Goal: Task Accomplishment & Management: Manage account settings

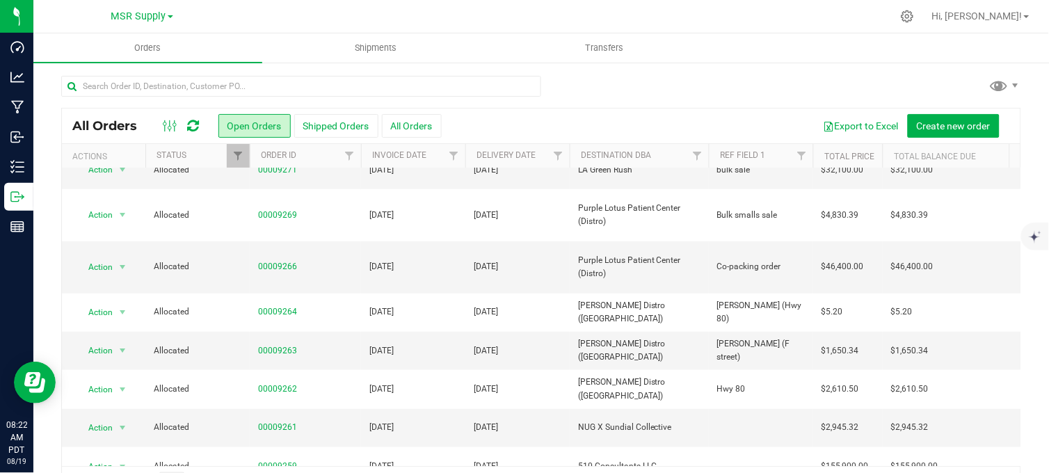
scroll to position [232, 0]
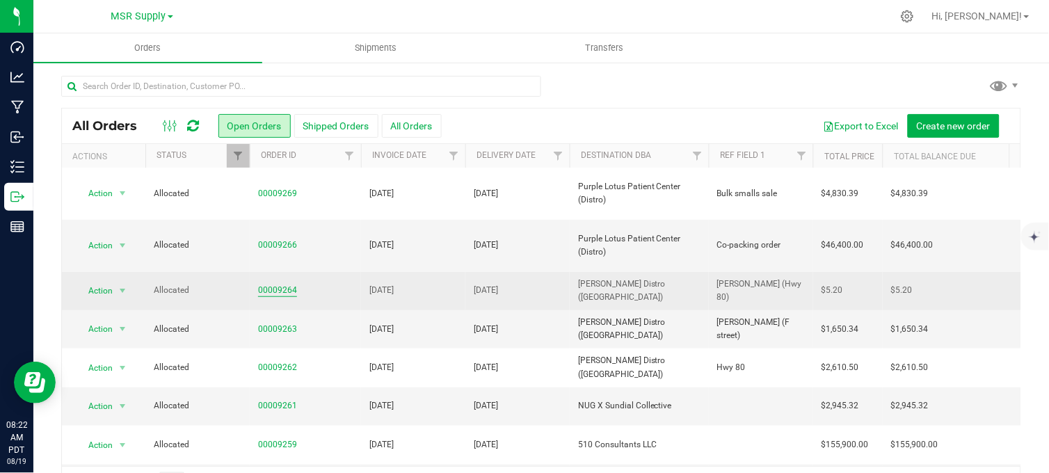
click at [271, 284] on link "00009264" at bounding box center [277, 290] width 39 height 13
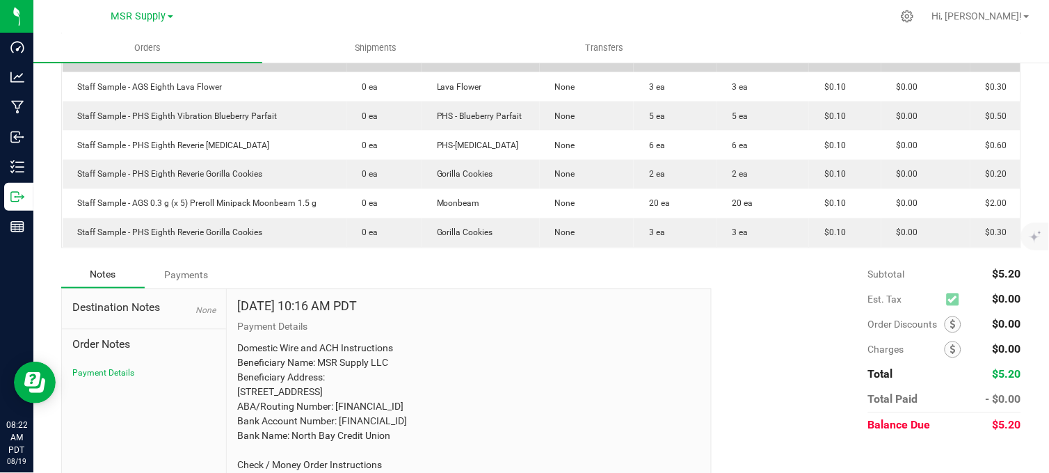
scroll to position [309, 0]
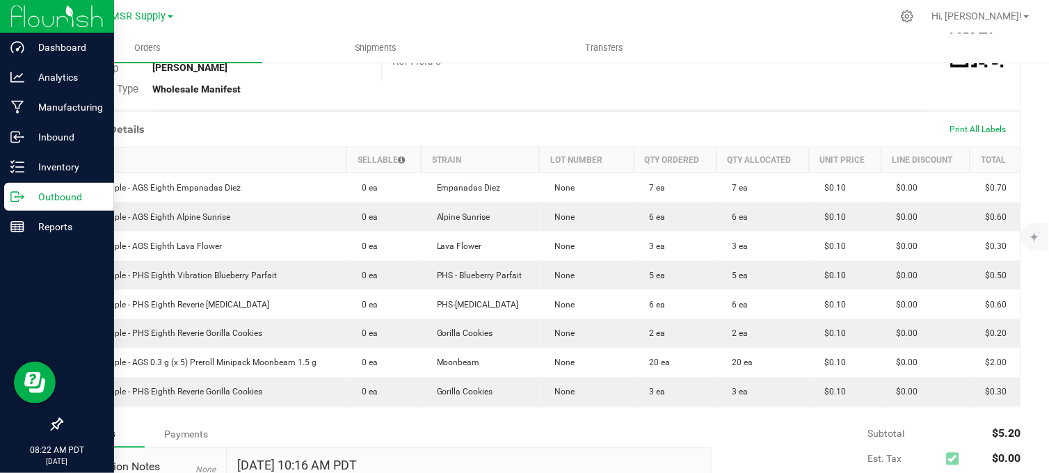
click at [24, 197] on p "Outbound" at bounding box center [65, 196] width 83 height 17
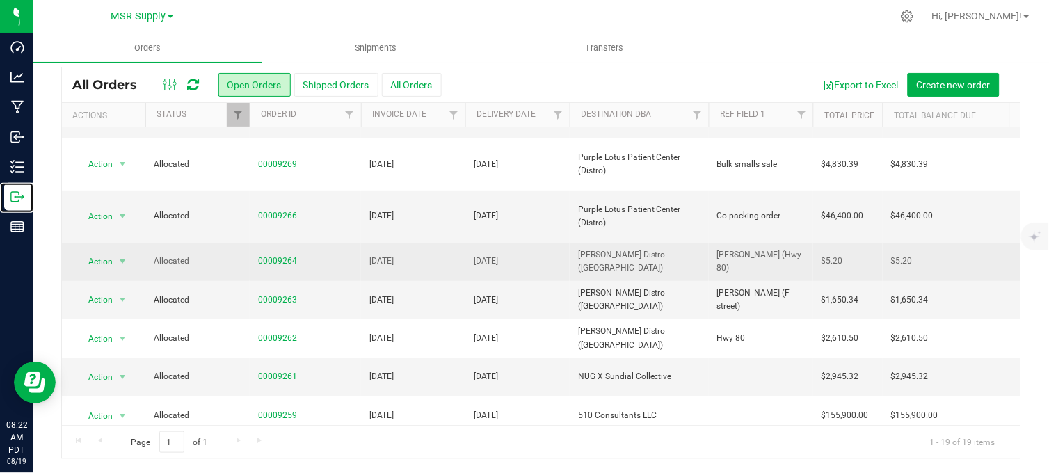
scroll to position [232, 0]
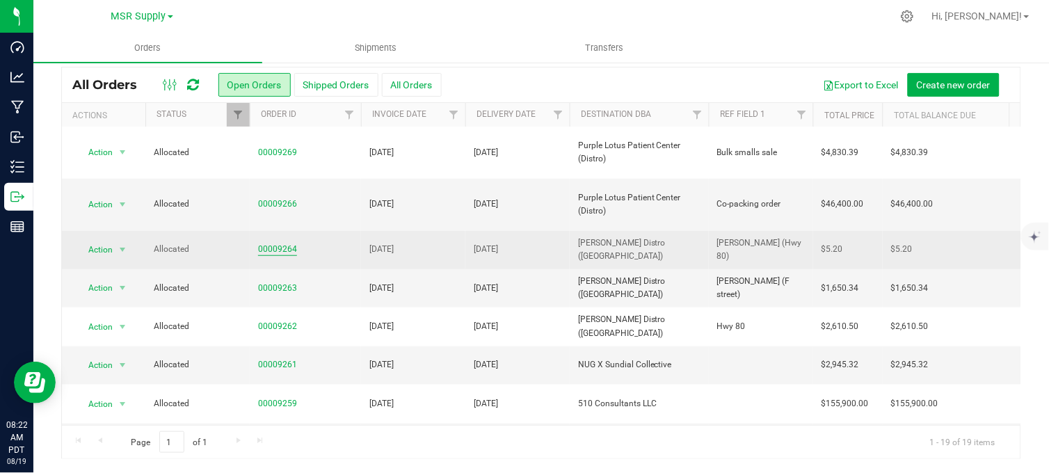
click at [274, 243] on link "00009264" at bounding box center [277, 249] width 39 height 13
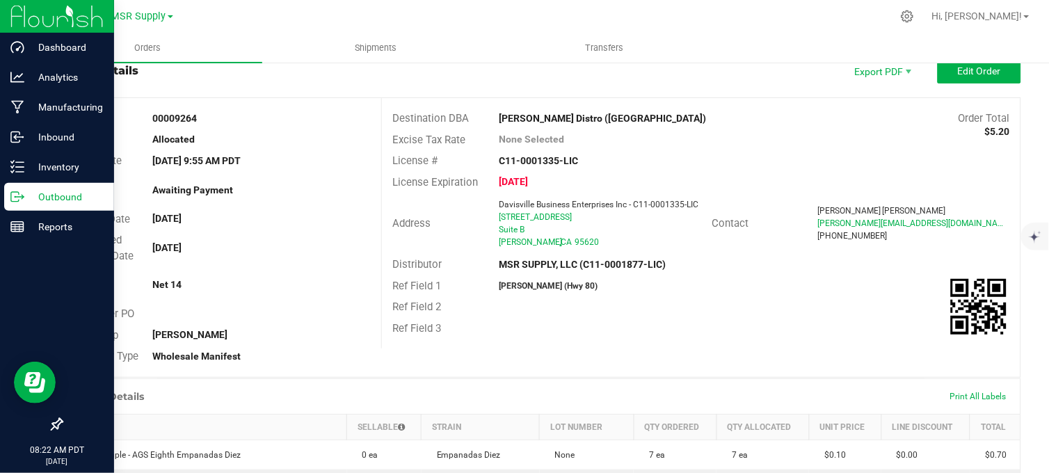
click at [25, 198] on p "Outbound" at bounding box center [65, 196] width 83 height 17
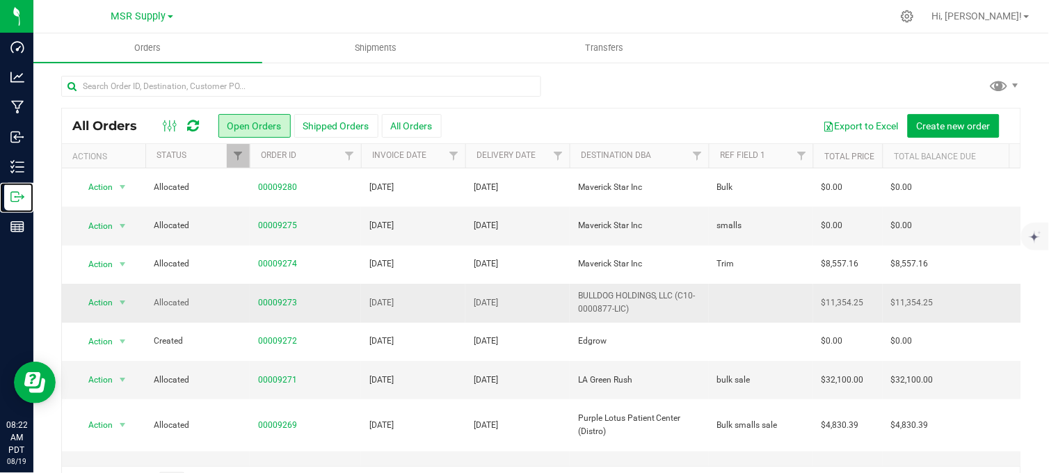
scroll to position [232, 0]
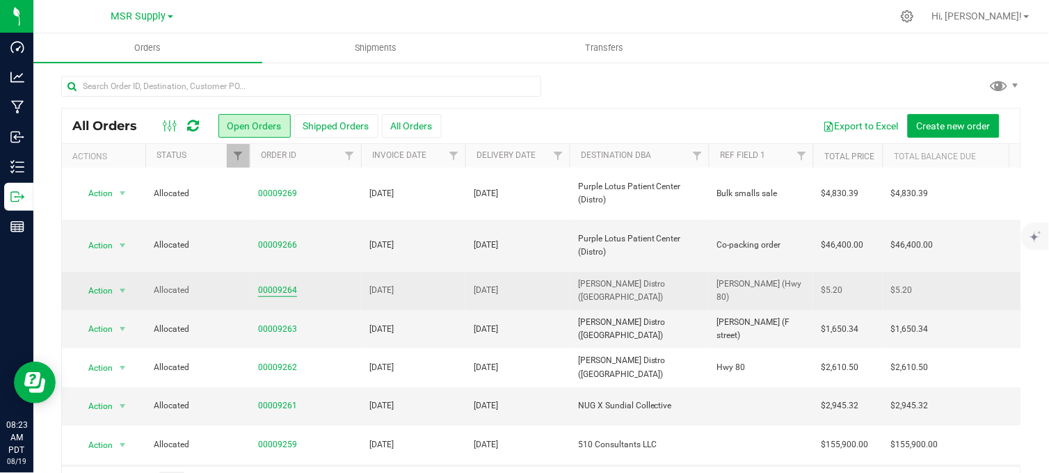
click at [276, 284] on link "00009264" at bounding box center [277, 290] width 39 height 13
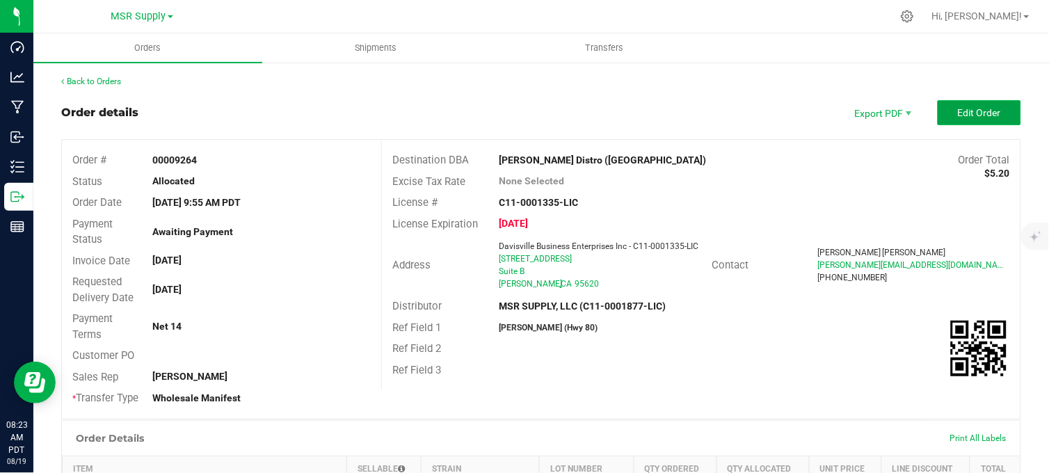
click at [960, 115] on span "Edit Order" at bounding box center [978, 112] width 43 height 11
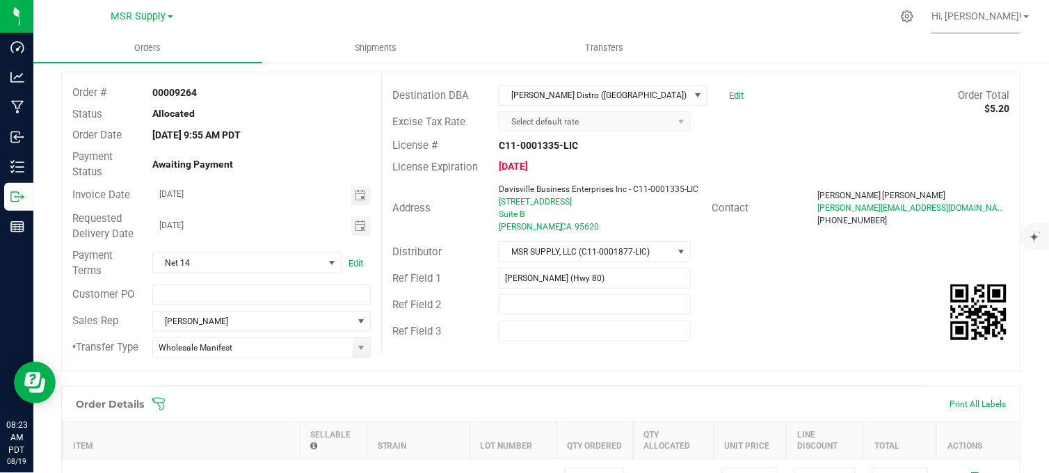
scroll to position [154, 0]
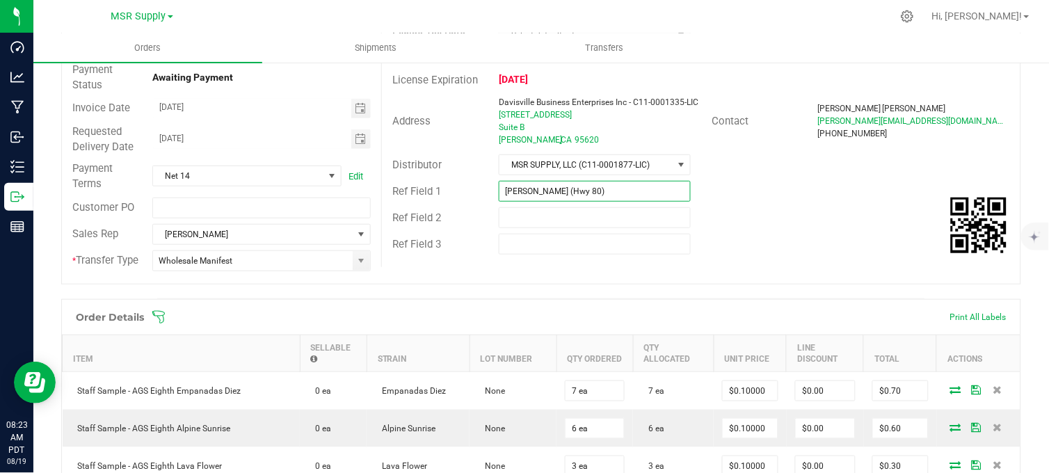
drag, startPoint x: 592, startPoint y: 196, endPoint x: 613, endPoint y: 196, distance: 20.9
click at [592, 196] on input "[PERSON_NAME] (Hwy 80)" at bounding box center [595, 191] width 192 height 21
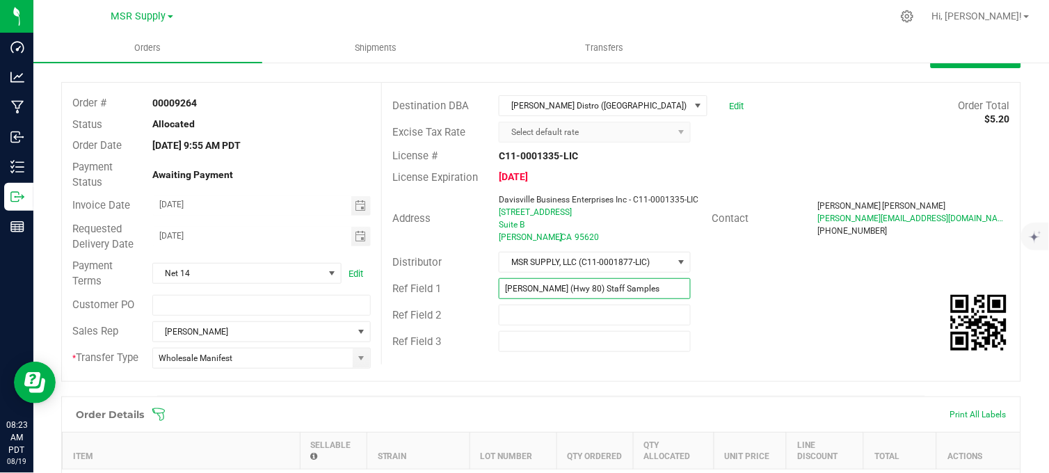
scroll to position [0, 0]
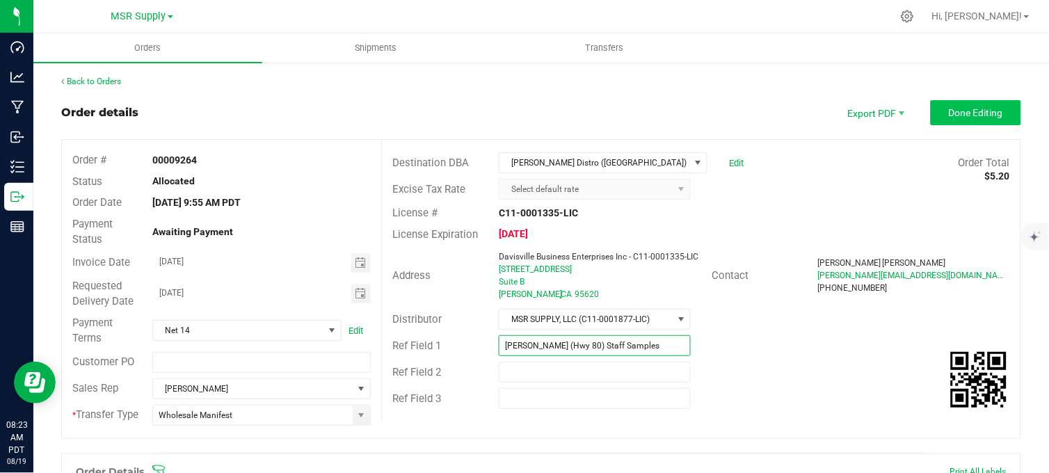
type input "[PERSON_NAME] (Hwy 80) Staff Samples"
click at [948, 107] on span "Done Editing" at bounding box center [975, 112] width 54 height 11
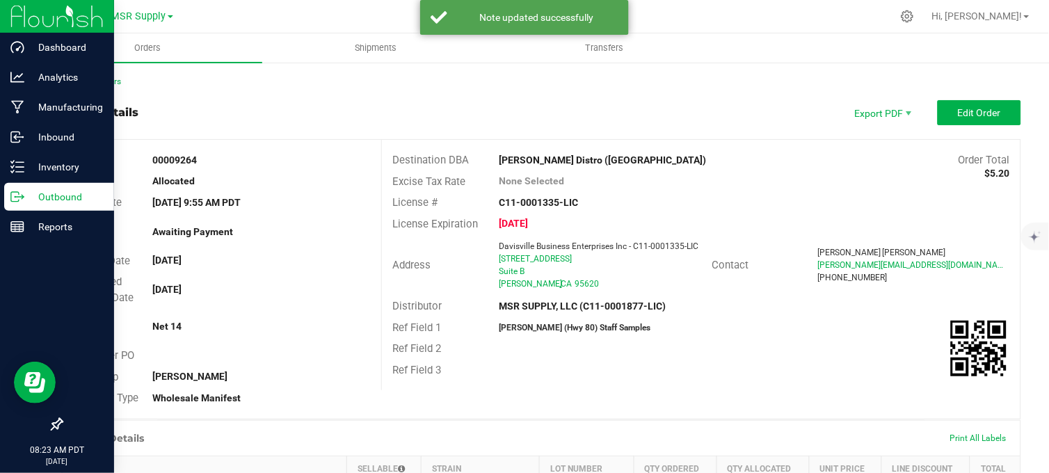
click at [22, 202] on icon at bounding box center [17, 197] width 14 height 14
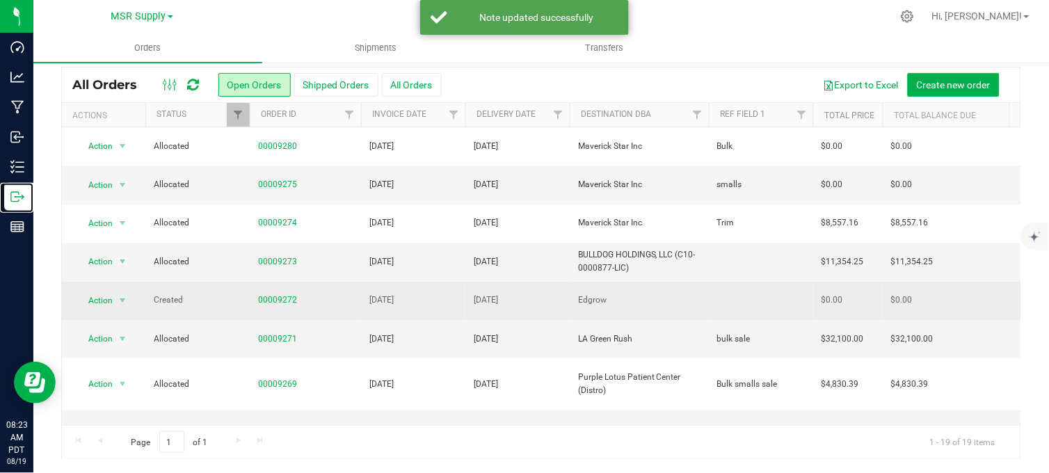
scroll to position [232, 0]
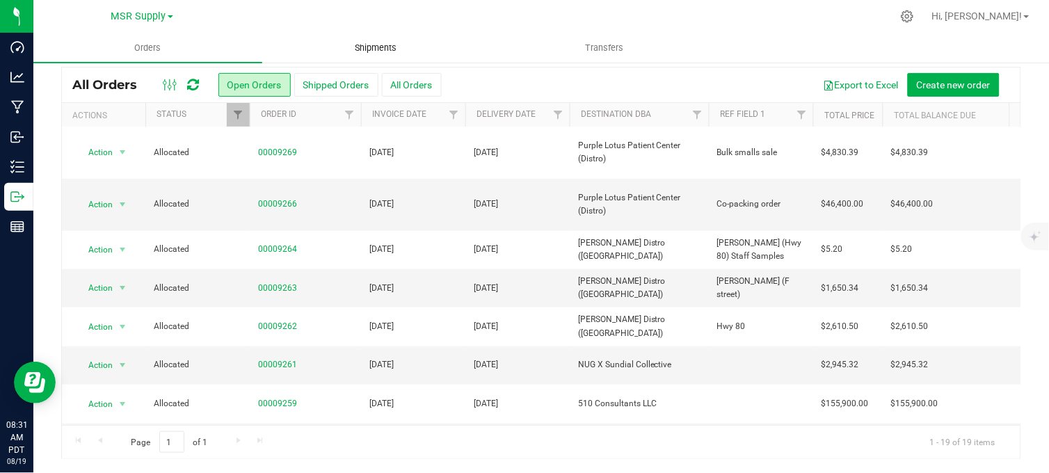
drag, startPoint x: 503, startPoint y: 16, endPoint x: 379, endPoint y: 60, distance: 131.3
click at [502, 16] on div at bounding box center [570, 16] width 642 height 27
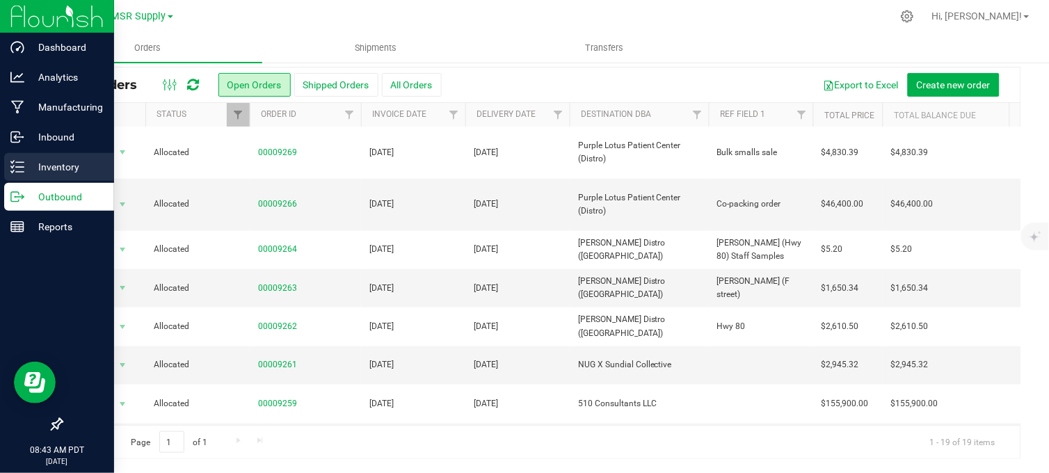
click at [15, 161] on icon at bounding box center [17, 167] width 14 height 14
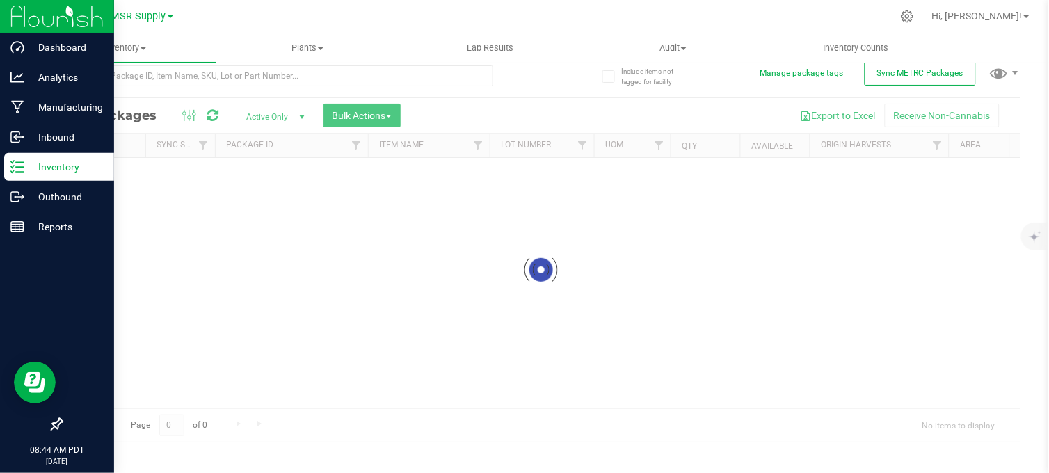
scroll to position [12, 0]
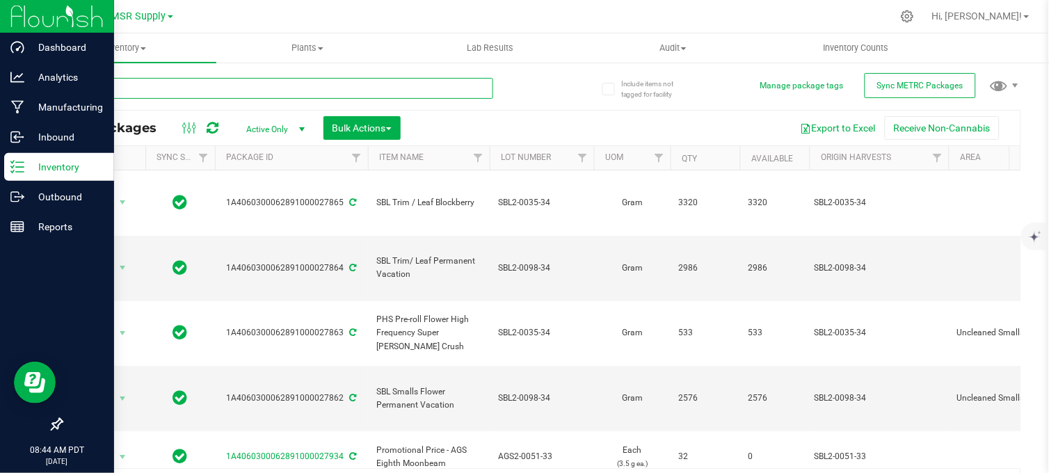
click at [148, 86] on input "text" at bounding box center [277, 88] width 432 height 21
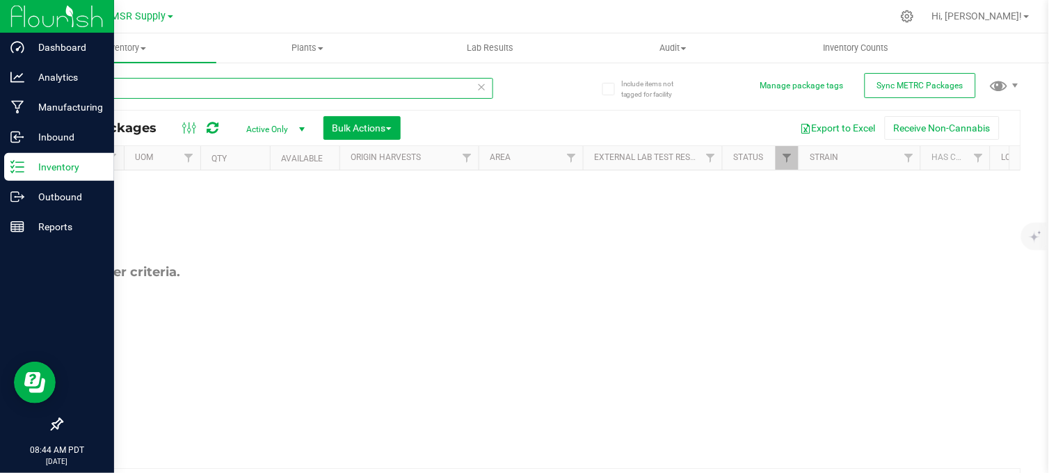
scroll to position [0, 471]
click at [775, 159] on link "Filter" at bounding box center [785, 158] width 23 height 24
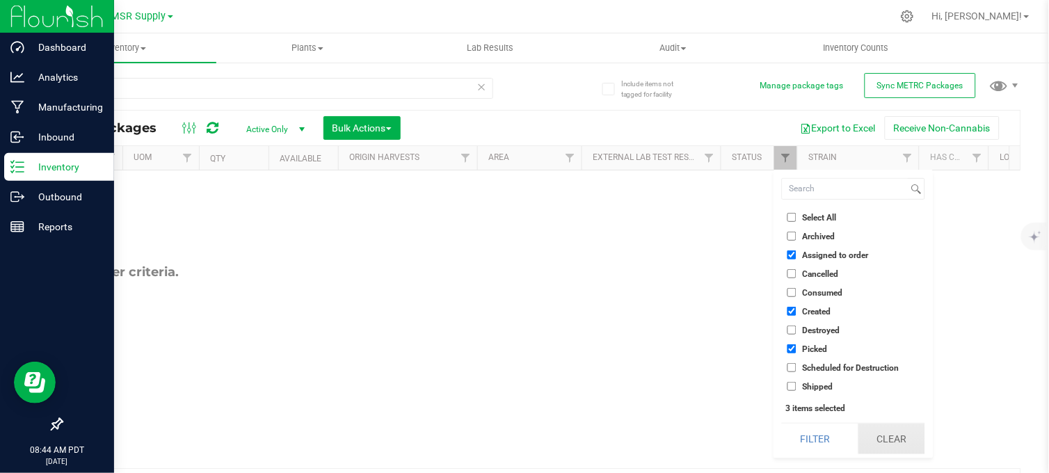
click at [900, 432] on button "Clear" at bounding box center [891, 438] width 67 height 31
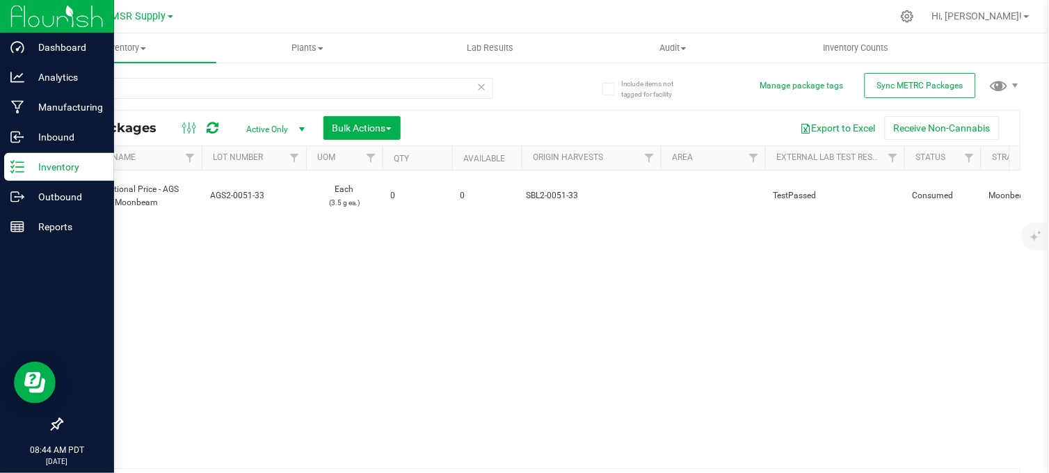
scroll to position [0, 484]
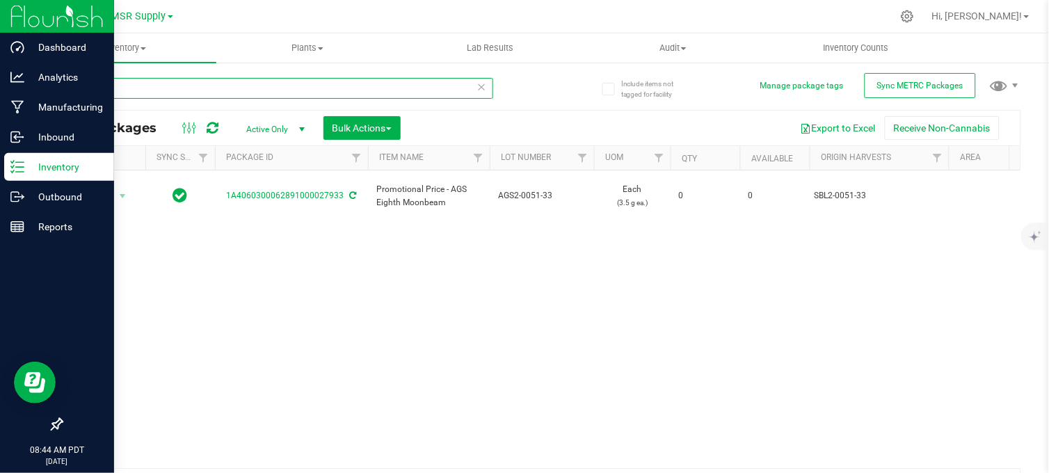
drag, startPoint x: 111, startPoint y: 92, endPoint x: 33, endPoint y: 99, distance: 78.2
click at [33, 99] on div "Include items not tagged for facility Manage package tags Sync METRC Packages 2…" at bounding box center [540, 273] width 1015 height 424
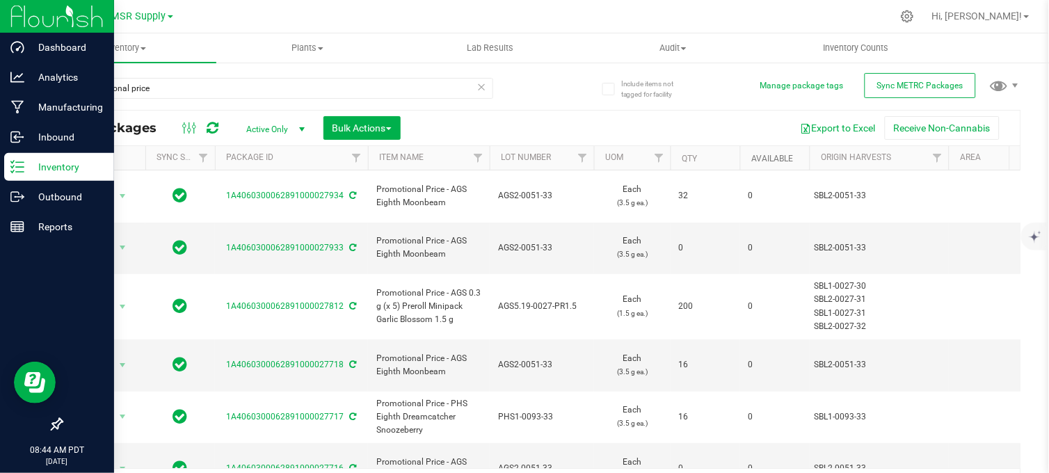
click at [774, 154] on link "Available" at bounding box center [772, 159] width 42 height 10
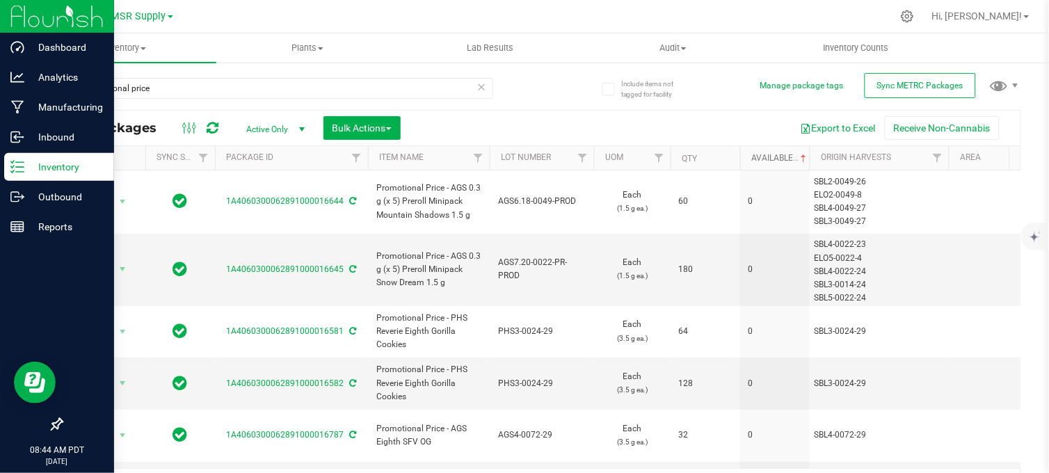
click at [772, 151] on th "Available" at bounding box center [775, 158] width 70 height 24
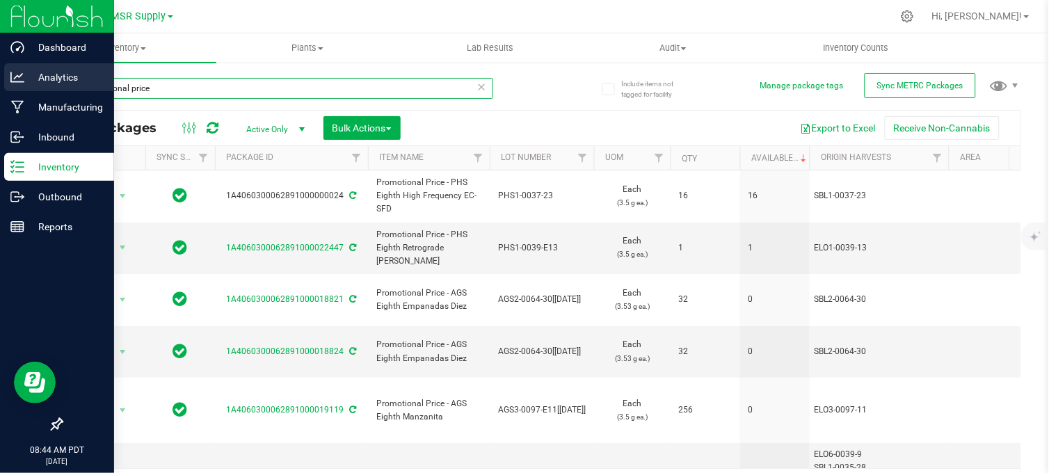
drag, startPoint x: 156, startPoint y: 88, endPoint x: 30, endPoint y: 86, distance: 125.9
click at [29, 88] on div "Dashboard Analytics Manufacturing Inbound Inventory Outbound Reports 08:44 AM P…" at bounding box center [524, 236] width 1049 height 473
type input "staff sample -"
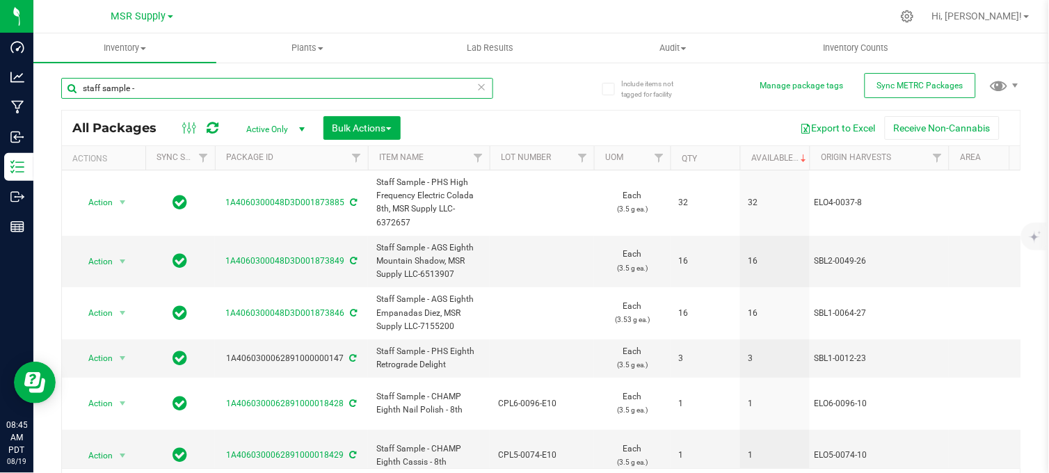
drag, startPoint x: 149, startPoint y: 87, endPoint x: 44, endPoint y: 87, distance: 105.7
click at [44, 87] on div "Include items not tagged for facility Manage package tags Sync METRC Packages s…" at bounding box center [540, 273] width 1015 height 424
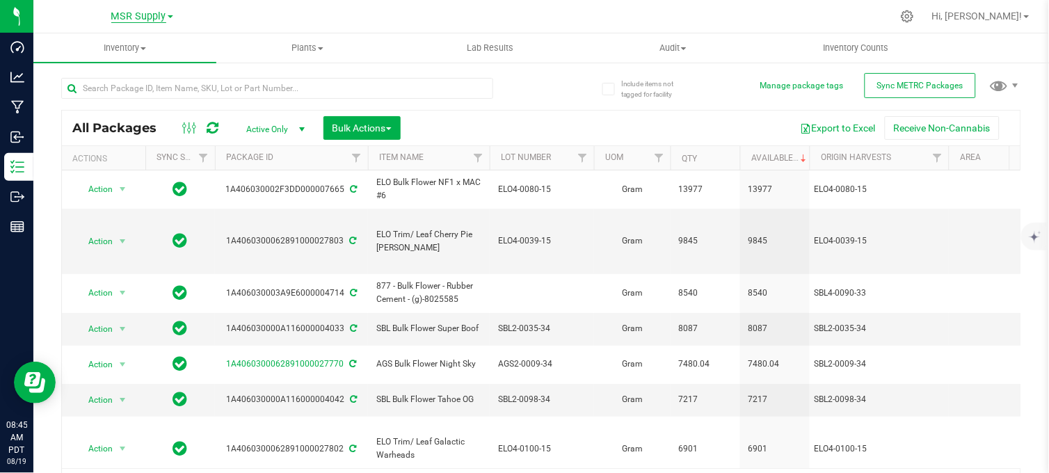
click at [139, 16] on span "MSR Supply" at bounding box center [138, 16] width 55 height 13
click at [77, 70] on link "Nabis" at bounding box center [141, 67] width 203 height 19
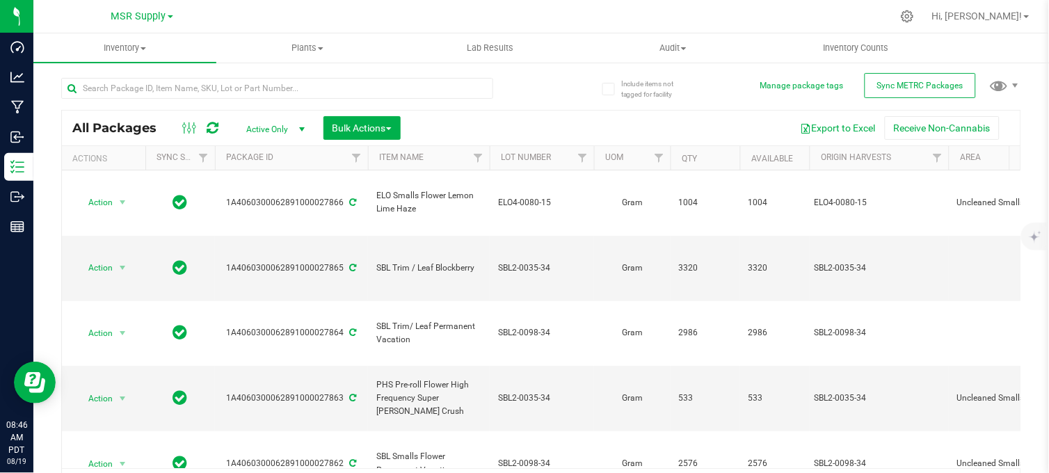
click at [138, 9] on link "MSR Supply" at bounding box center [142, 15] width 62 height 13
click at [86, 65] on link "Nabis" at bounding box center [141, 67] width 203 height 19
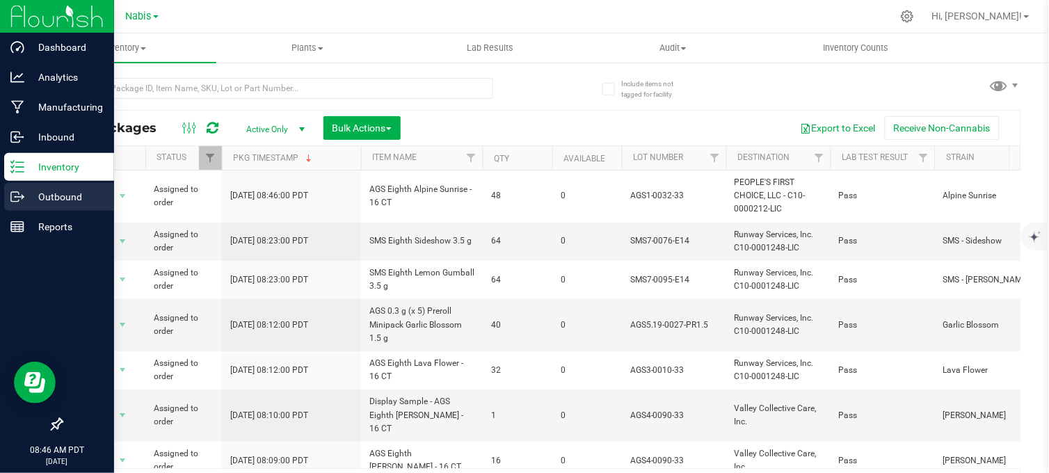
click at [13, 190] on icon at bounding box center [17, 197] width 14 height 14
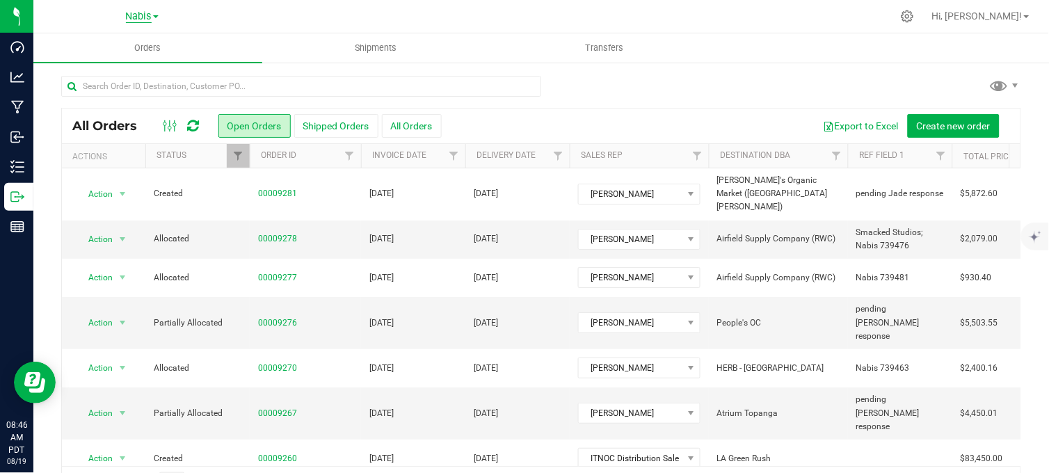
click at [133, 13] on span "Nabis" at bounding box center [139, 16] width 26 height 13
click at [102, 44] on link "MSR Supply" at bounding box center [141, 49] width 203 height 19
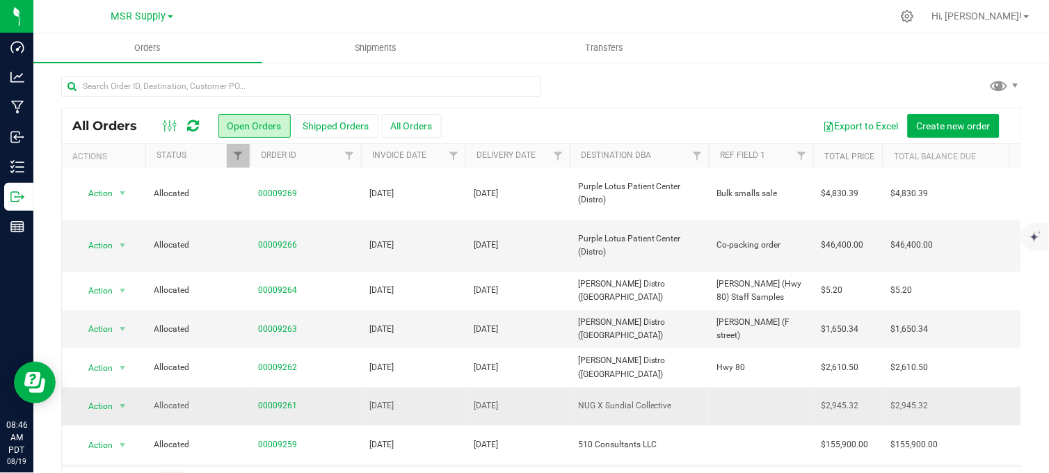
scroll to position [309, 0]
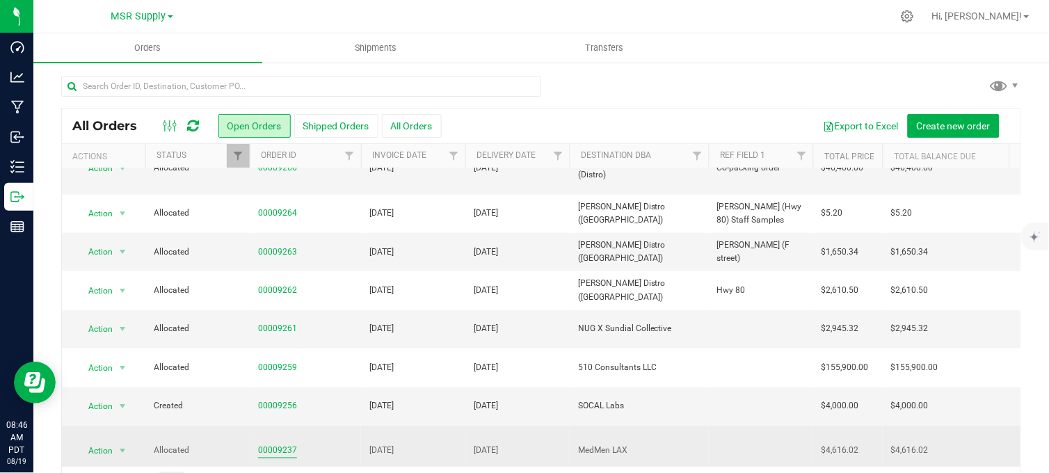
click at [292, 444] on link "00009237" at bounding box center [277, 450] width 39 height 13
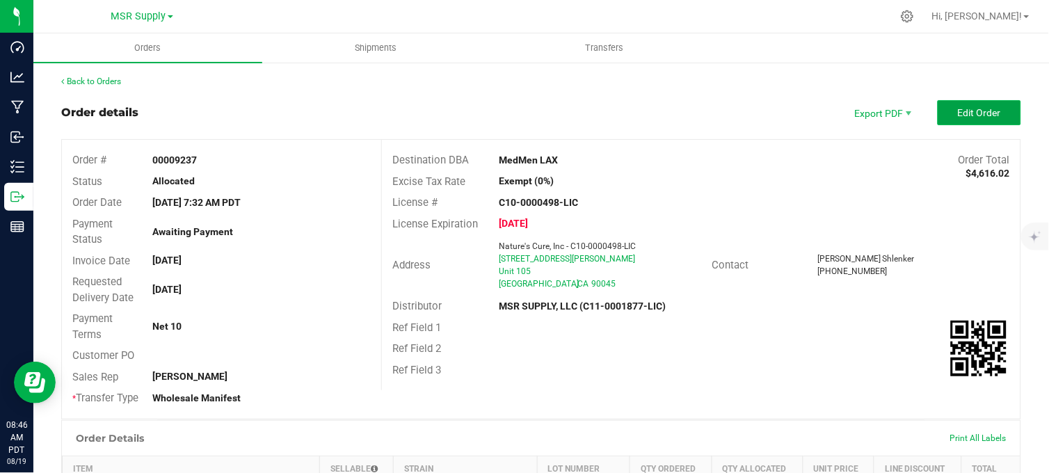
click at [957, 111] on span "Edit Order" at bounding box center [978, 112] width 43 height 11
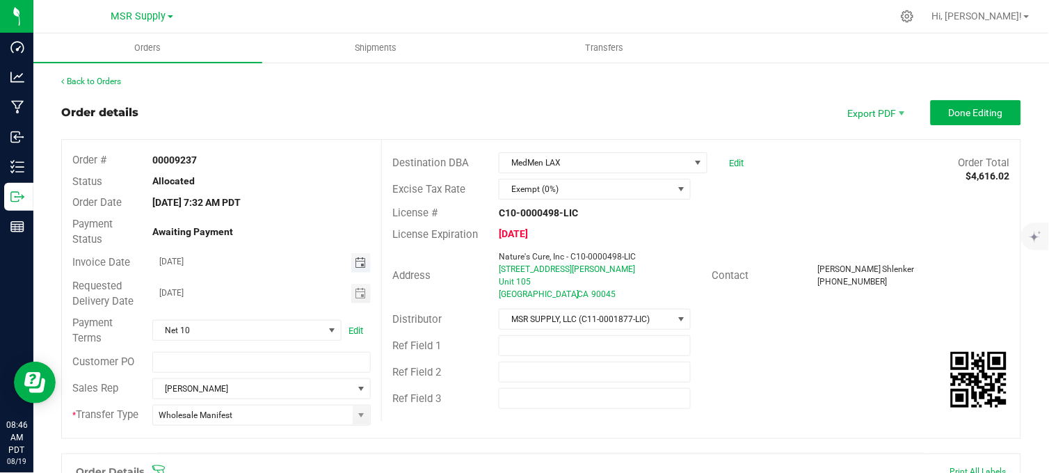
click at [359, 263] on span "Toggle calendar" at bounding box center [360, 262] width 11 height 11
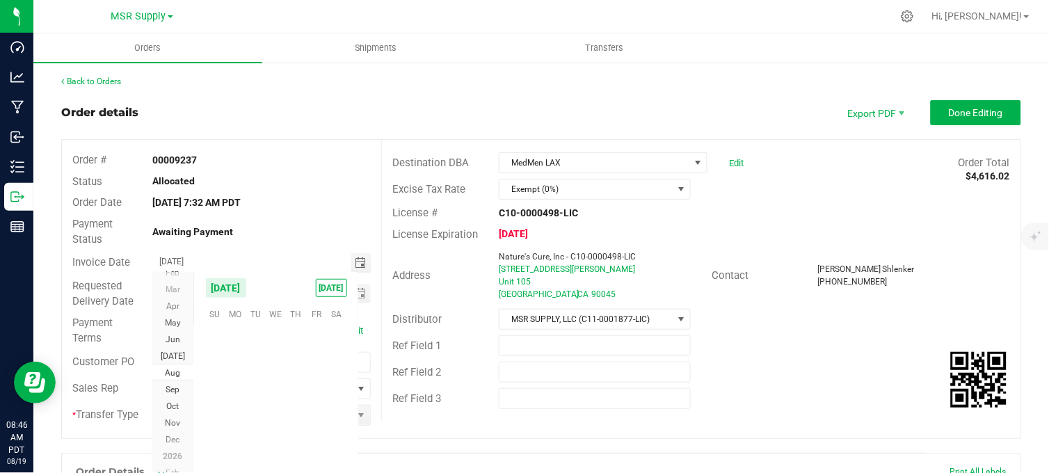
scroll to position [225354, 0]
click at [234, 422] on span "25" at bounding box center [235, 421] width 20 height 22
type input "[DATE]"
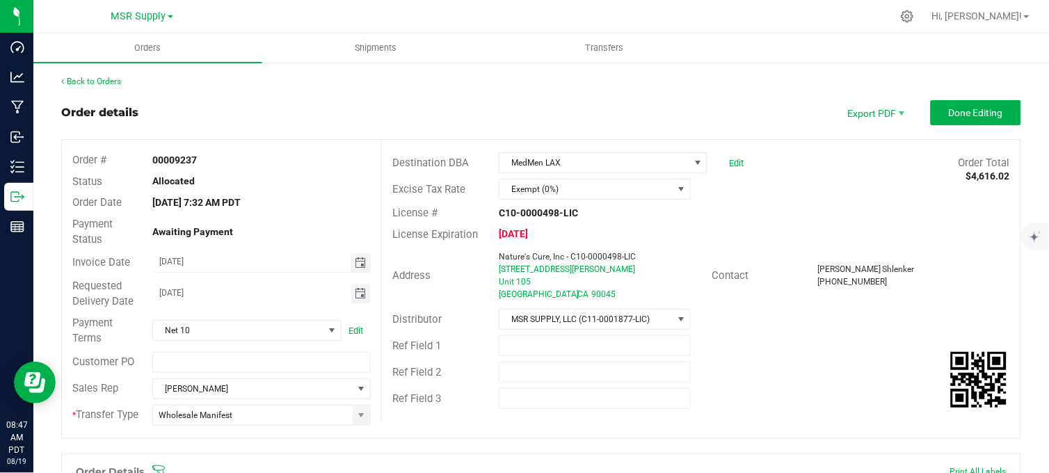
click at [359, 293] on span "Toggle calendar" at bounding box center [360, 293] width 11 height 11
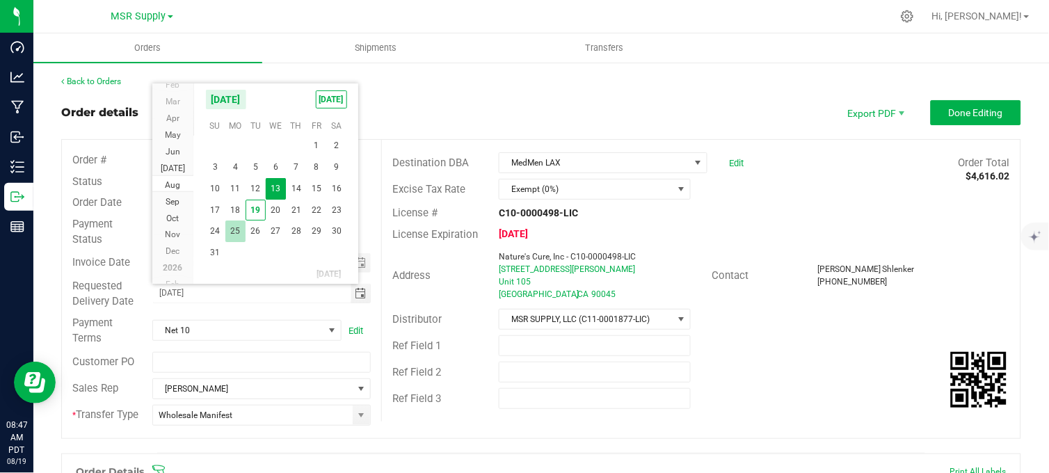
click at [235, 234] on span "25" at bounding box center [235, 231] width 20 height 22
type input "[DATE]"
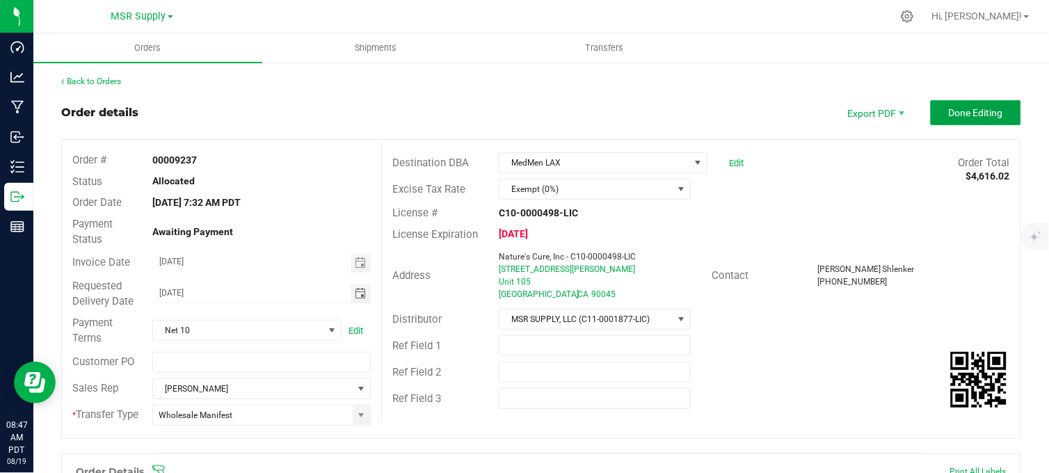
click at [963, 108] on span "Done Editing" at bounding box center [975, 112] width 54 height 11
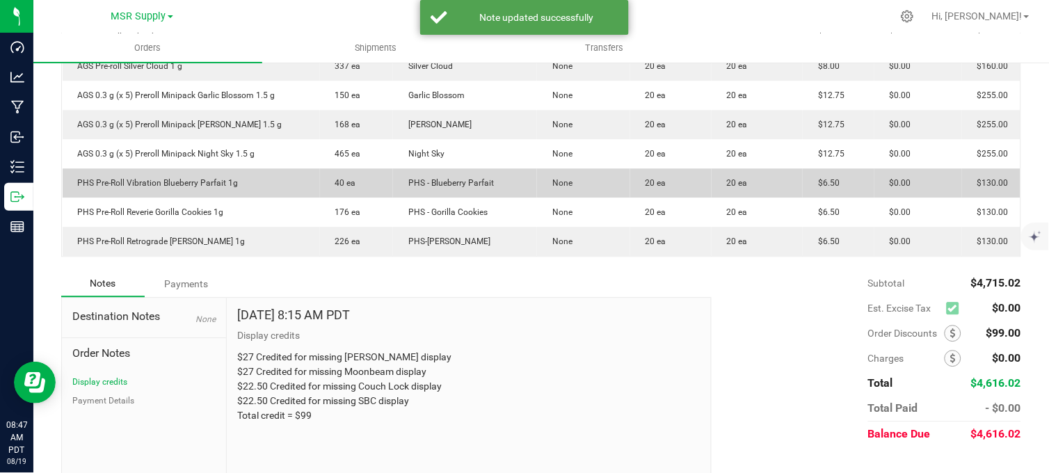
scroll to position [734, 0]
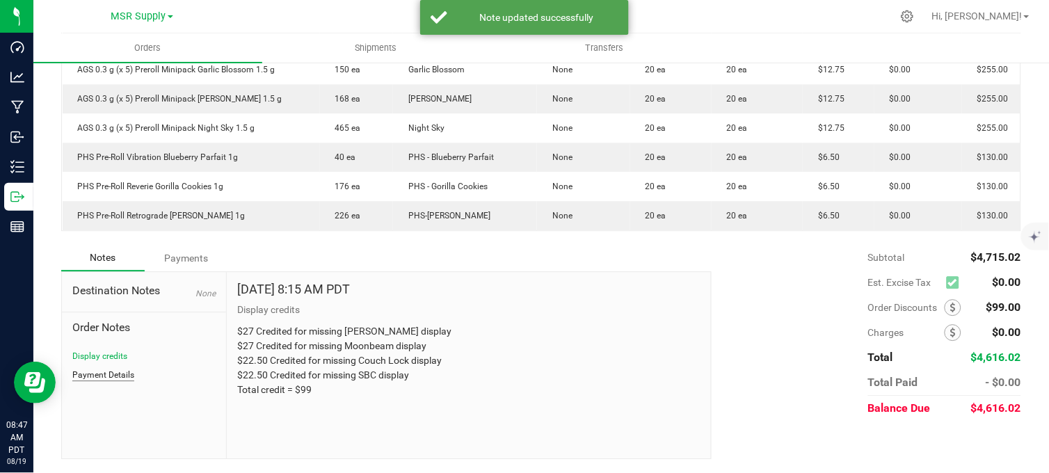
click at [97, 374] on button "Payment Details" at bounding box center [103, 375] width 62 height 13
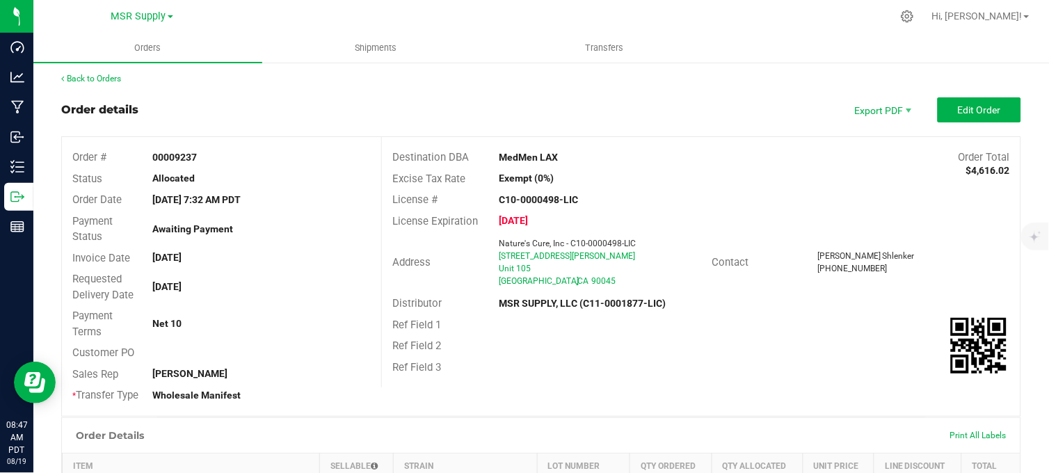
scroll to position [0, 0]
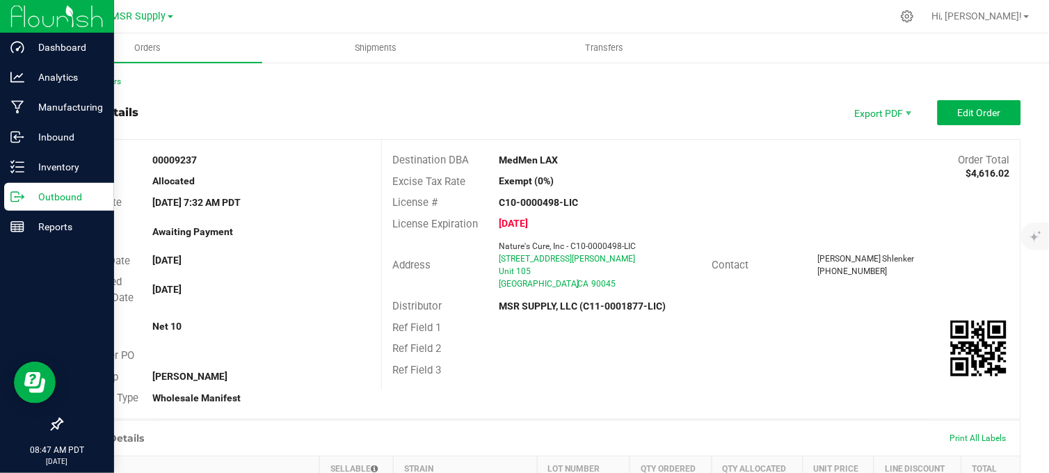
click at [24, 193] on div "Outbound" at bounding box center [59, 197] width 110 height 28
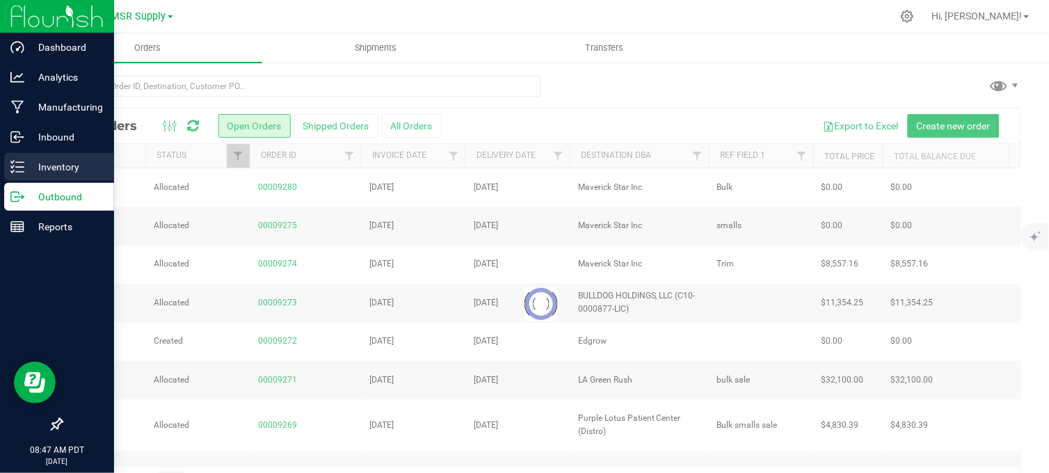
click at [13, 160] on icon at bounding box center [17, 167] width 14 height 14
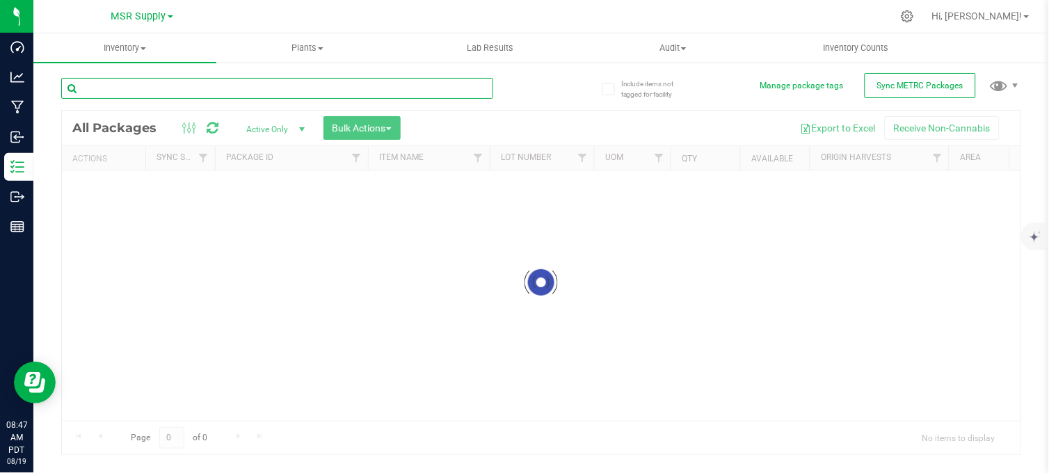
click at [222, 82] on input "text" at bounding box center [277, 88] width 432 height 21
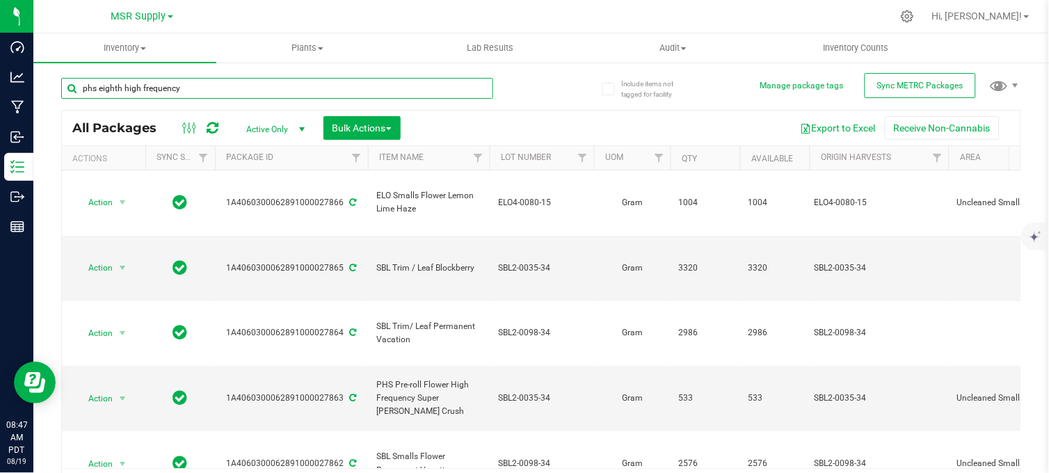
type input "phs eighth high frequency"
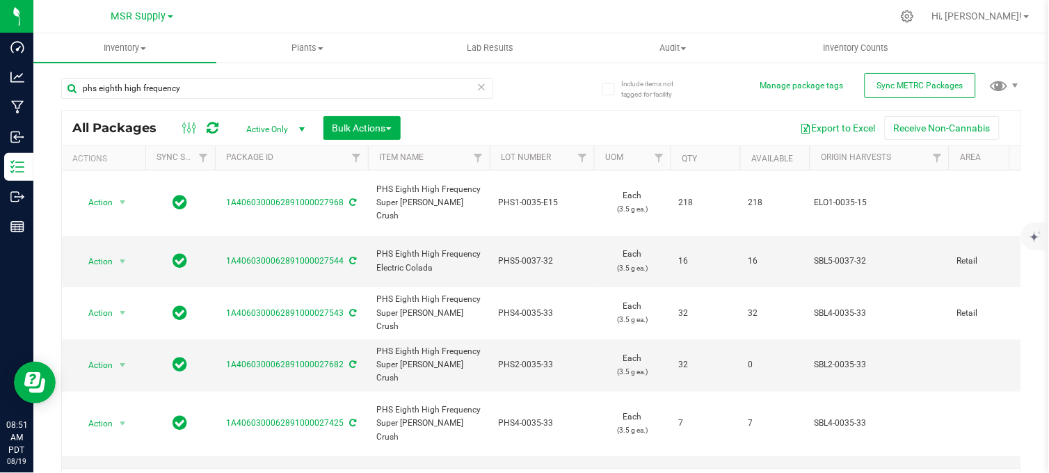
click at [537, 87] on div "phs eighth high frequency All Packages Active Only Active Only Lab Samples Lock…" at bounding box center [541, 283] width 960 height 437
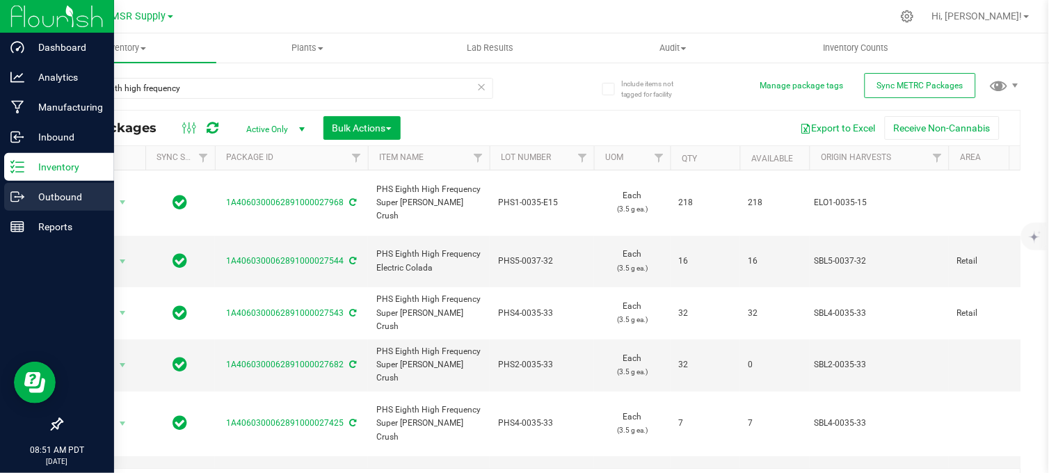
click at [17, 202] on div "Outbound" at bounding box center [59, 197] width 110 height 28
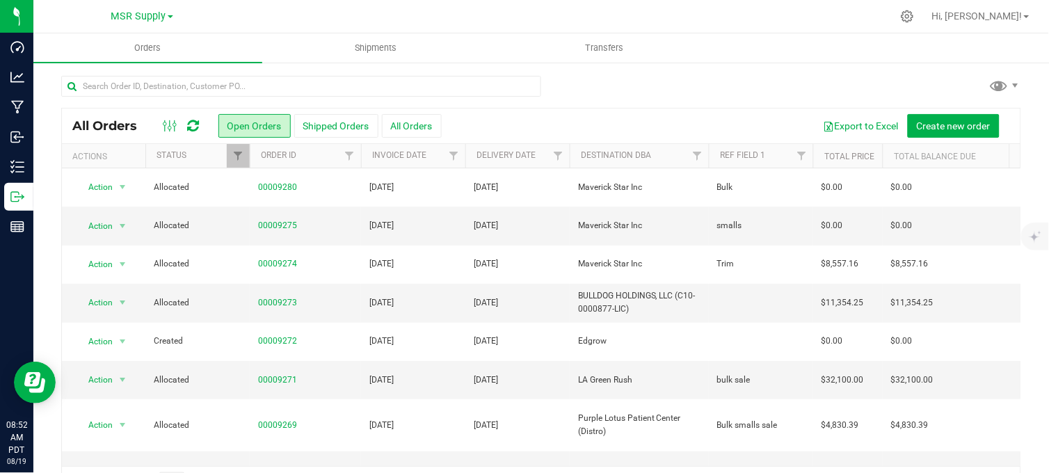
click at [601, 80] on div at bounding box center [541, 92] width 960 height 32
click at [254, 10] on div at bounding box center [570, 16] width 642 height 27
click at [278, 306] on link "00009273" at bounding box center [277, 302] width 39 height 13
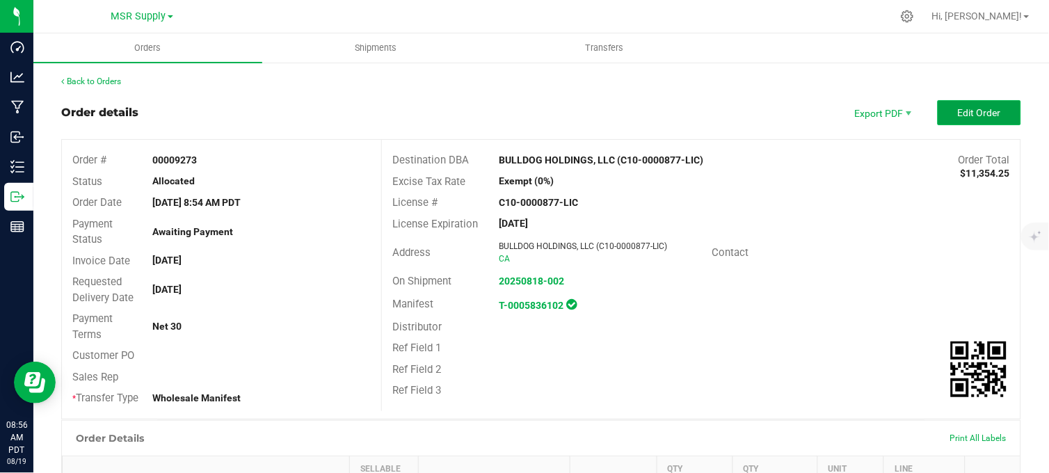
click at [941, 119] on button "Edit Order" at bounding box center [978, 112] width 83 height 25
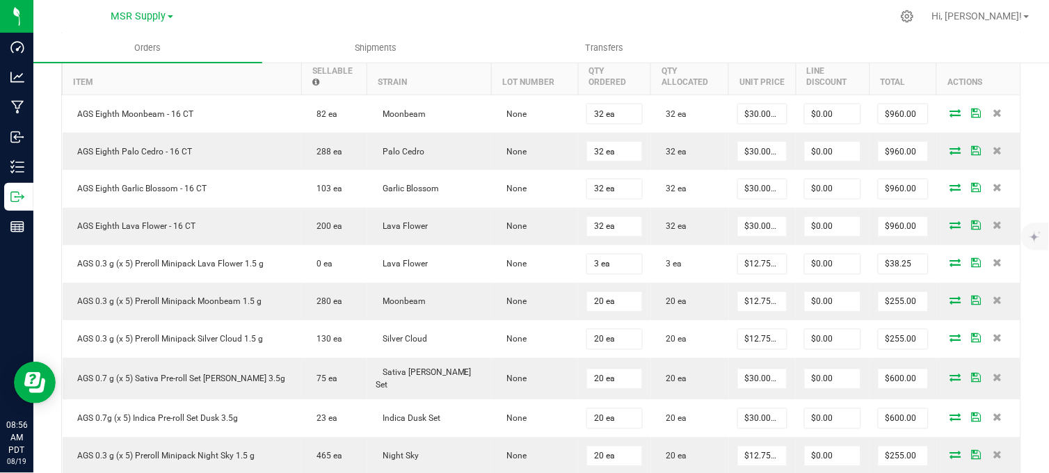
scroll to position [463, 0]
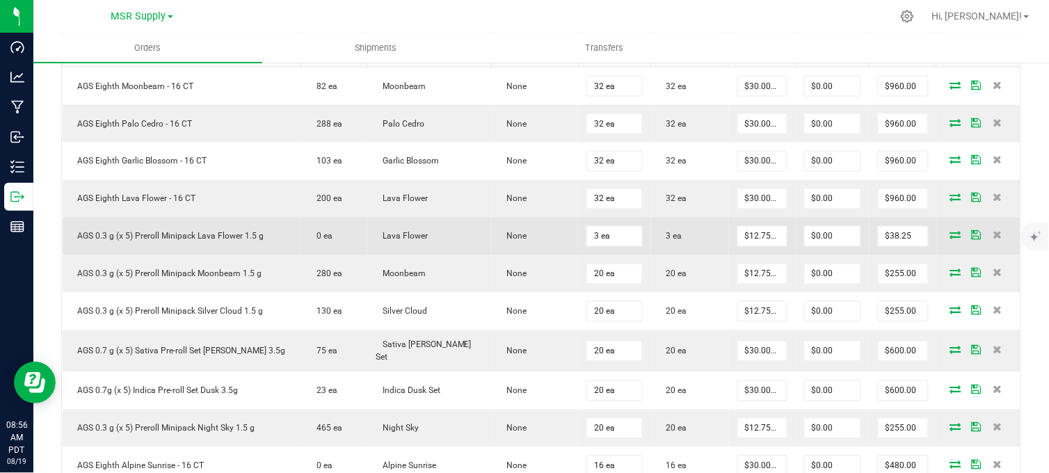
click at [945, 239] on span at bounding box center [955, 235] width 21 height 8
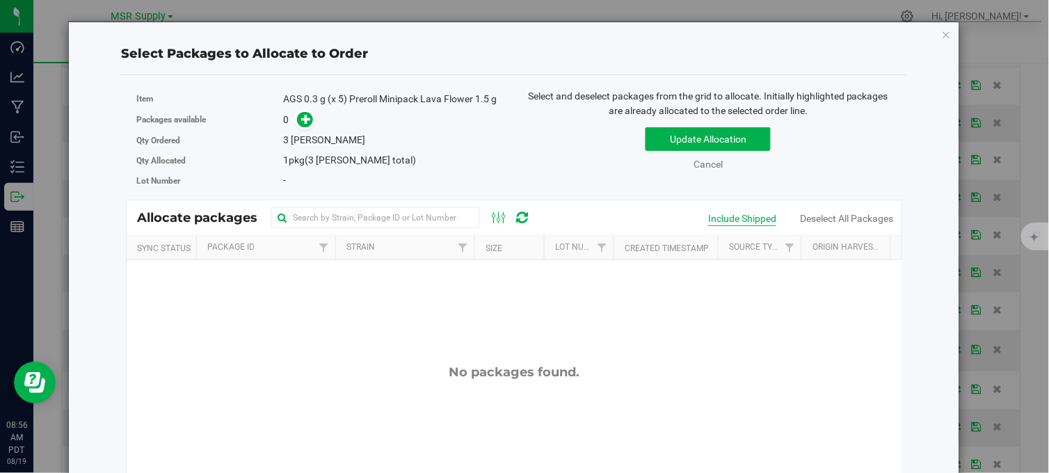
click at [734, 214] on div "Include Shipped" at bounding box center [742, 218] width 68 height 15
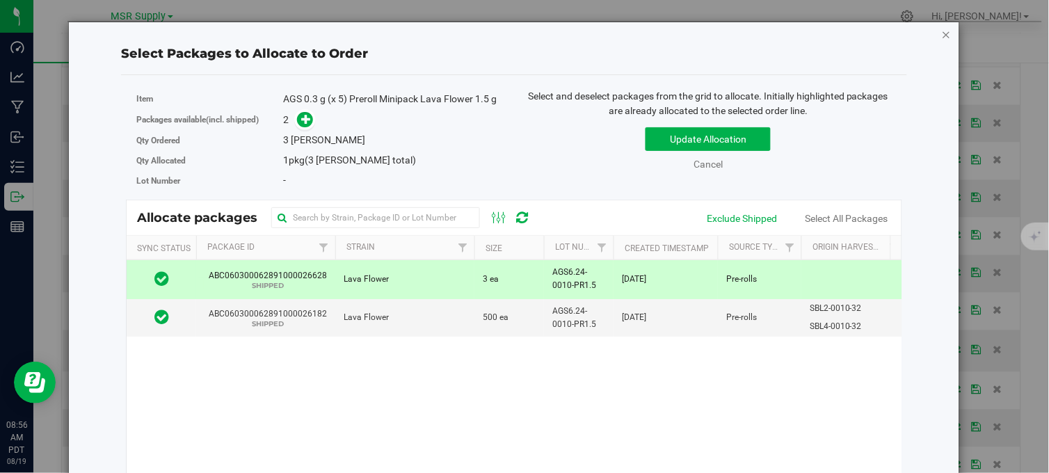
click at [941, 35] on icon "button" at bounding box center [946, 34] width 10 height 17
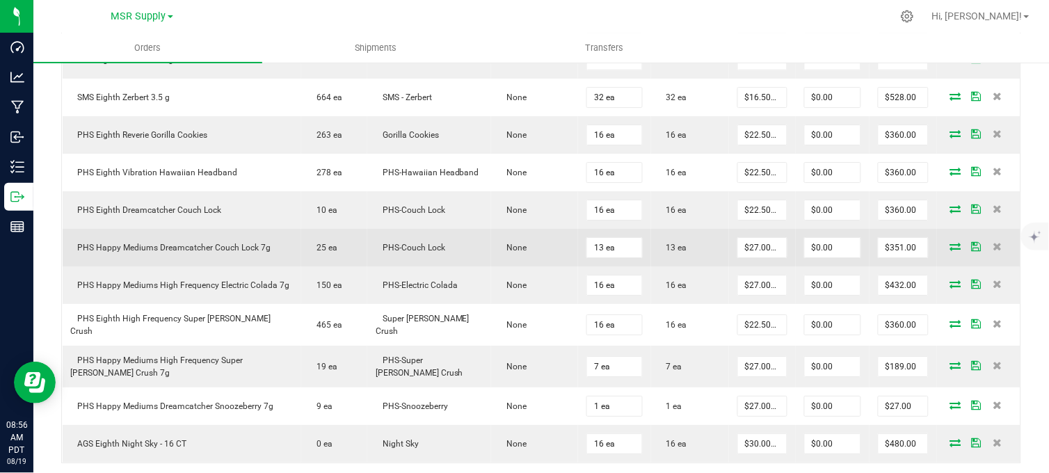
scroll to position [1004, 0]
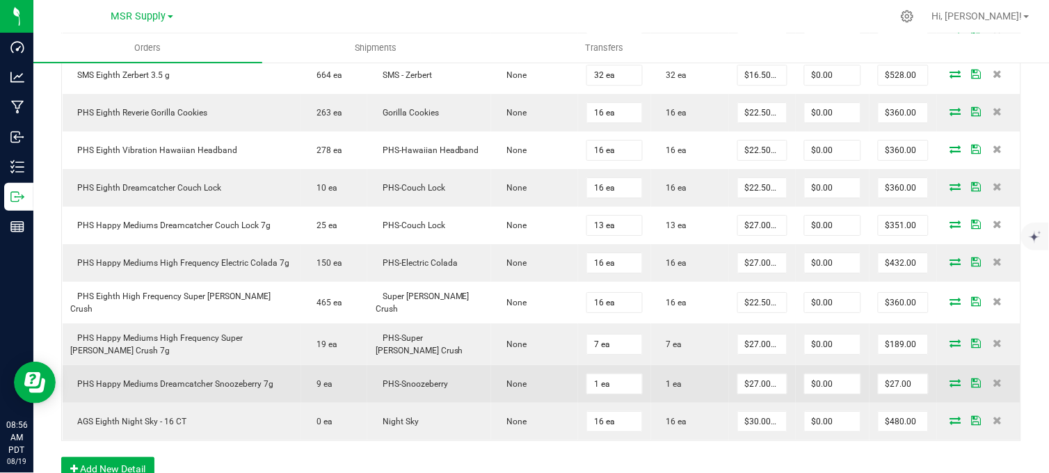
click at [950, 387] on icon at bounding box center [955, 382] width 11 height 8
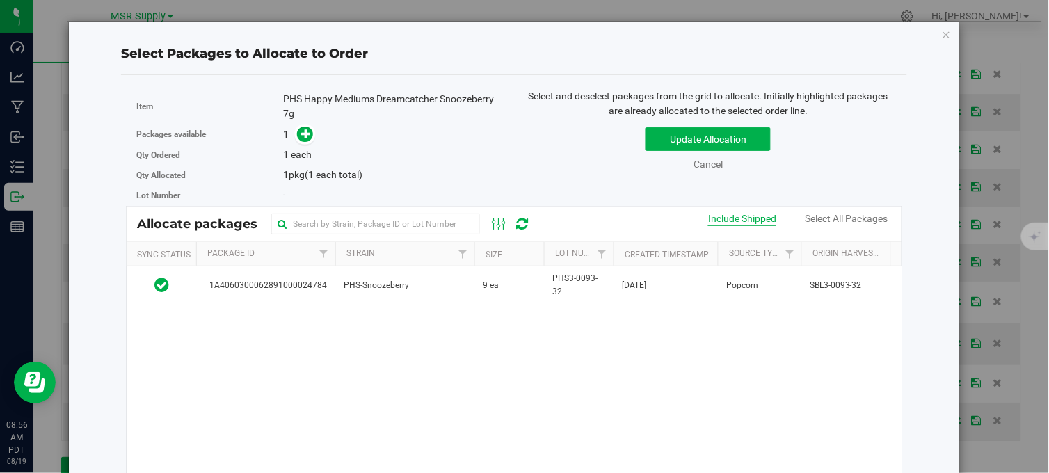
click at [754, 225] on div "Include Shipped" at bounding box center [742, 218] width 68 height 15
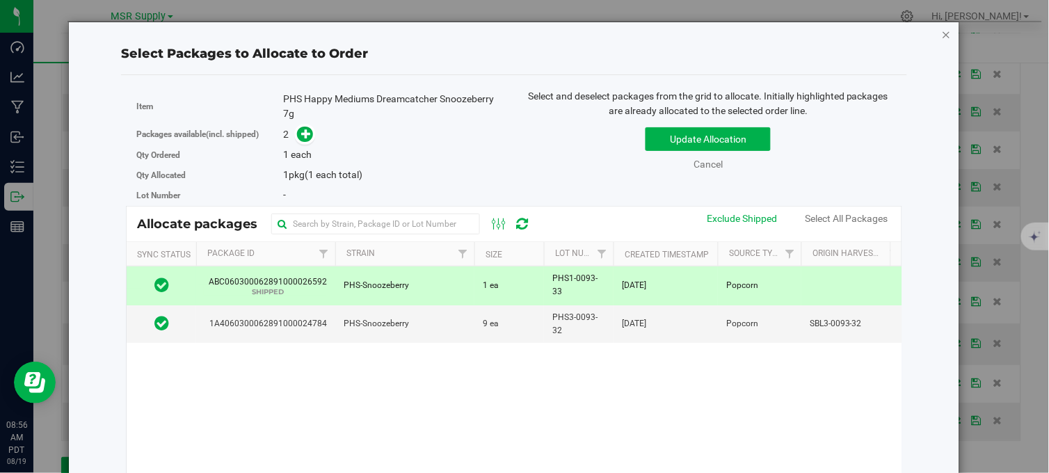
click at [941, 33] on icon "button" at bounding box center [946, 34] width 10 height 17
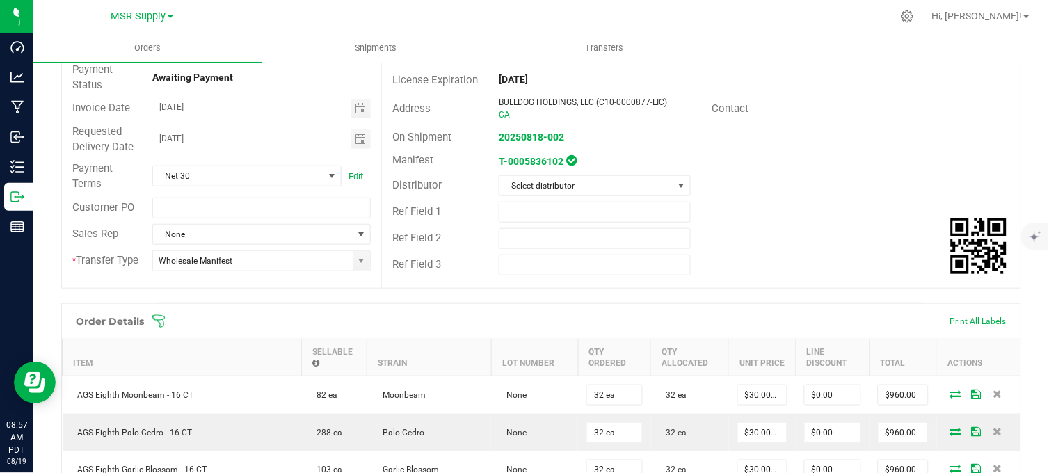
scroll to position [0, 0]
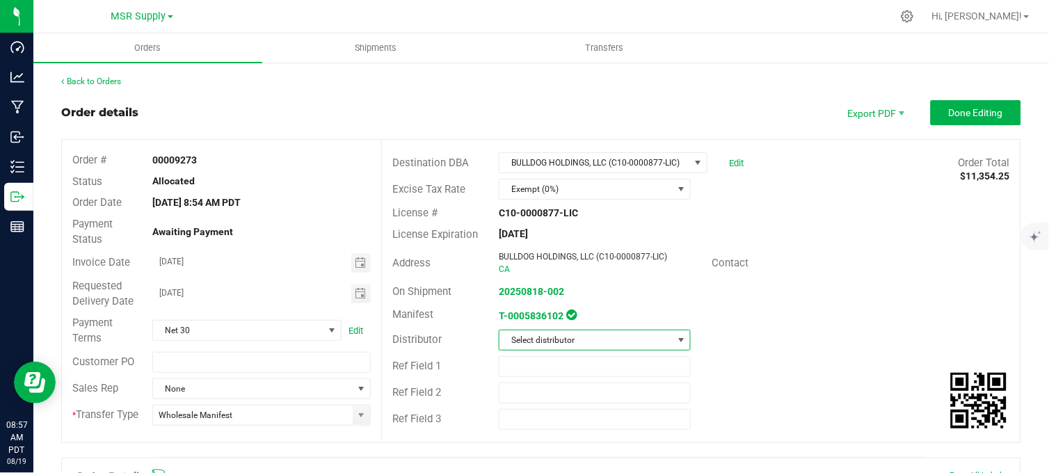
click at [599, 337] on span "Select distributor" at bounding box center [585, 339] width 173 height 19
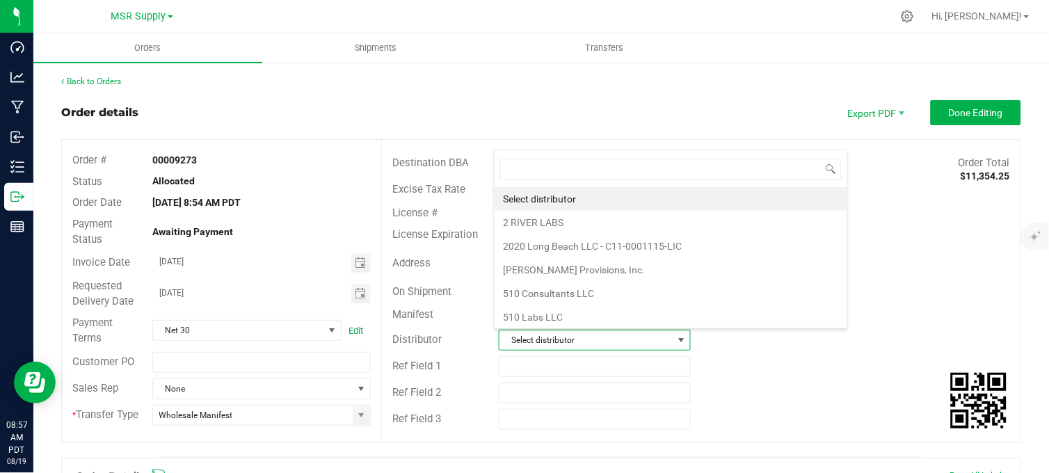
scroll to position [21, 186]
type input "msr"
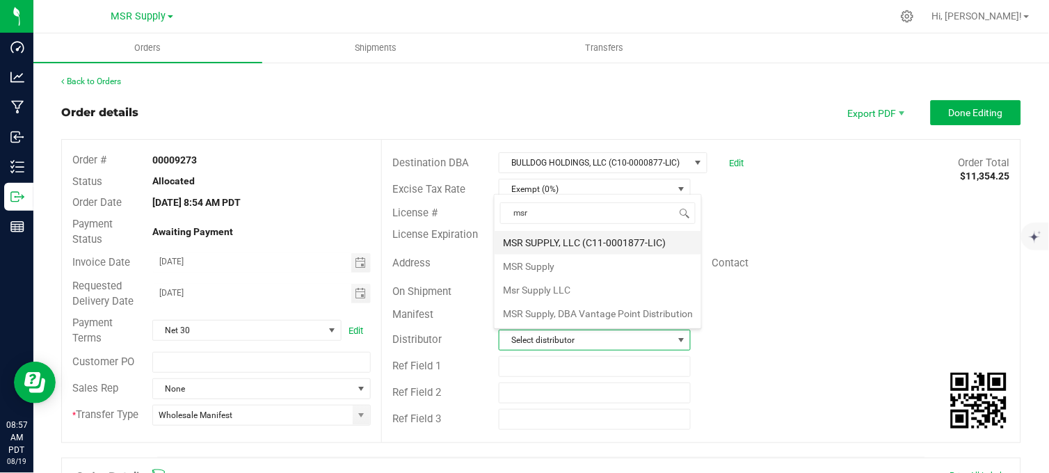
click at [602, 246] on li "MSR SUPPLY, LLC (C11-0001877-LIC)" at bounding box center [597, 243] width 207 height 24
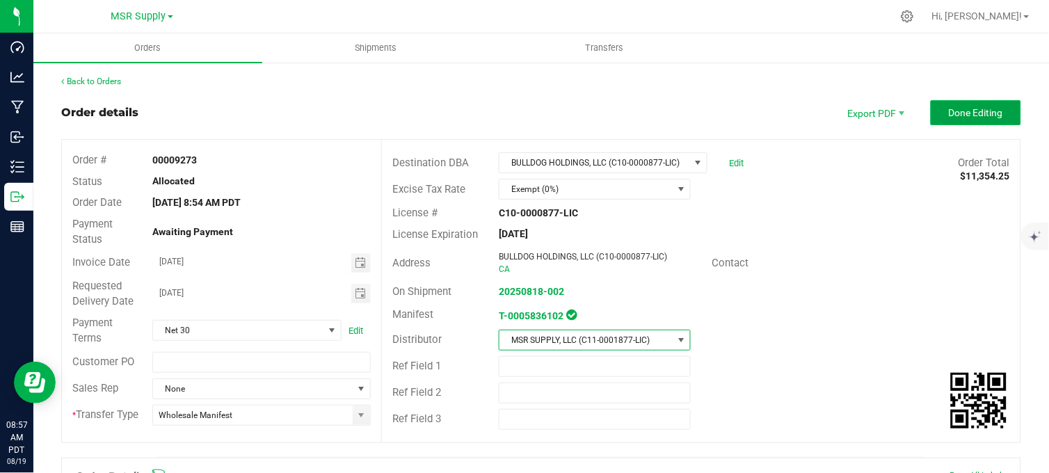
click at [967, 113] on span "Done Editing" at bounding box center [975, 112] width 54 height 11
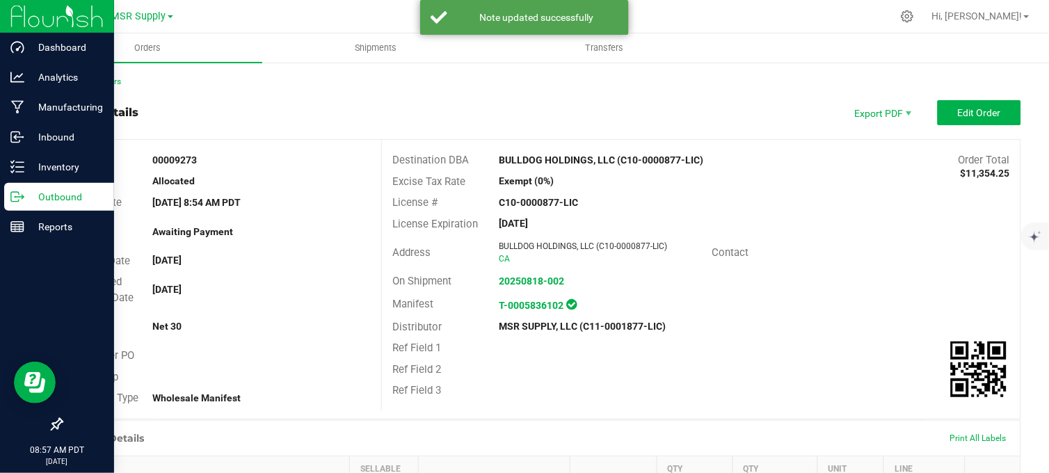
drag, startPoint x: 22, startPoint y: 202, endPoint x: 31, endPoint y: 203, distance: 8.4
click at [24, 203] on div "Outbound" at bounding box center [59, 197] width 110 height 28
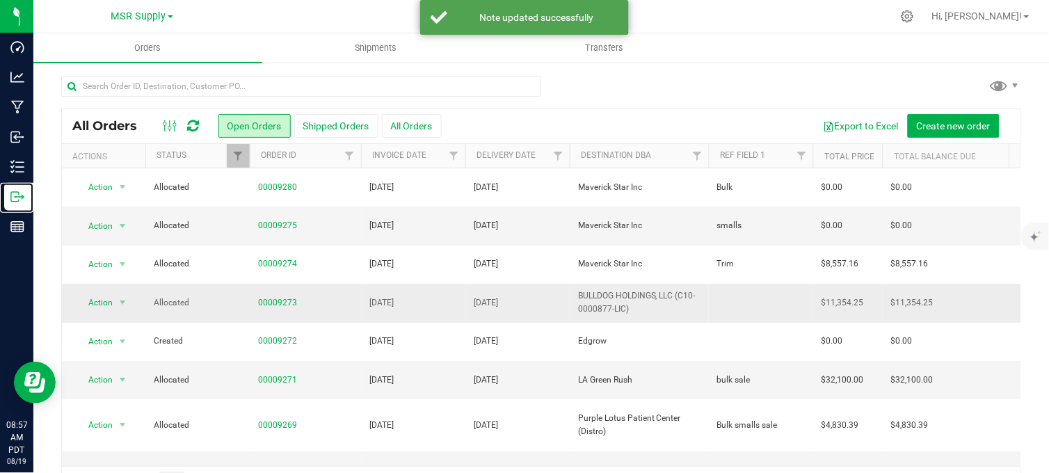
scroll to position [154, 0]
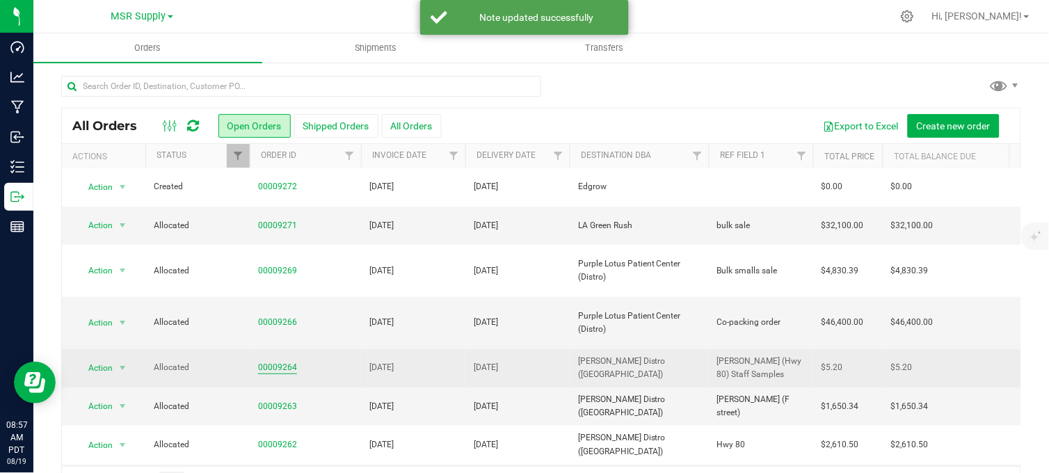
click at [290, 361] on link "00009264" at bounding box center [277, 367] width 39 height 13
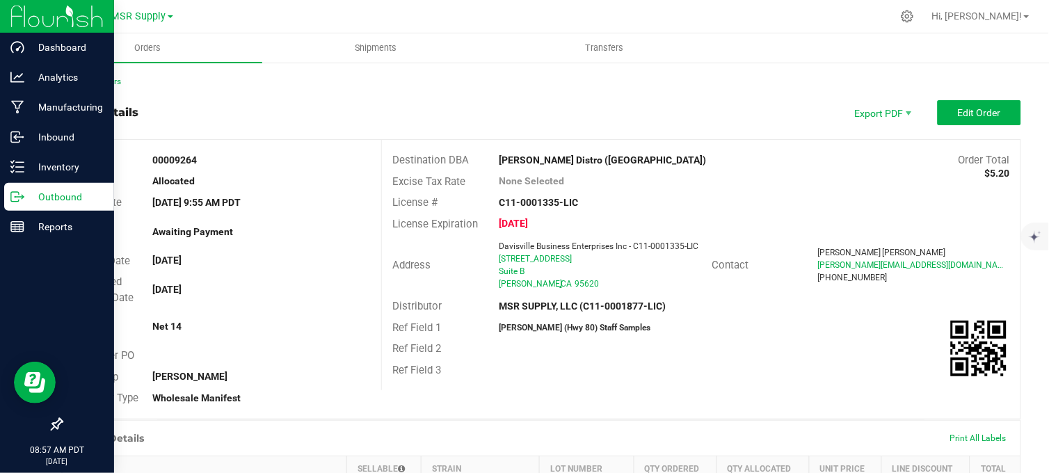
click at [19, 191] on icon at bounding box center [17, 197] width 14 height 14
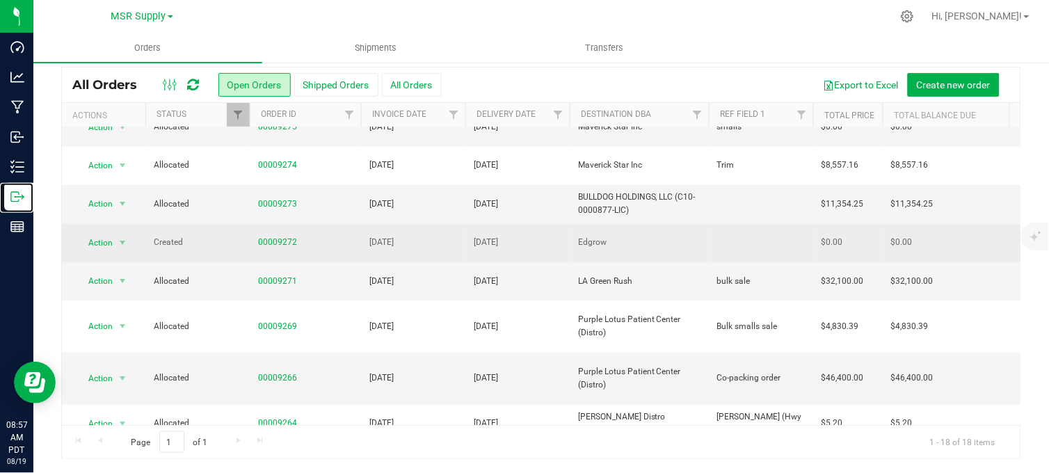
scroll to position [154, 0]
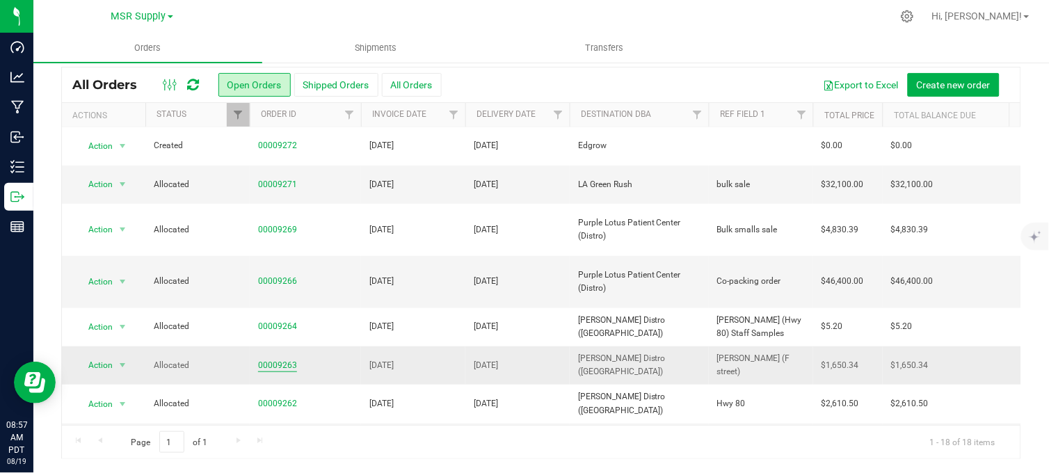
click at [268, 359] on link "00009263" at bounding box center [277, 365] width 39 height 13
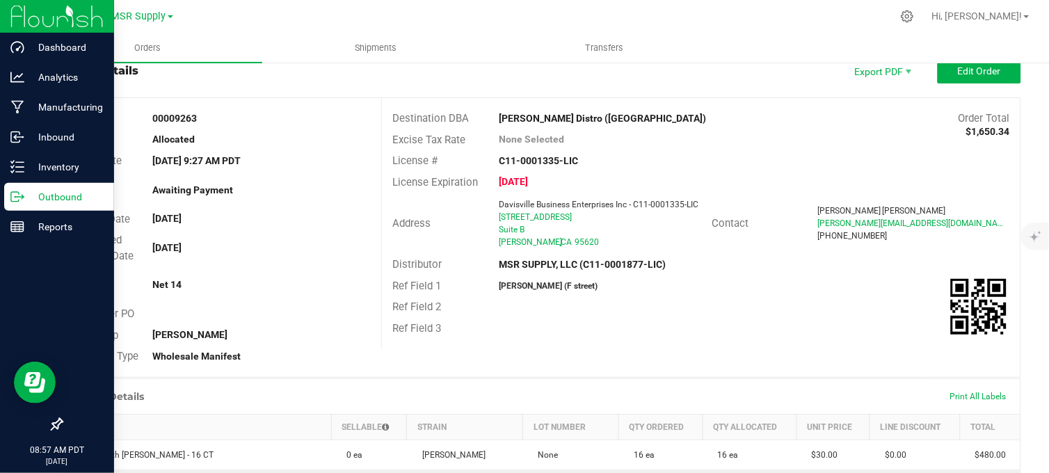
click at [24, 196] on div "Outbound" at bounding box center [59, 197] width 110 height 28
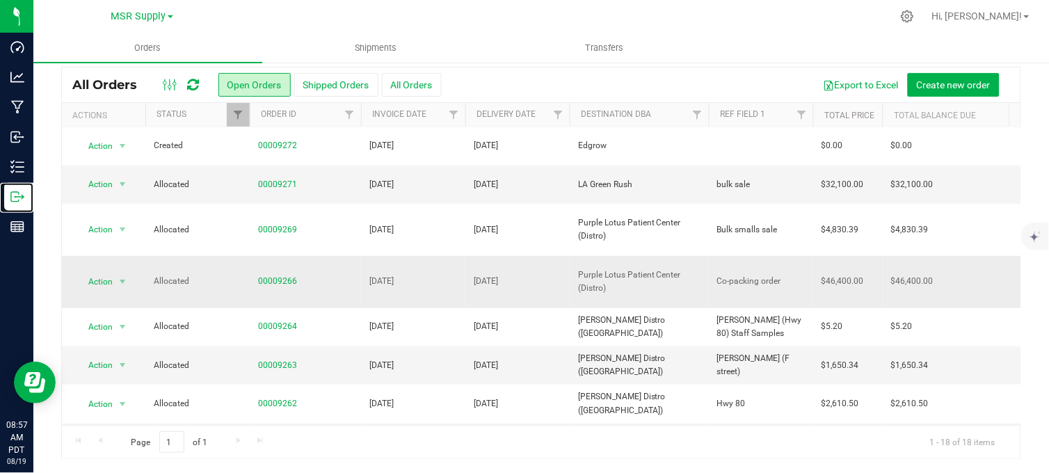
scroll to position [232, 0]
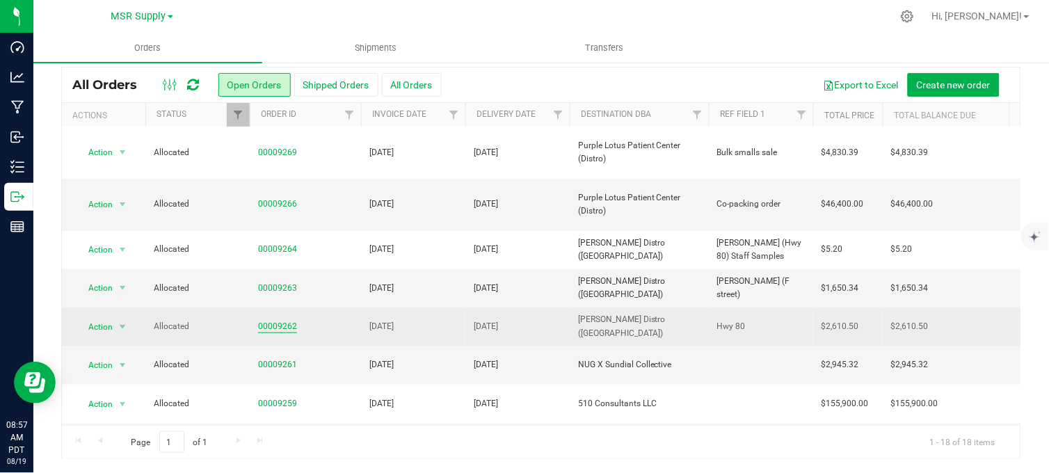
click at [282, 320] on link "00009262" at bounding box center [277, 326] width 39 height 13
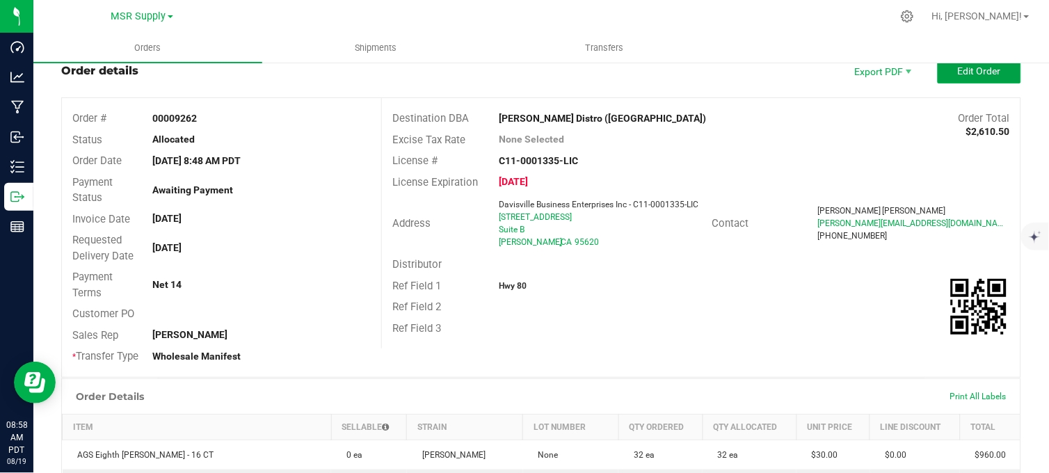
click at [975, 70] on span "Edit Order" at bounding box center [978, 70] width 43 height 11
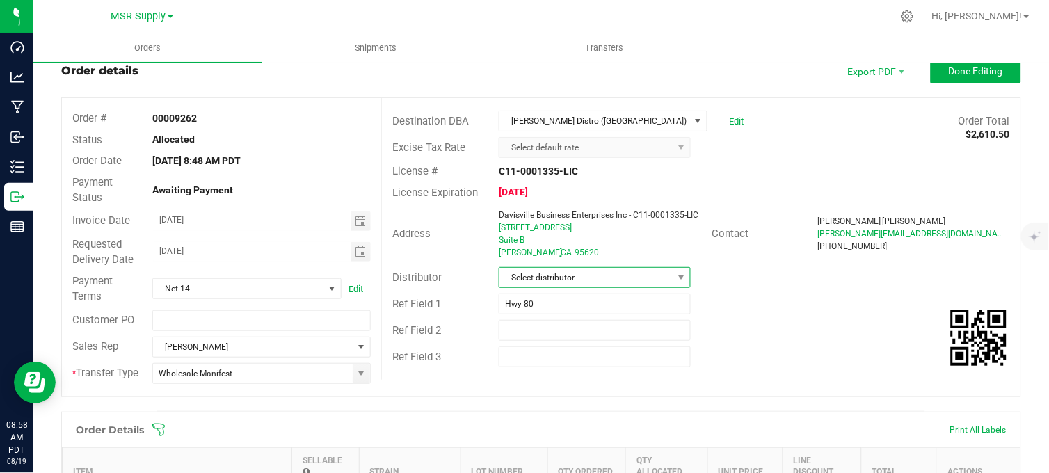
click at [550, 278] on span "Select distributor" at bounding box center [585, 277] width 173 height 19
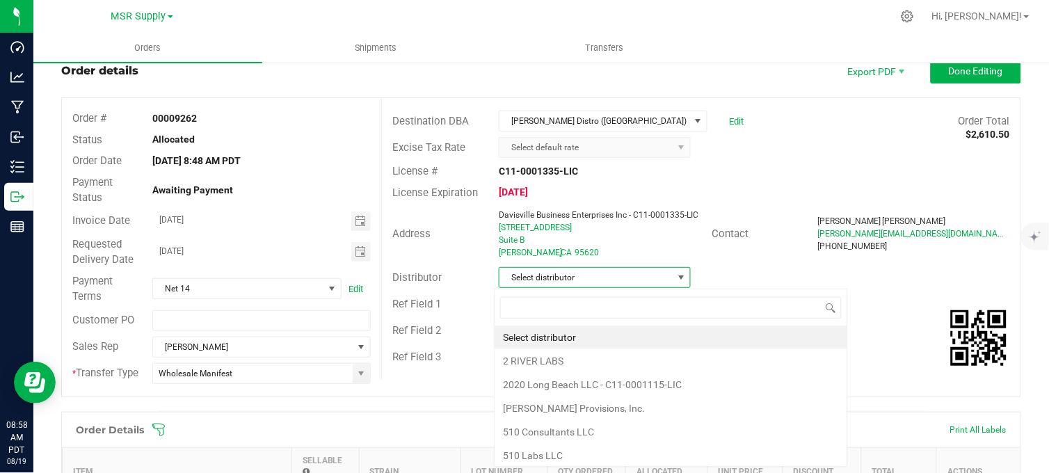
scroll to position [21, 189]
type input "msr"
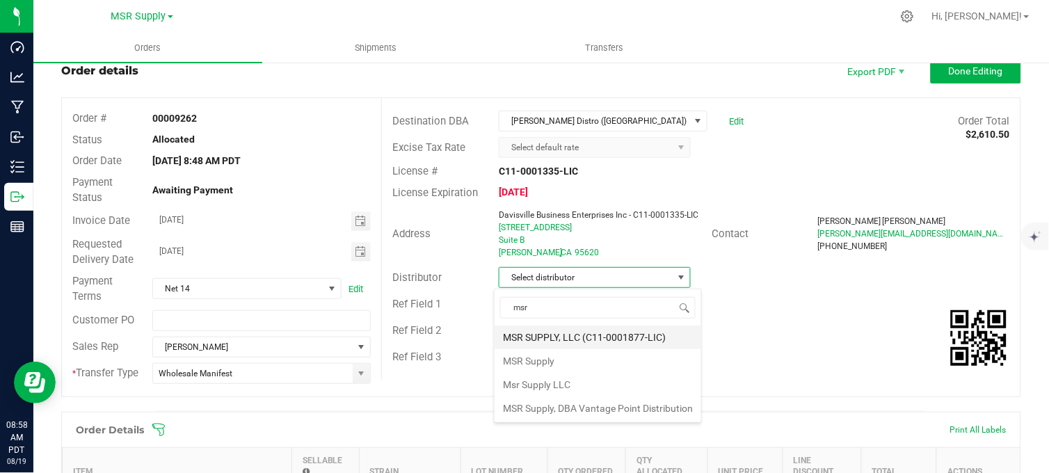
click at [579, 337] on li "MSR SUPPLY, LLC (C11-0001877-LIC)" at bounding box center [597, 337] width 207 height 24
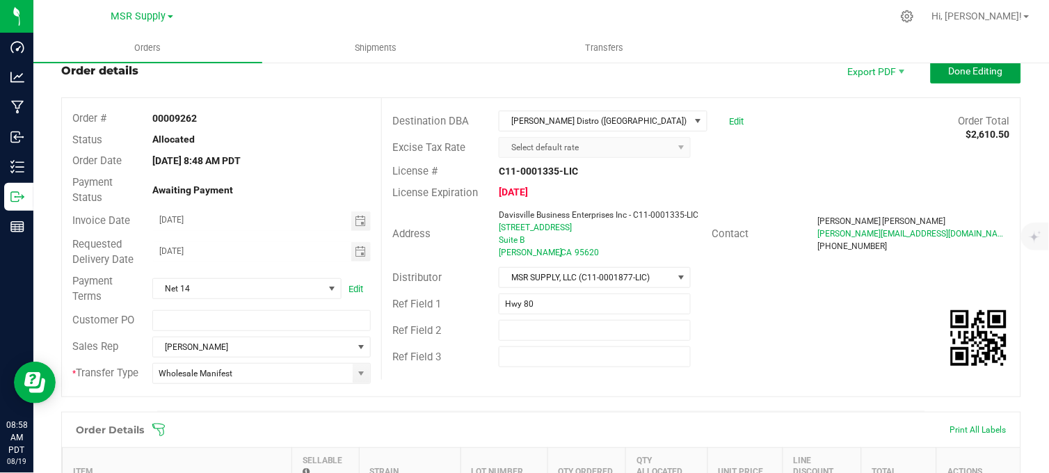
drag, startPoint x: 934, startPoint y: 66, endPoint x: 702, endPoint y: 103, distance: 235.1
click at [930, 68] on button "Done Editing" at bounding box center [975, 70] width 90 height 25
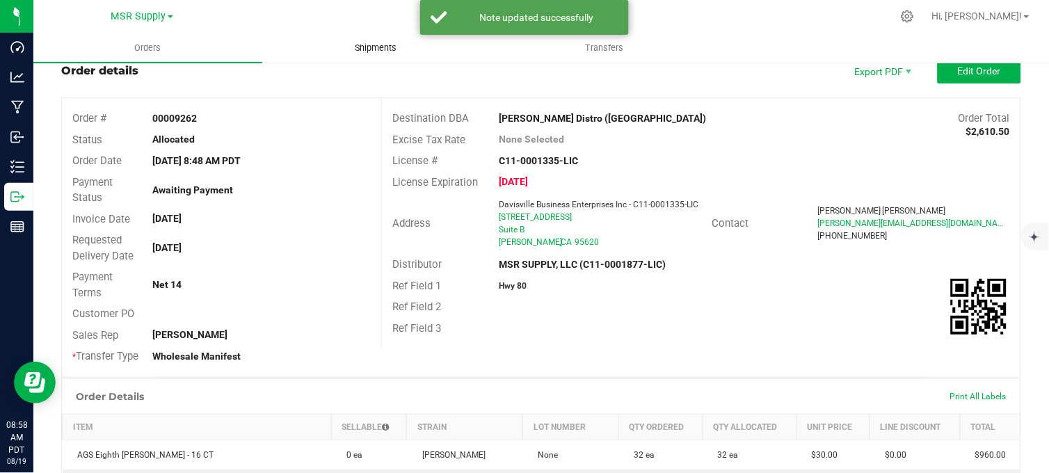
click at [369, 42] on span "Shipments" at bounding box center [376, 48] width 79 height 13
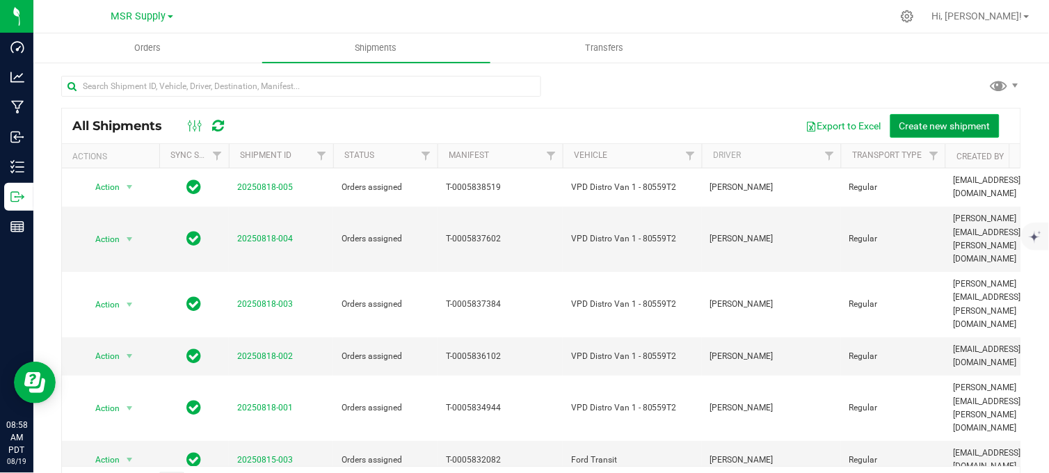
click at [913, 124] on span "Create new shipment" at bounding box center [944, 125] width 91 height 11
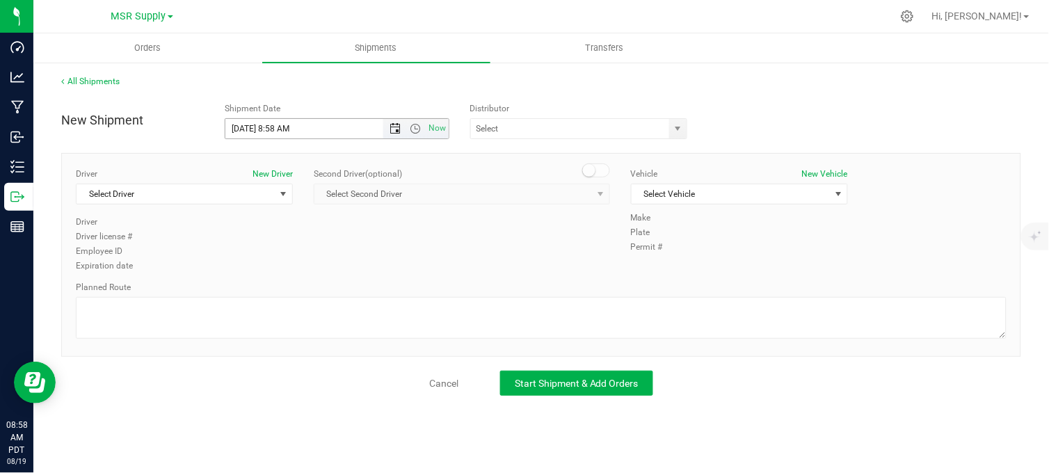
click at [395, 127] on span "Open the date view" at bounding box center [394, 128] width 11 height 11
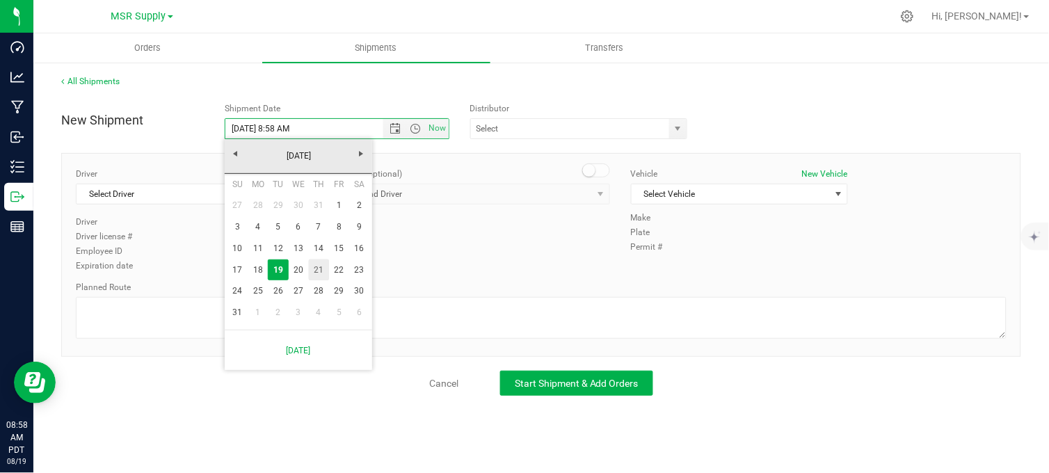
drag, startPoint x: 316, startPoint y: 266, endPoint x: 460, endPoint y: 188, distance: 164.3
click at [317, 265] on link "21" at bounding box center [319, 270] width 20 height 22
type input "[DATE] 8:58 AM"
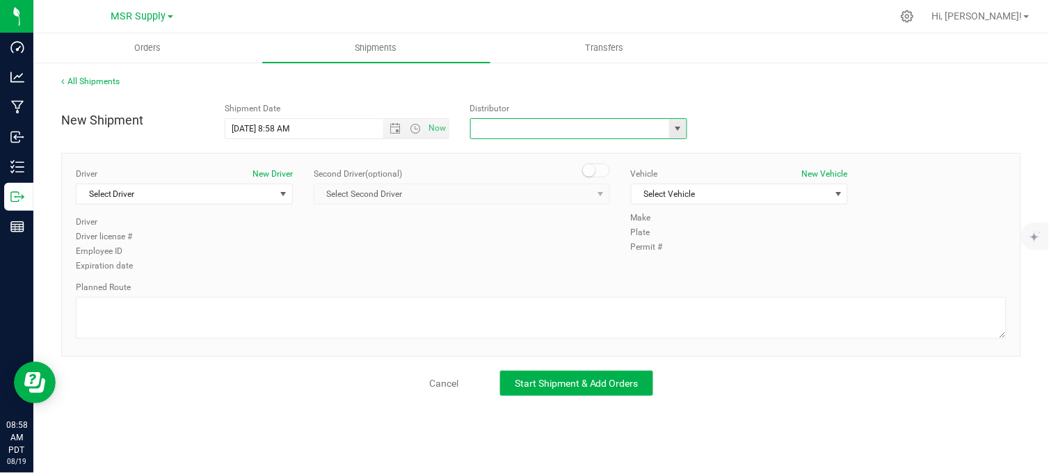
click at [520, 133] on input "text" at bounding box center [567, 128] width 193 height 19
type input "c"
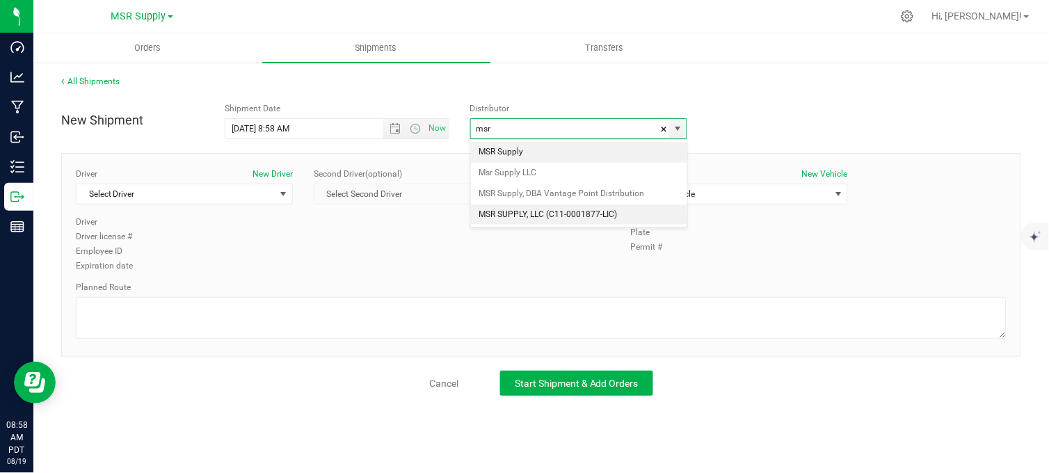
click at [523, 216] on li "MSR SUPPLY, LLC (C11-0001877-LIC)" at bounding box center [579, 214] width 216 height 21
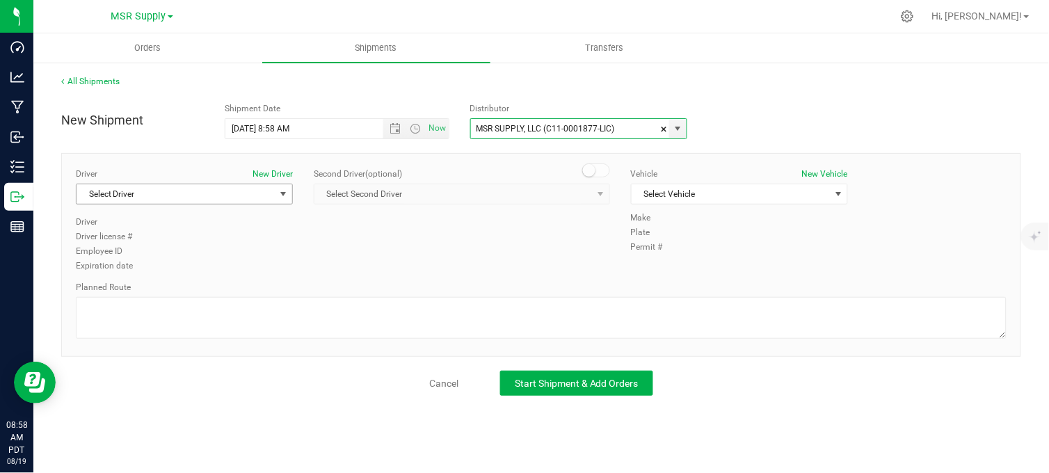
type input "MSR SUPPLY, LLC (C11-0001877-LIC)"
click at [184, 193] on span "Select Driver" at bounding box center [175, 193] width 198 height 19
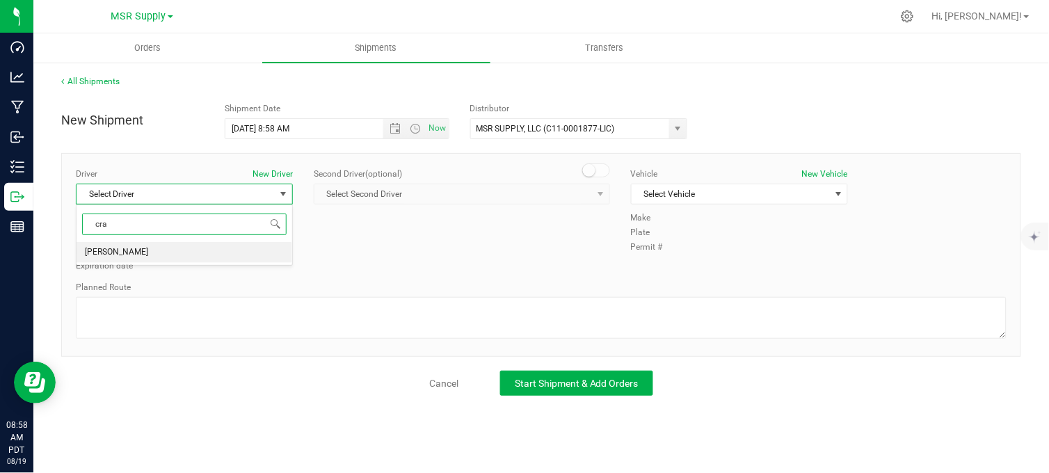
click at [150, 256] on li "[PERSON_NAME]" at bounding box center [184, 252] width 216 height 21
type input "cra"
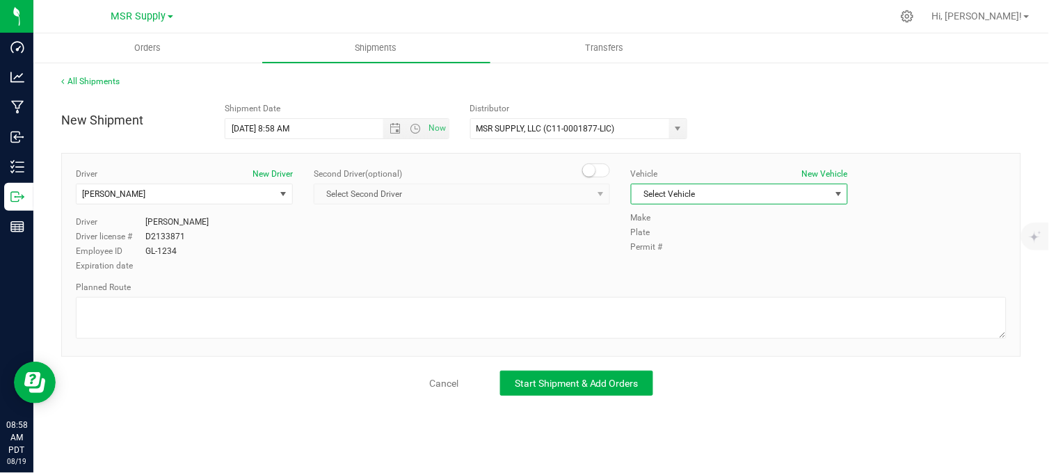
click at [709, 192] on span "Select Vehicle" at bounding box center [730, 193] width 198 height 19
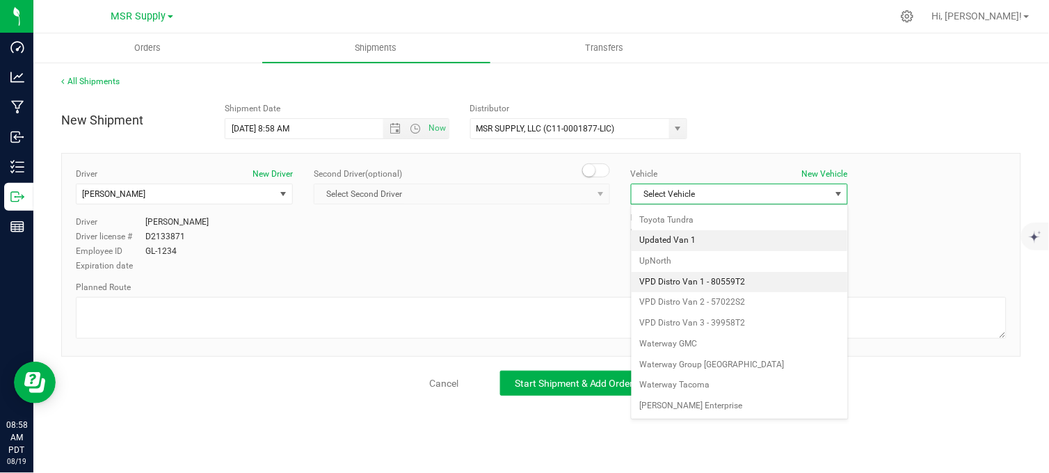
scroll to position [2453, 0]
click at [714, 277] on li "VPD Distro Van 1 - 80559T2" at bounding box center [739, 282] width 216 height 21
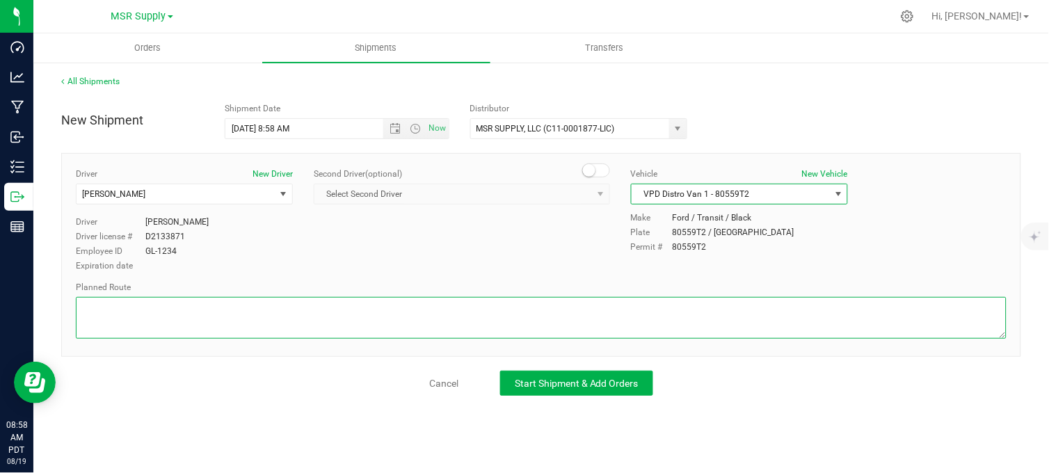
click at [600, 307] on textarea at bounding box center [541, 318] width 930 height 42
type textarea "f"
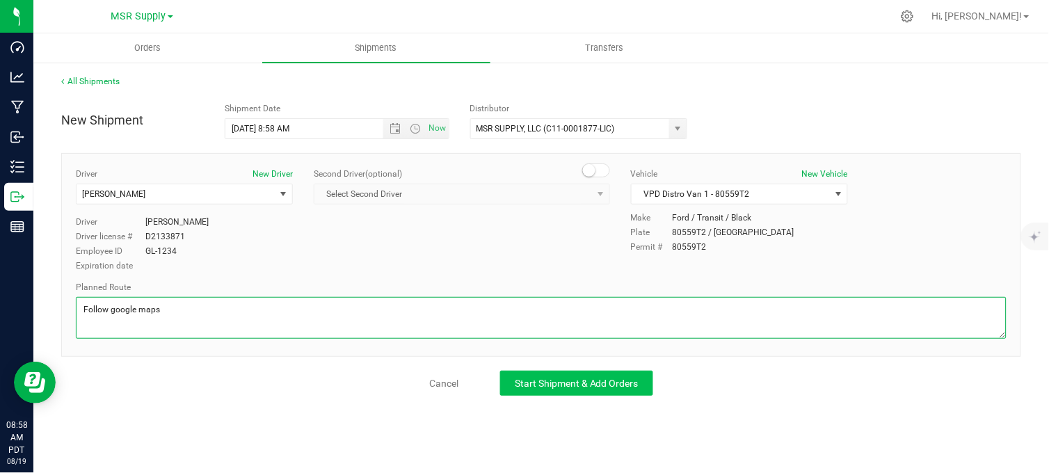
type textarea "Follow google maps"
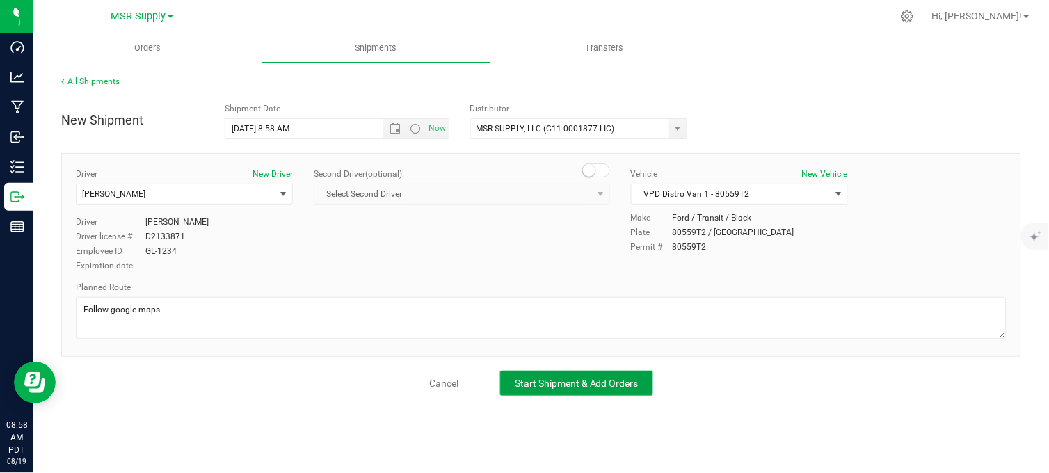
click at [598, 393] on button "Start Shipment & Add Orders" at bounding box center [576, 383] width 153 height 25
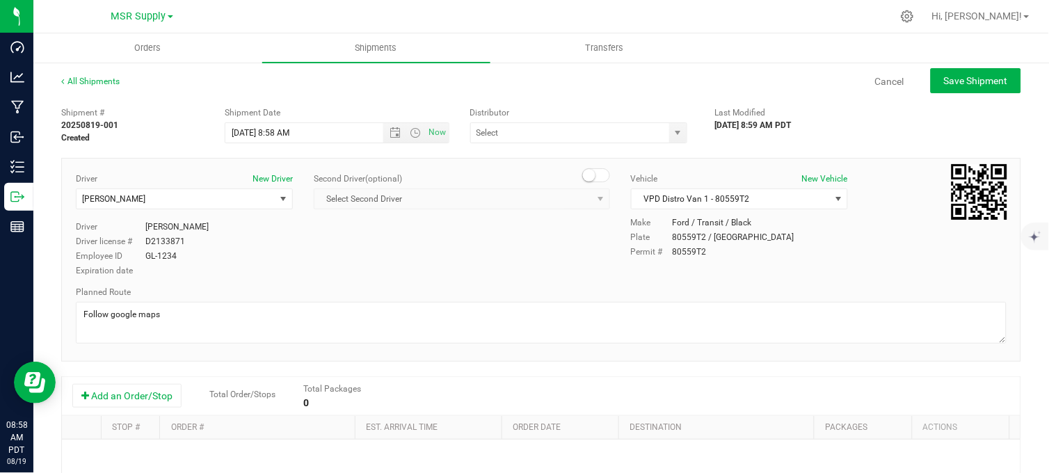
type input "MSR SUPPLY, LLC (C11-0001877-LIC)"
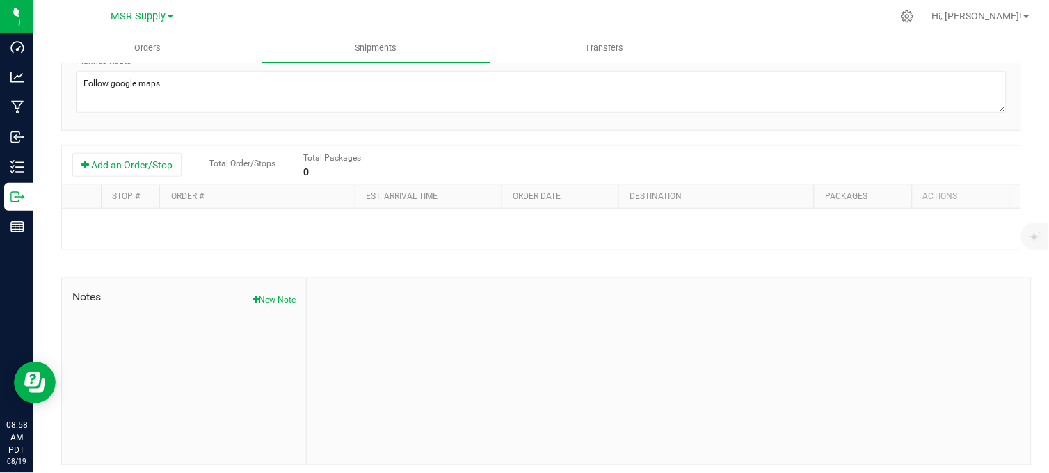
scroll to position [232, 0]
click at [146, 168] on button "Add an Order/Stop" at bounding box center [126, 164] width 109 height 24
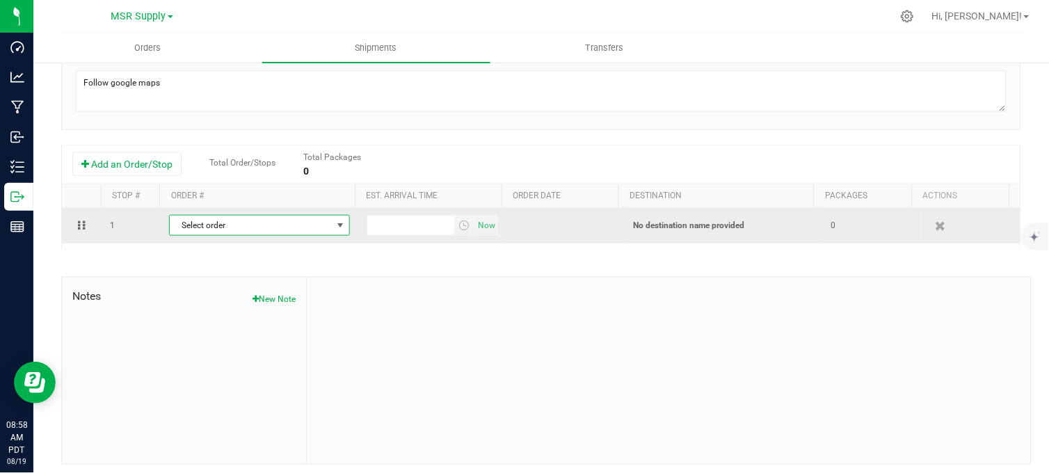
click at [197, 235] on span "Select order" at bounding box center [259, 225] width 181 height 21
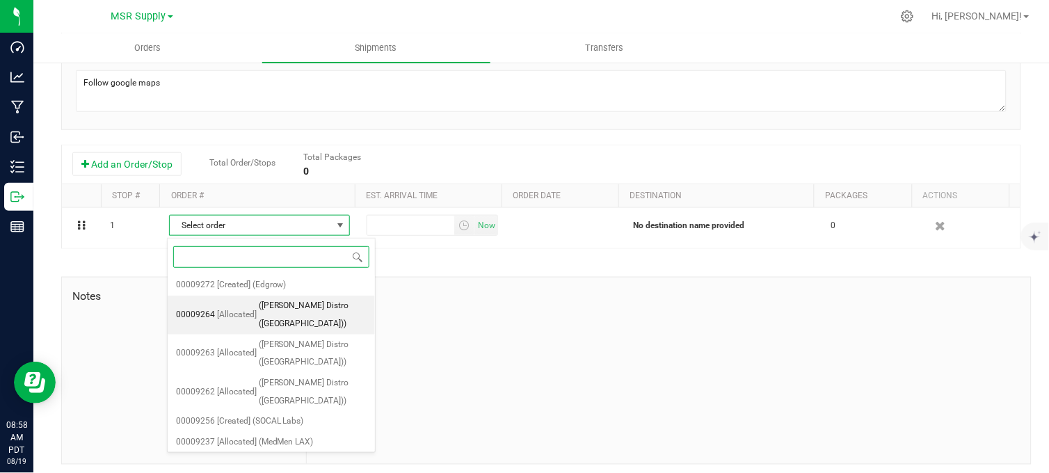
click at [259, 302] on span "([PERSON_NAME] Distro ([GEOGRAPHIC_DATA]))" at bounding box center [313, 314] width 108 height 35
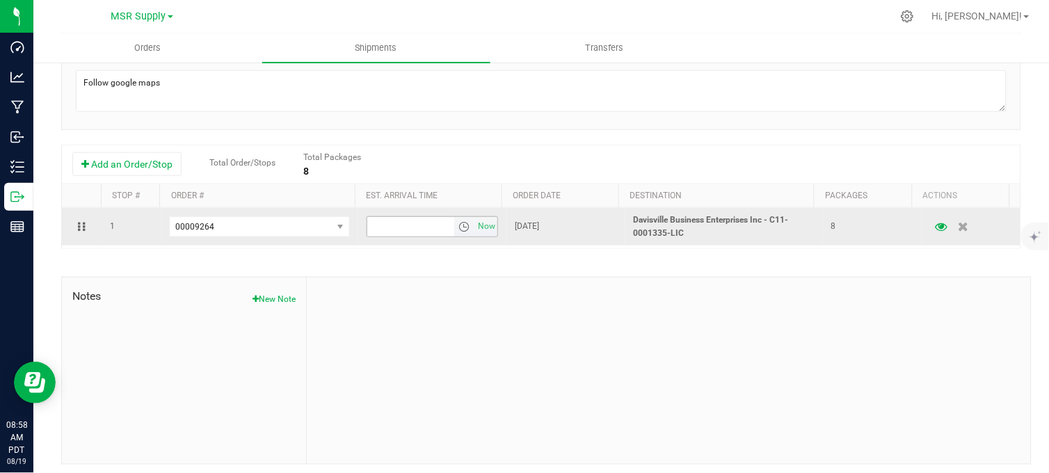
click at [487, 223] on span "Now" at bounding box center [431, 226] width 131 height 21
click at [487, 232] on span "Now" at bounding box center [487, 226] width 24 height 20
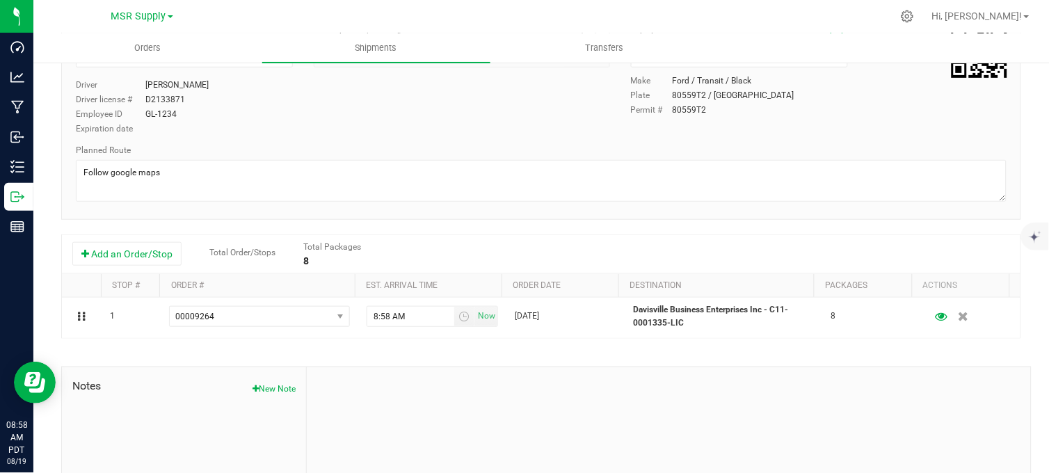
scroll to position [0, 0]
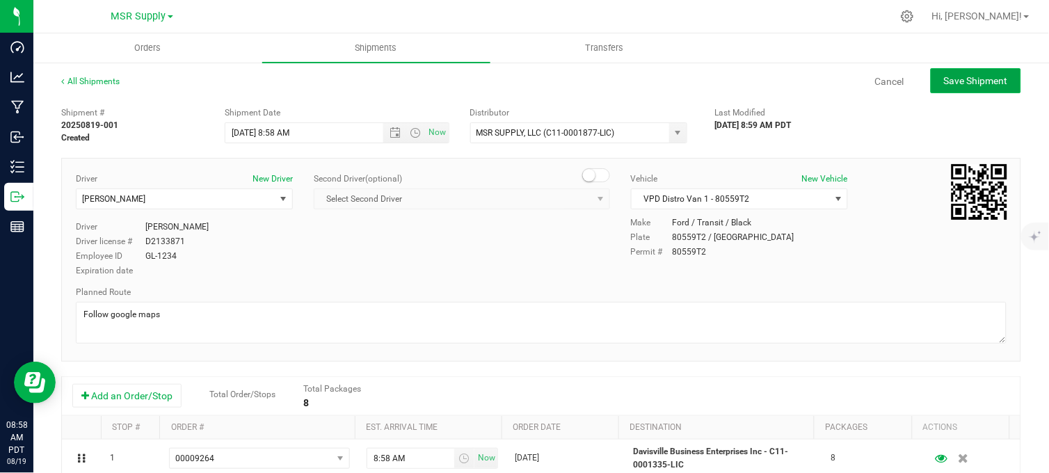
click at [982, 75] on span "Save Shipment" at bounding box center [976, 80] width 64 height 11
type input "[DATE] 3:58 PM"
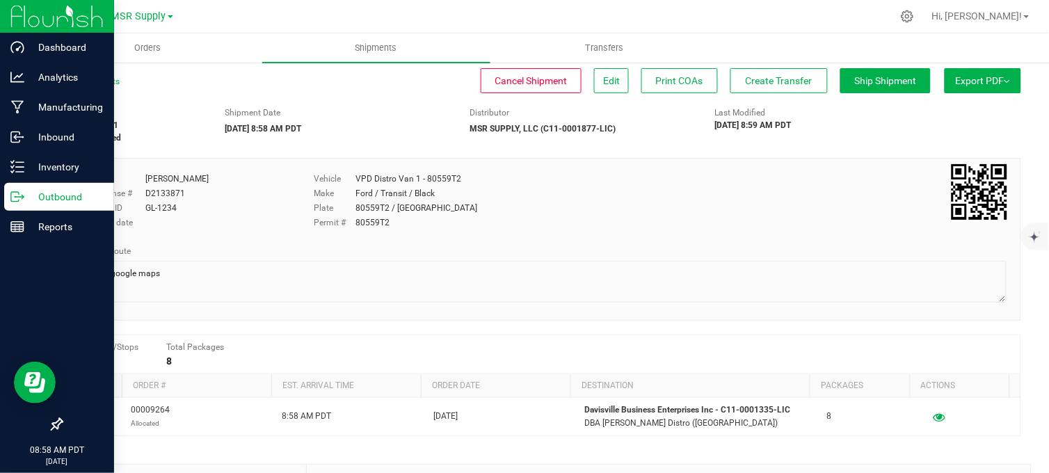
drag, startPoint x: 19, startPoint y: 193, endPoint x: 90, endPoint y: 193, distance: 70.9
click at [22, 193] on icon at bounding box center [17, 197] width 14 height 14
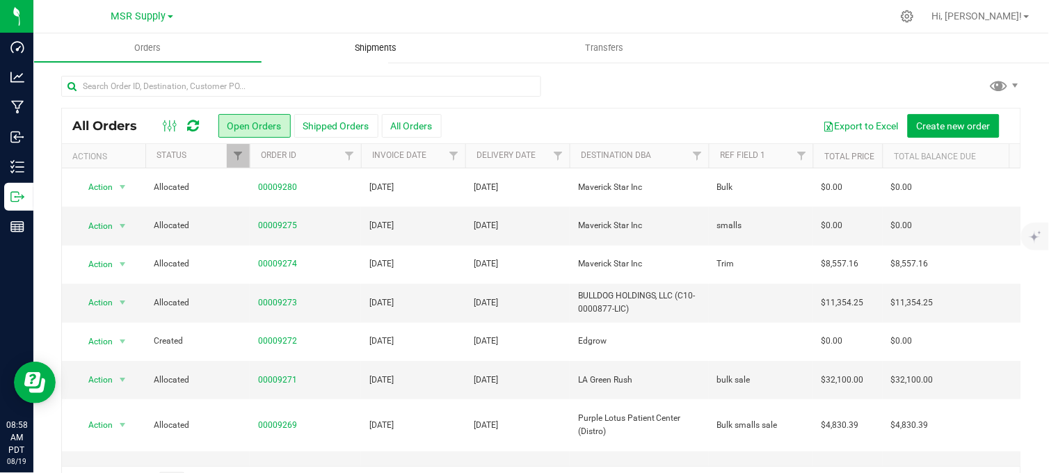
click at [366, 49] on span "Shipments" at bounding box center [376, 48] width 79 height 13
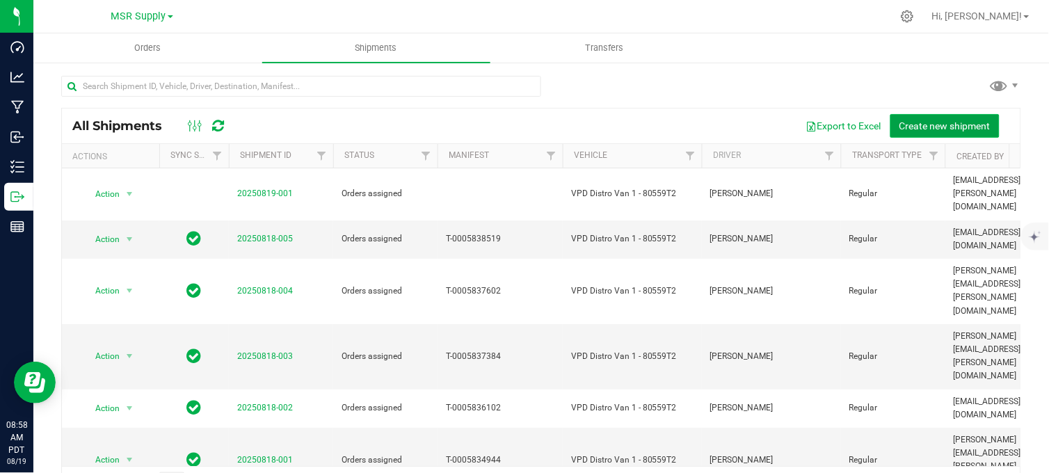
click at [907, 131] on button "Create new shipment" at bounding box center [944, 126] width 109 height 24
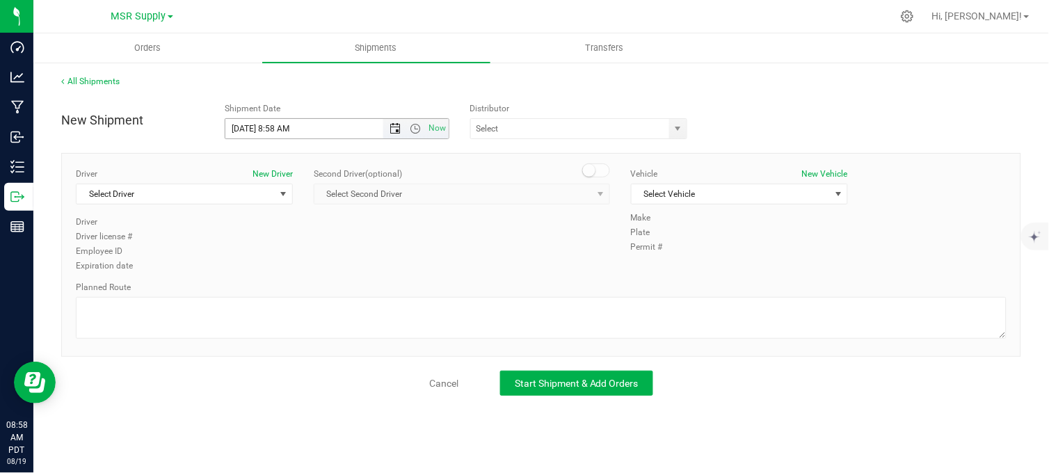
click at [401, 127] on span "Open the date view" at bounding box center [395, 128] width 24 height 11
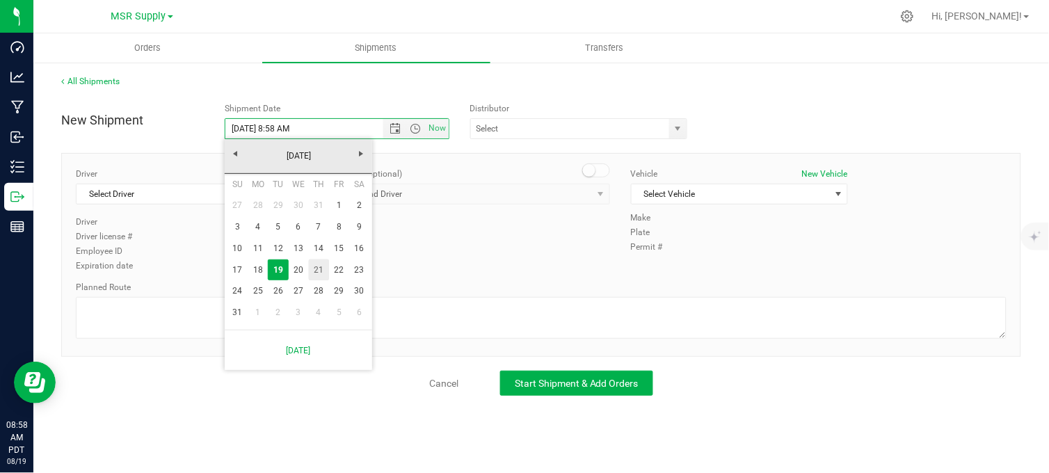
click at [325, 269] on link "21" at bounding box center [319, 270] width 20 height 22
type input "[DATE] 8:58 AM"
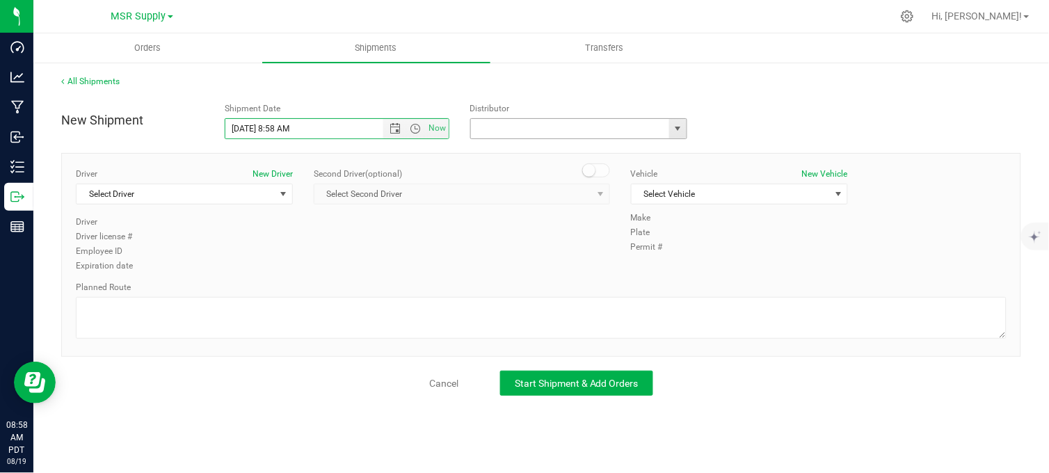
click at [498, 128] on input "text" at bounding box center [567, 128] width 193 height 19
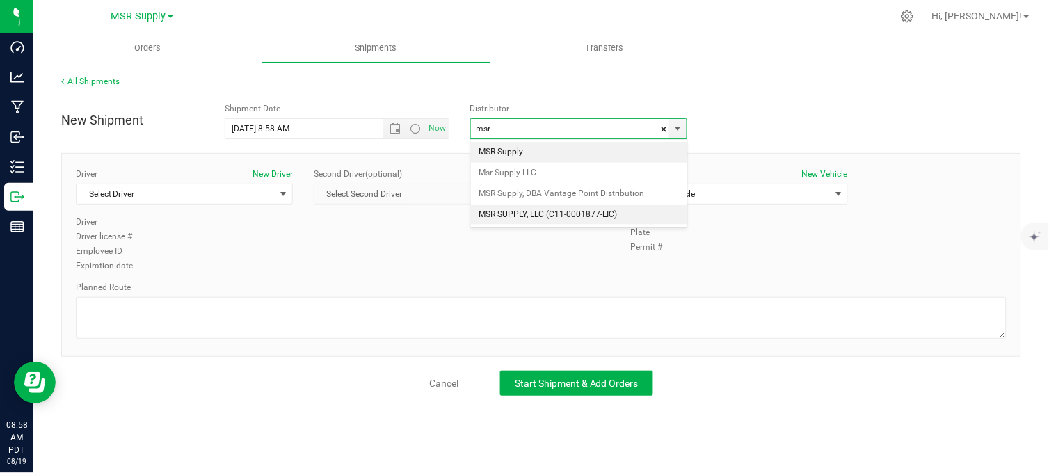
drag, startPoint x: 532, startPoint y: 212, endPoint x: 456, endPoint y: 212, distance: 75.8
click at [531, 212] on li "MSR SUPPLY, LLC (C11-0001877-LIC)" at bounding box center [579, 214] width 216 height 21
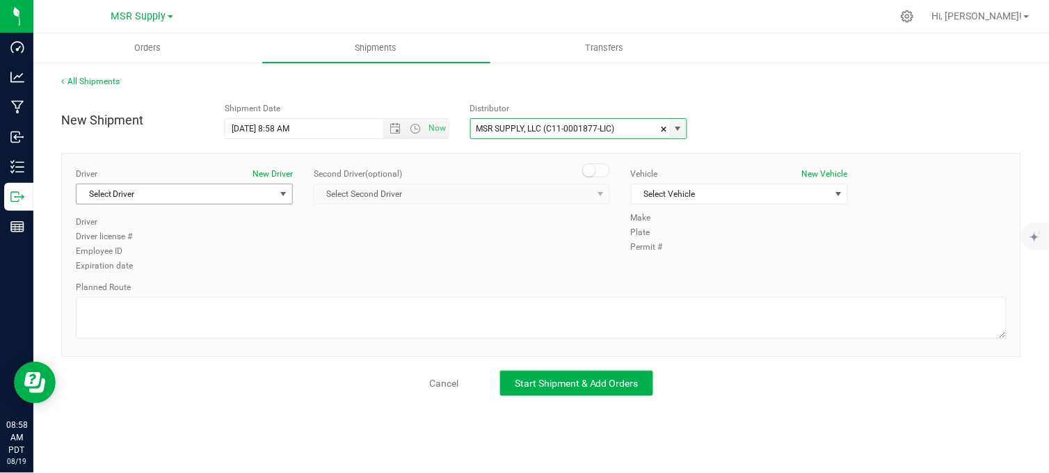
type input "MSR SUPPLY, LLC (C11-0001877-LIC)"
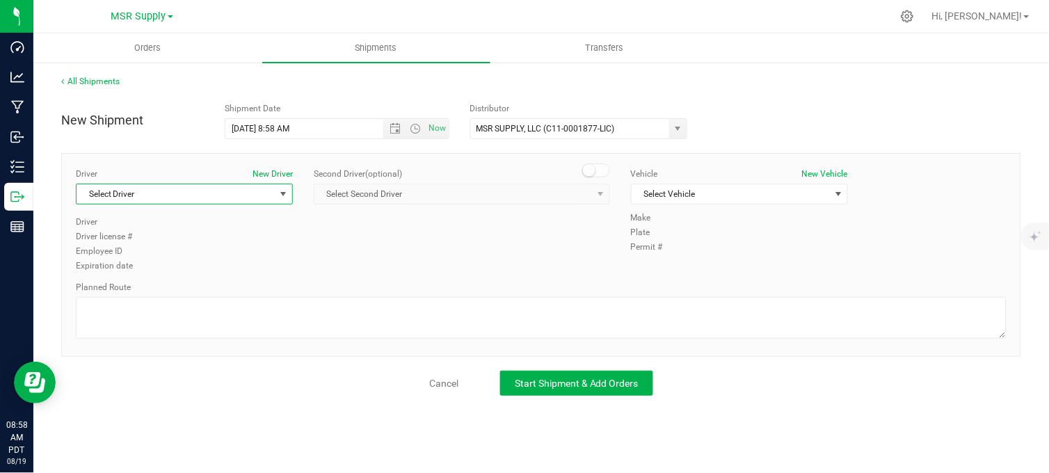
click at [185, 191] on span "Select Driver" at bounding box center [175, 193] width 198 height 19
drag, startPoint x: 123, startPoint y: 252, endPoint x: 137, endPoint y: 250, distance: 14.0
click at [124, 251] on span "[PERSON_NAME]" at bounding box center [116, 252] width 63 height 18
type input "cra"
drag, startPoint x: 658, startPoint y: 193, endPoint x: 665, endPoint y: 232, distance: 39.7
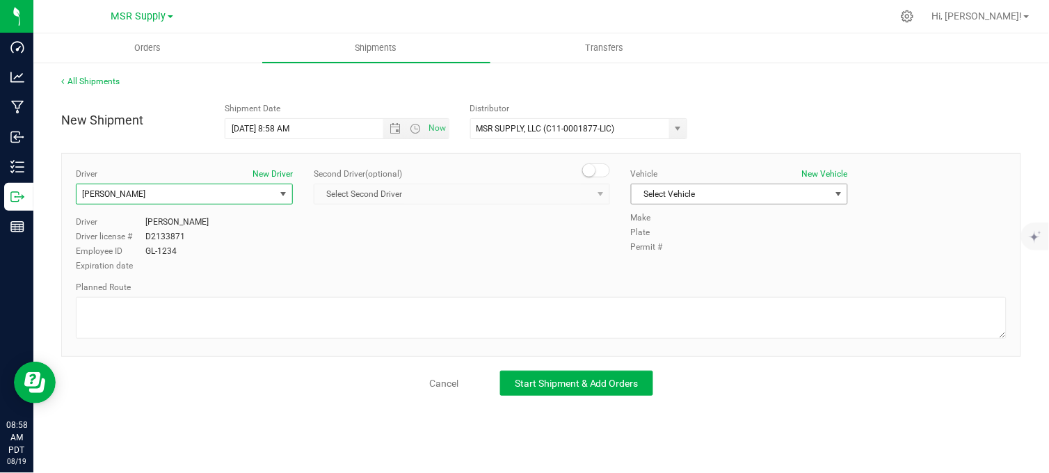
click at [655, 193] on span "Select Vehicle" at bounding box center [730, 193] width 198 height 19
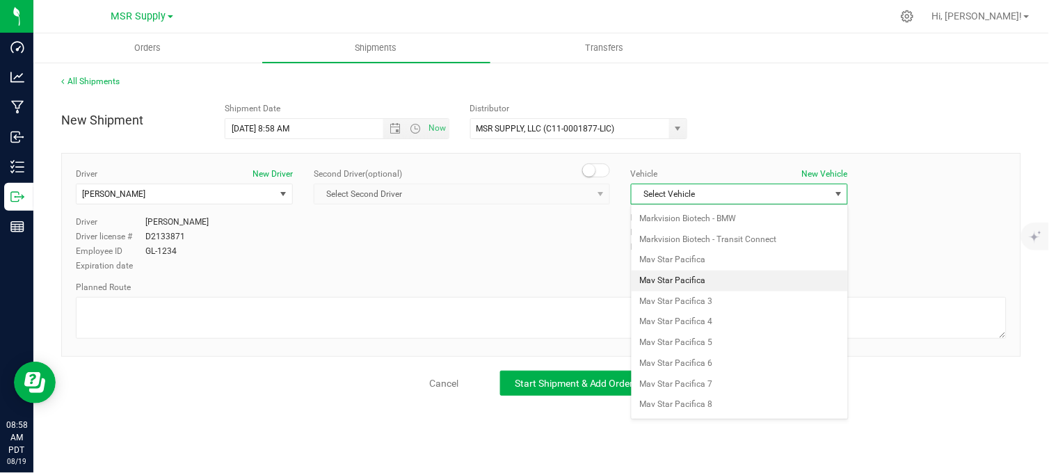
scroll to position [2453, 0]
drag, startPoint x: 708, startPoint y: 282, endPoint x: 672, endPoint y: 284, distance: 35.5
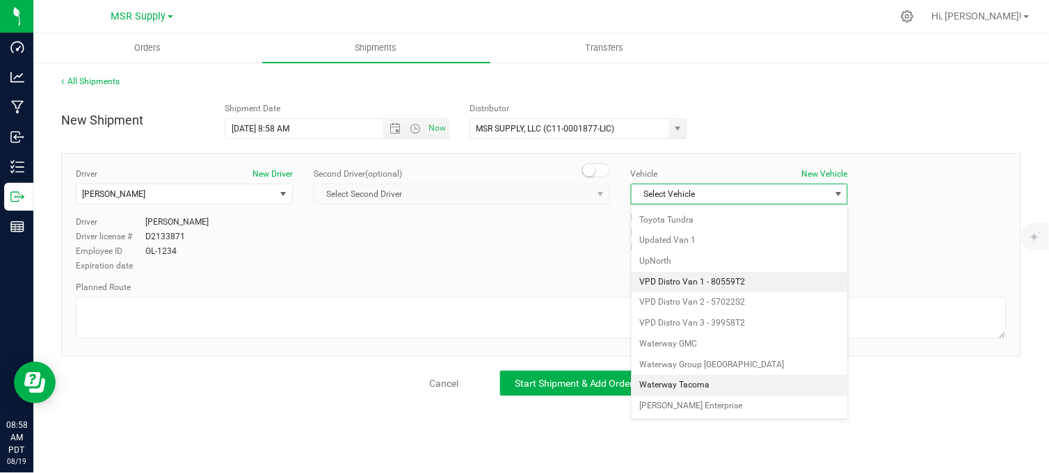
click at [706, 282] on li "VPD Distro Van 1 - 80559T2" at bounding box center [739, 282] width 216 height 21
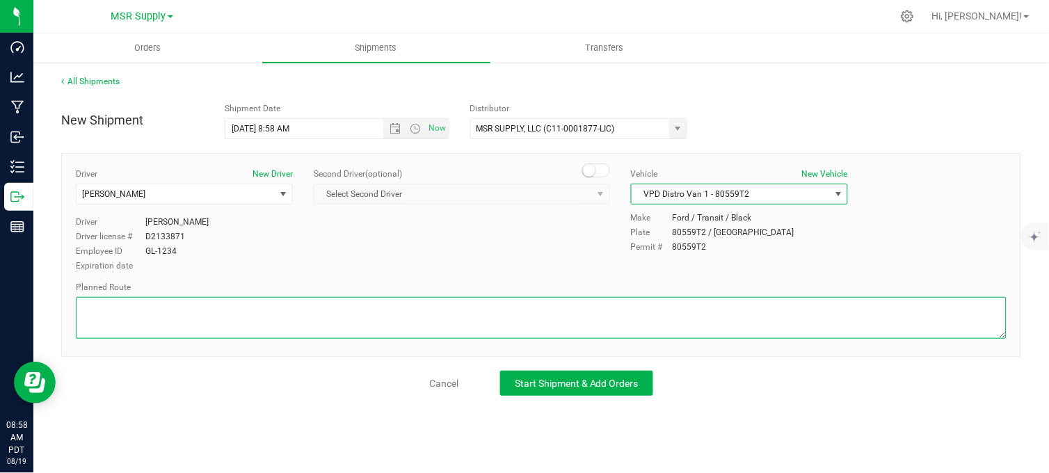
click at [578, 321] on textarea at bounding box center [541, 318] width 930 height 42
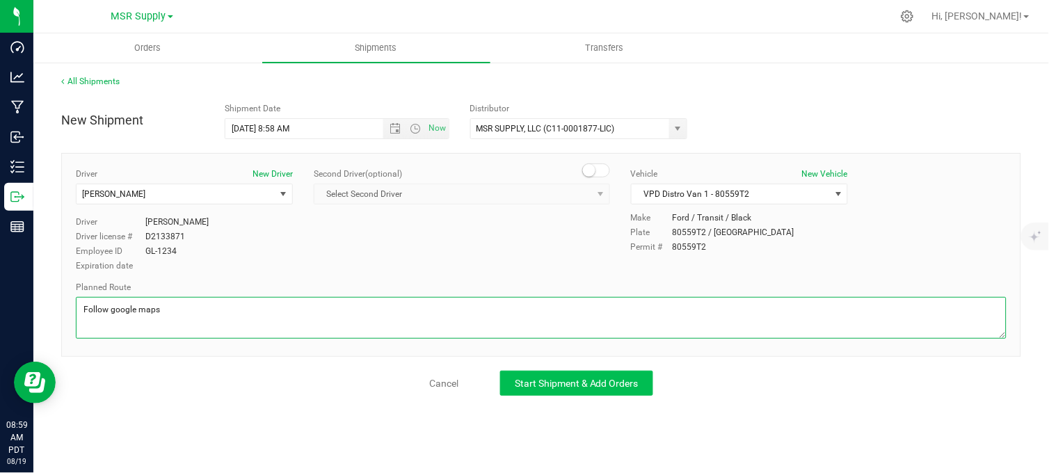
type textarea "Follow google maps"
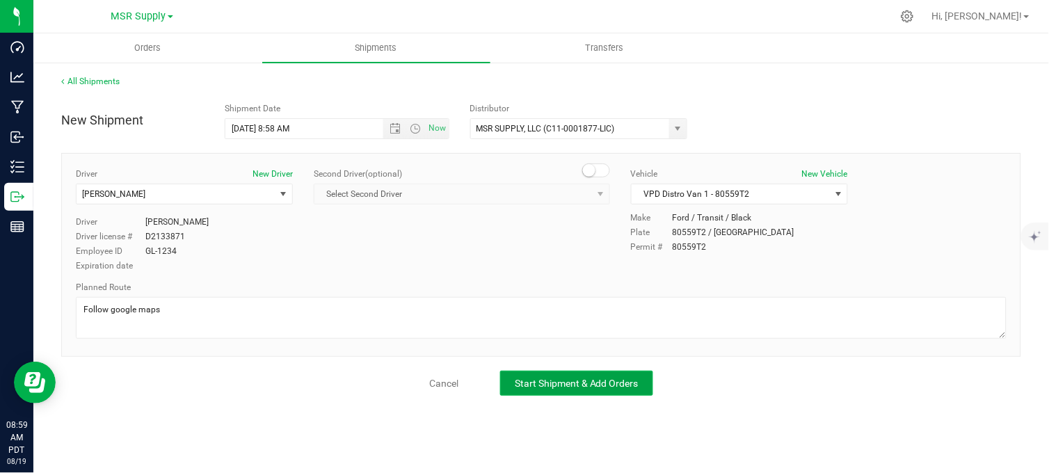
click at [585, 378] on span "Start Shipment & Add Orders" at bounding box center [577, 383] width 124 height 11
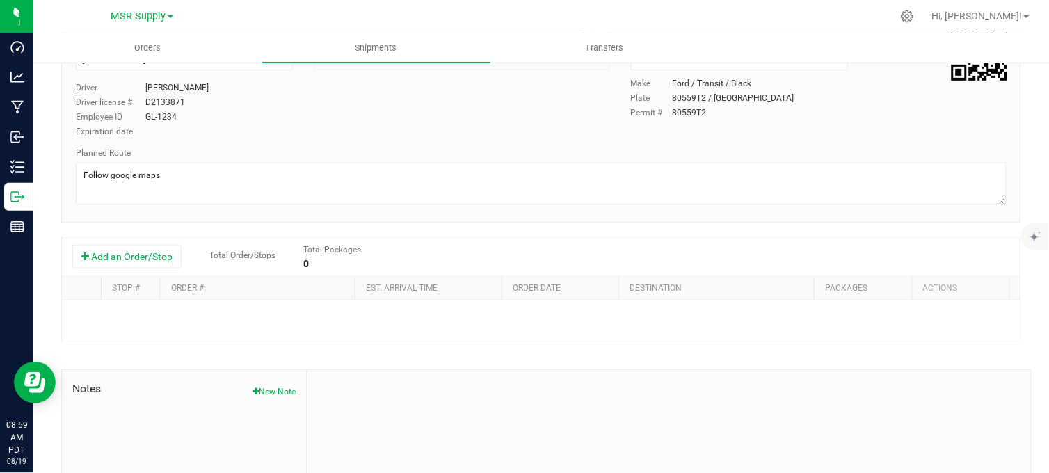
scroll to position [154, 0]
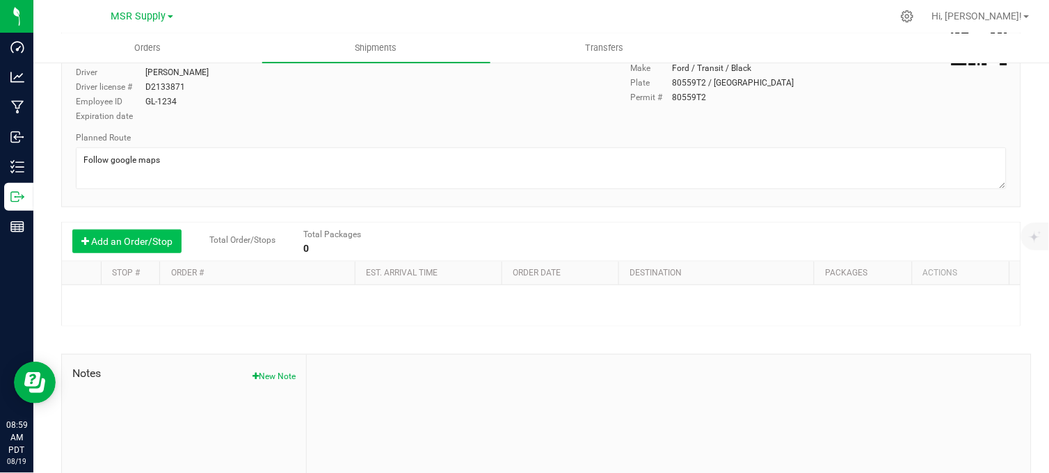
click at [113, 247] on button "Add an Order/Stop" at bounding box center [126, 241] width 109 height 24
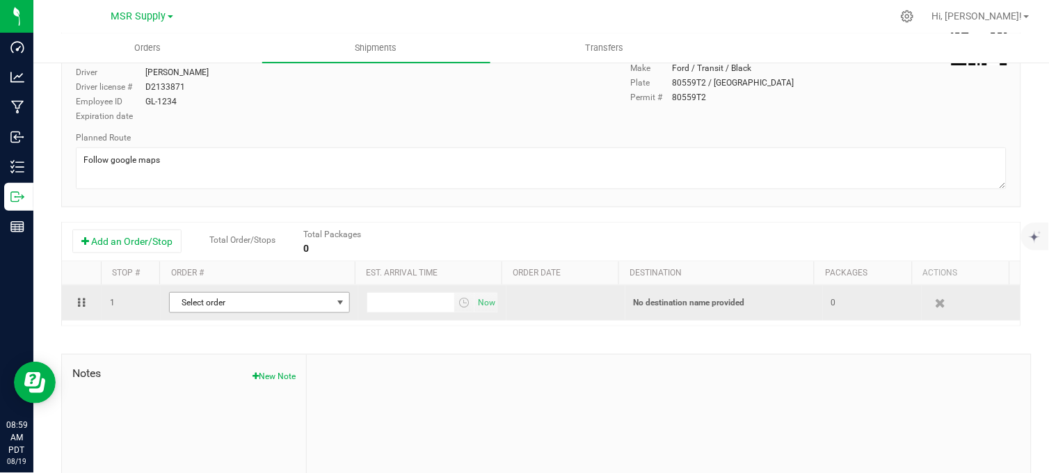
click at [243, 302] on span "Select order" at bounding box center [251, 302] width 162 height 19
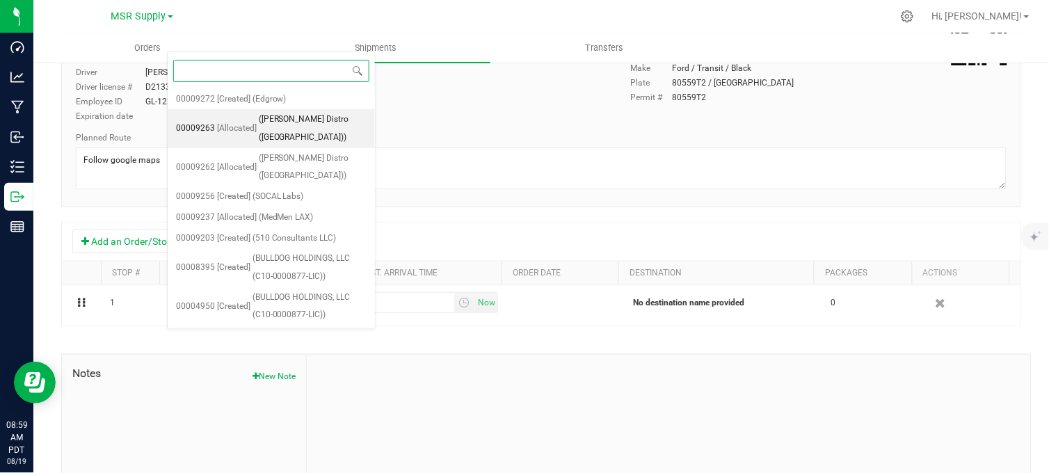
drag, startPoint x: 292, startPoint y: 116, endPoint x: 323, endPoint y: 141, distance: 40.1
click at [293, 116] on span "([PERSON_NAME] Distro ([GEOGRAPHIC_DATA]))" at bounding box center [313, 128] width 108 height 35
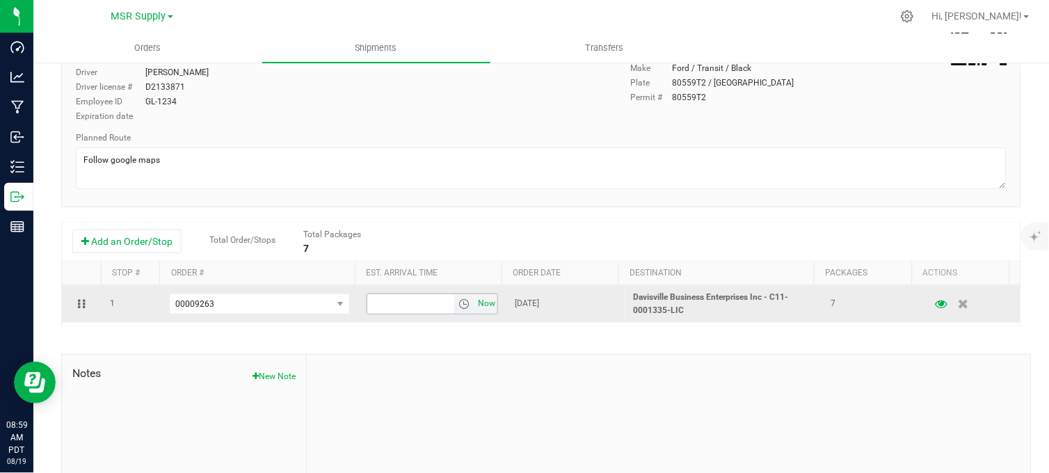
click at [475, 306] on span "Now" at bounding box center [487, 303] width 24 height 20
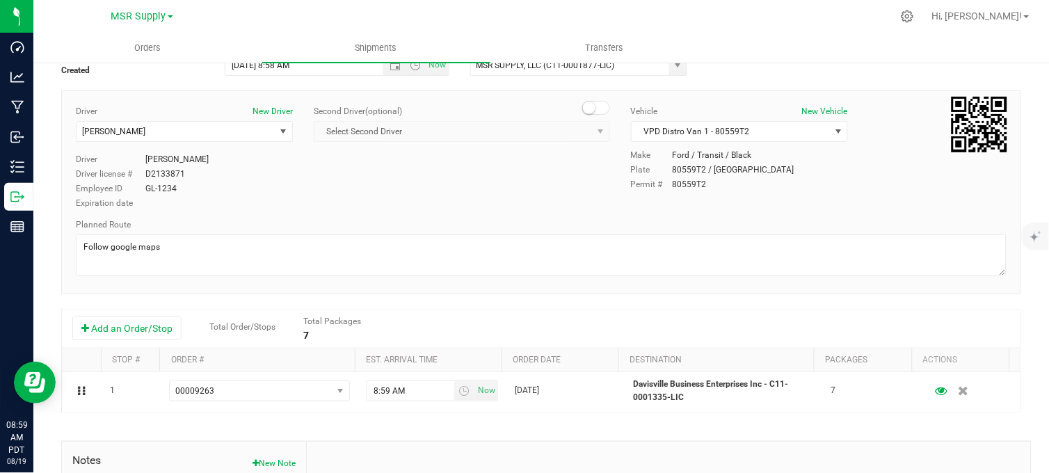
scroll to position [0, 0]
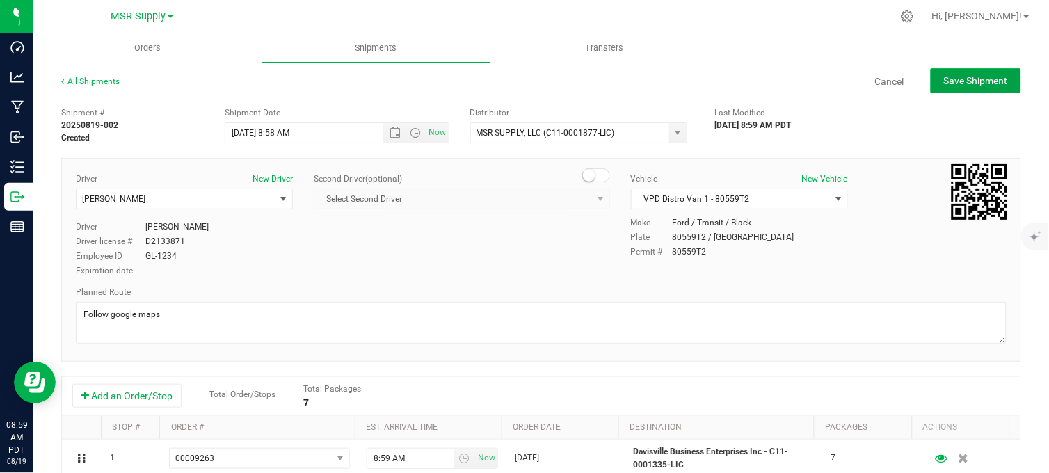
click at [991, 86] on span "Save Shipment" at bounding box center [976, 80] width 64 height 11
type input "[DATE] 3:58 PM"
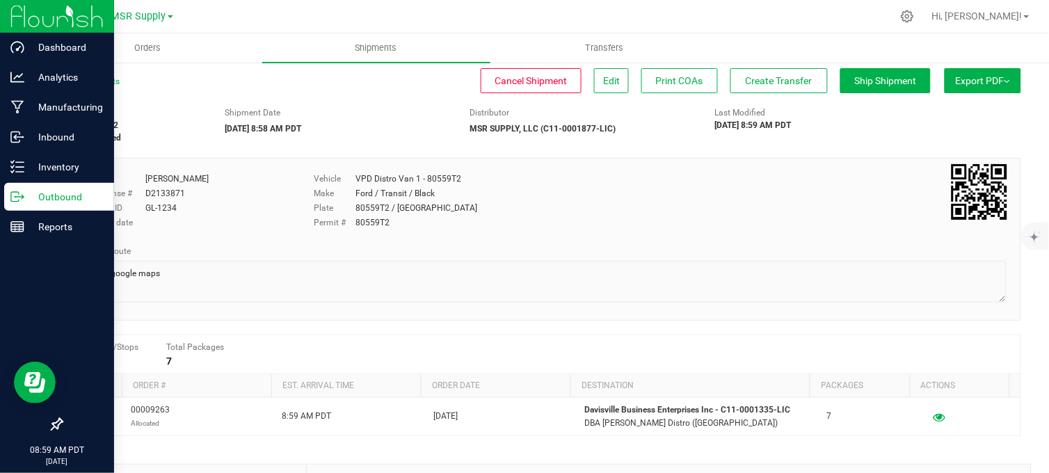
click at [31, 203] on p "Outbound" at bounding box center [65, 196] width 83 height 17
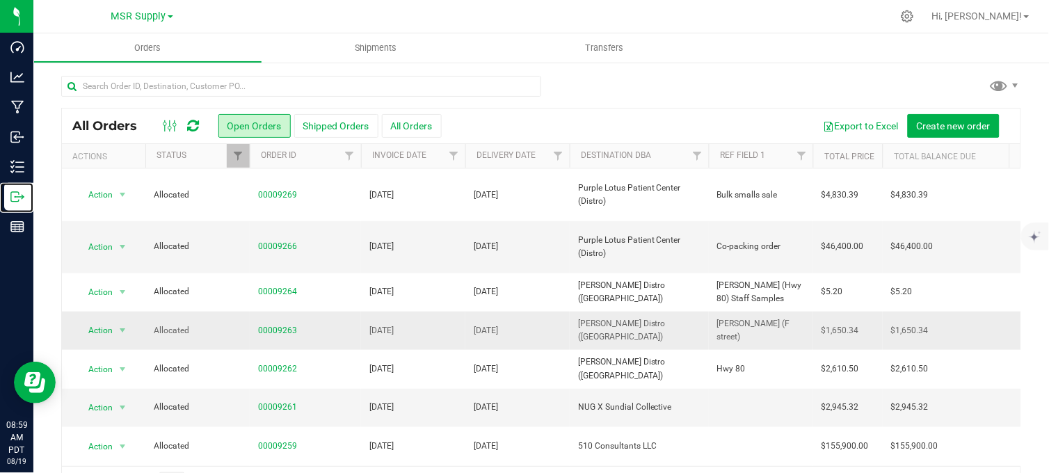
scroll to position [232, 0]
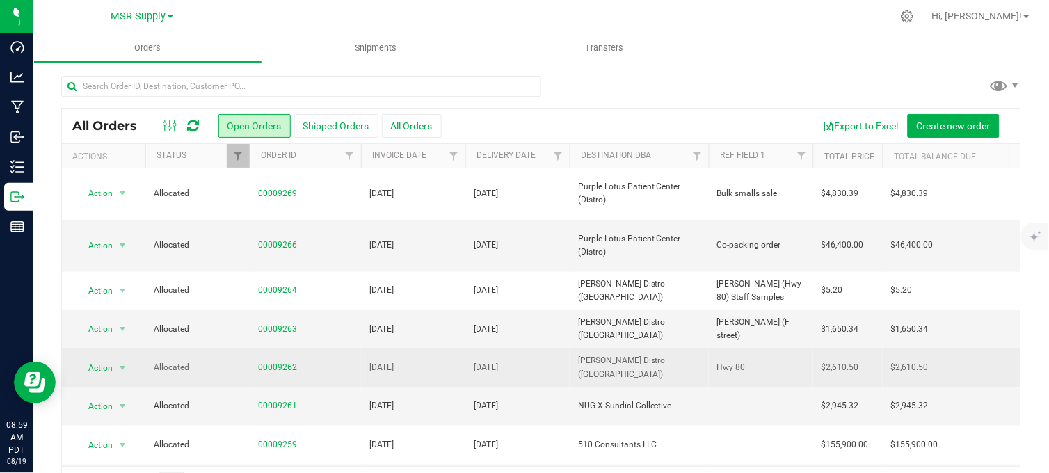
click at [321, 361] on span "00009262" at bounding box center [305, 367] width 95 height 13
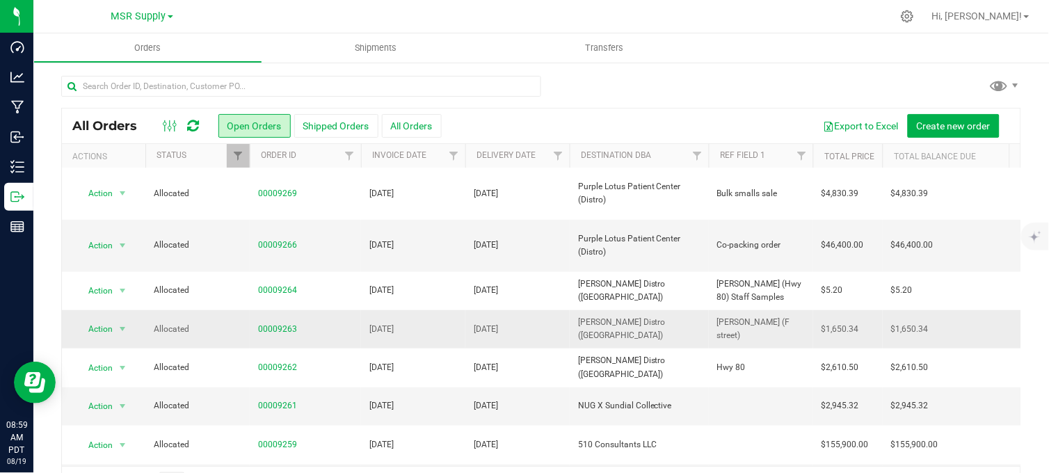
click at [346, 323] on span "00009263" at bounding box center [305, 329] width 95 height 13
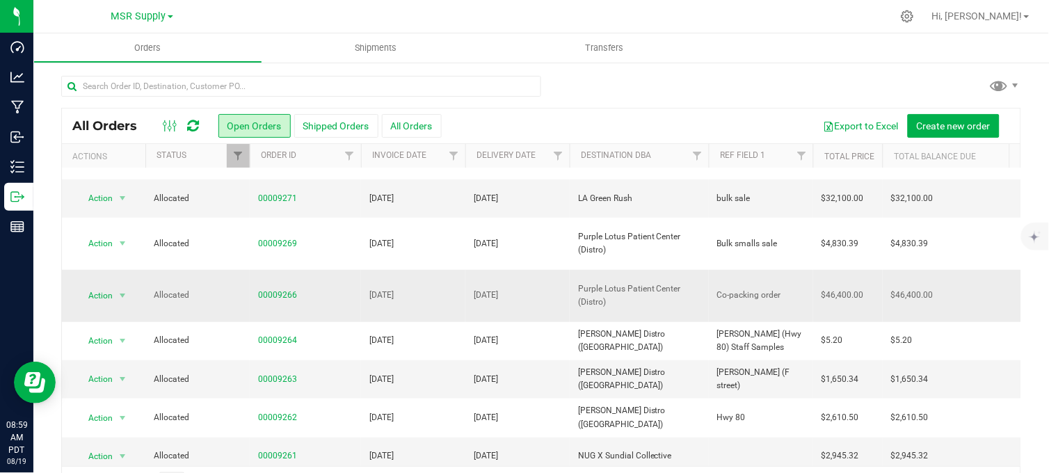
scroll to position [154, 0]
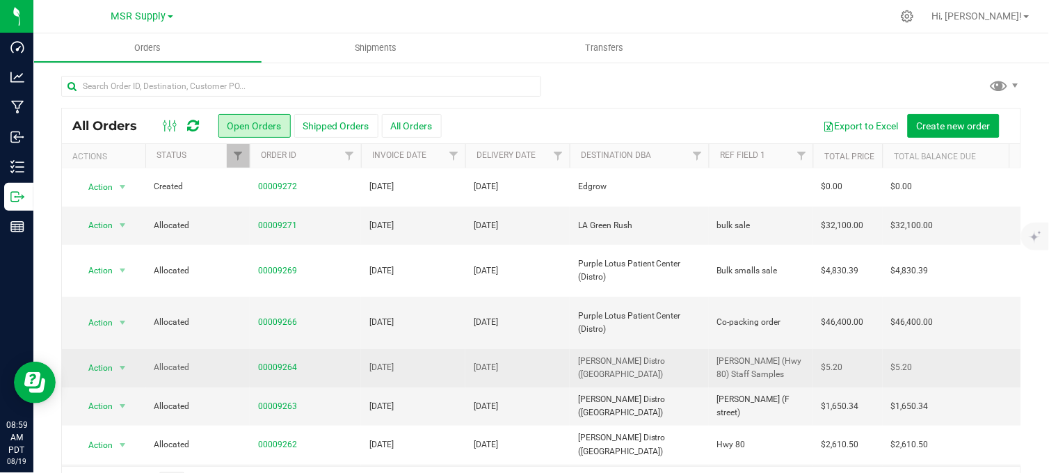
click at [338, 361] on span "00009264" at bounding box center [305, 367] width 95 height 13
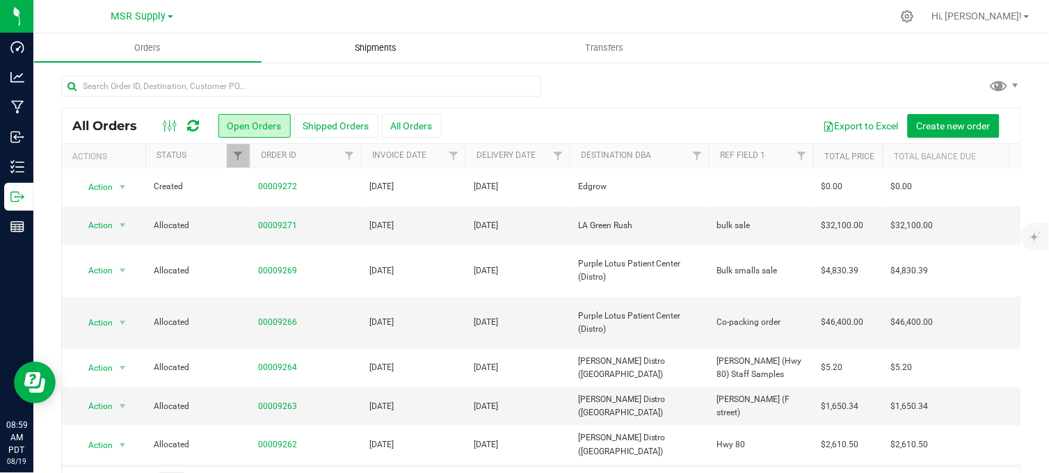
drag, startPoint x: 386, startPoint y: 47, endPoint x: 391, endPoint y: 53, distance: 7.4
click at [387, 47] on span "Shipments" at bounding box center [376, 48] width 79 height 13
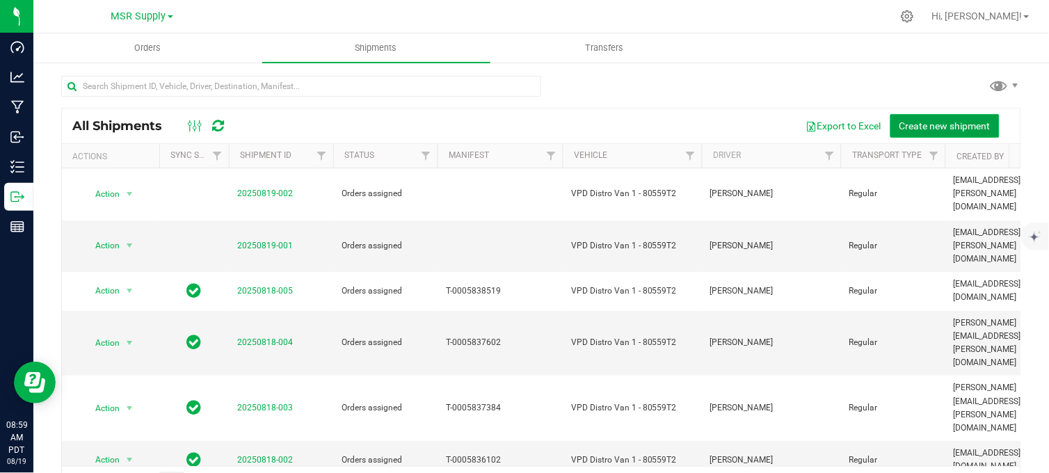
click at [944, 129] on span "Create new shipment" at bounding box center [944, 125] width 91 height 11
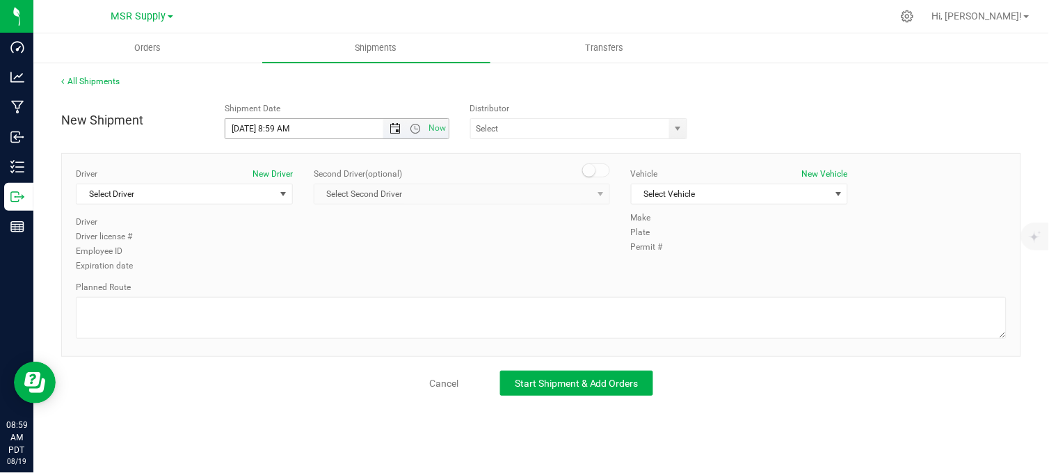
click at [389, 123] on span "Open the date view" at bounding box center [394, 128] width 11 height 11
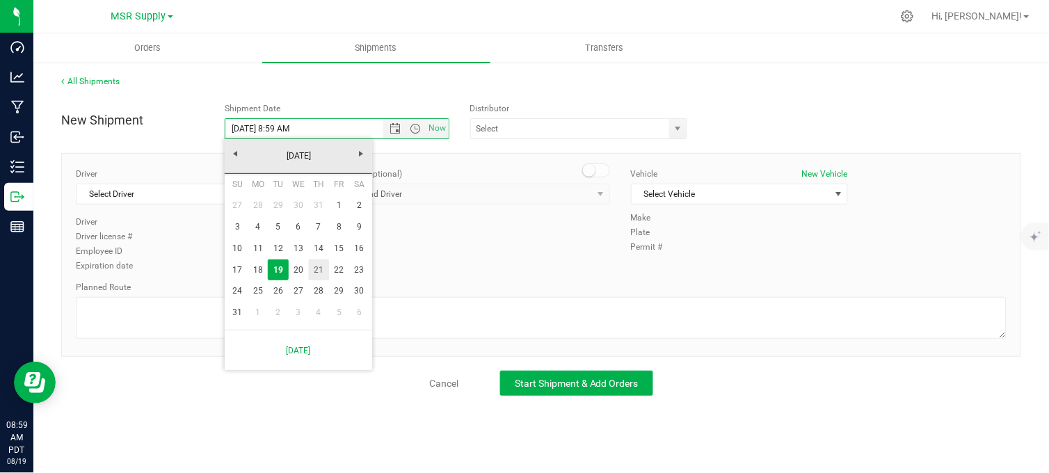
drag, startPoint x: 318, startPoint y: 270, endPoint x: 431, endPoint y: 202, distance: 131.6
click at [320, 270] on link "21" at bounding box center [319, 270] width 20 height 22
type input "[DATE] 8:59 AM"
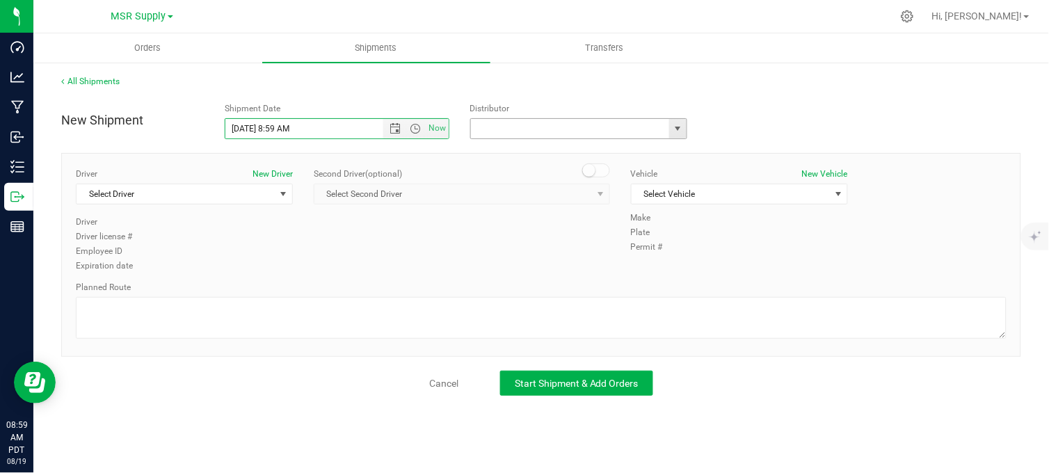
click at [522, 129] on input "text" at bounding box center [567, 128] width 193 height 19
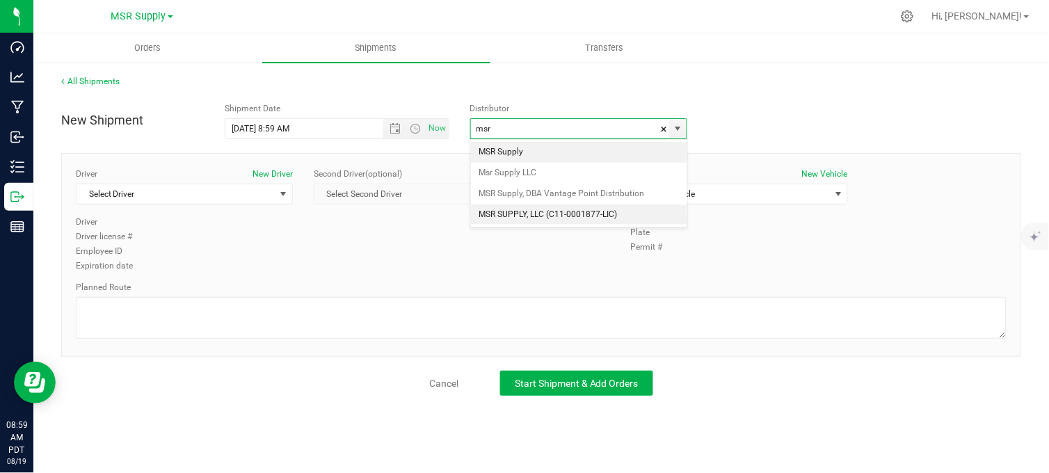
click at [519, 209] on li "MSR SUPPLY, LLC (C11-0001877-LIC)" at bounding box center [579, 214] width 216 height 21
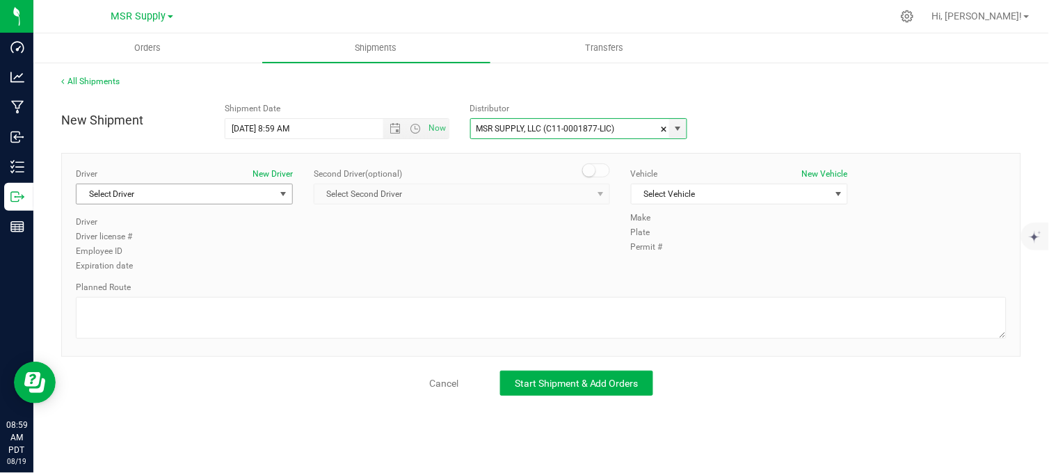
type input "MSR SUPPLY, LLC (C11-0001877-LIC)"
click at [184, 186] on span "Select Driver" at bounding box center [175, 193] width 198 height 19
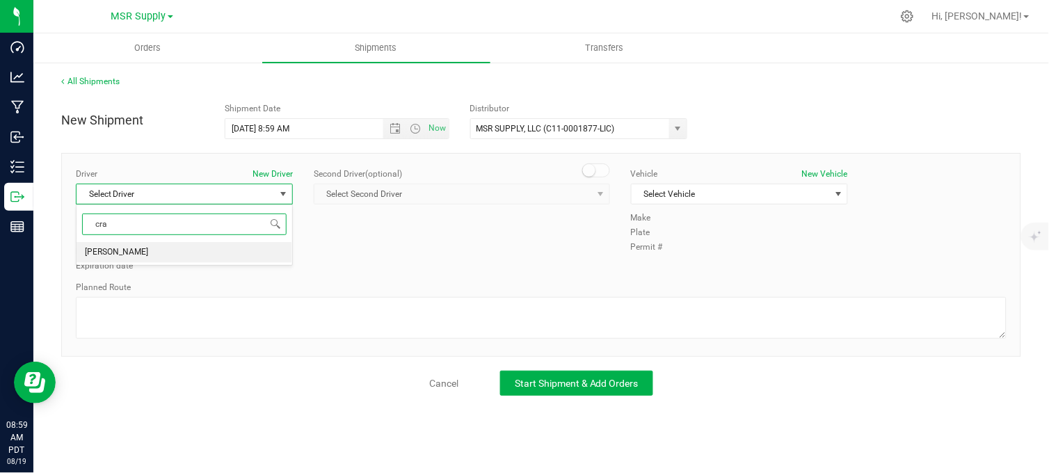
click at [150, 256] on li "[PERSON_NAME]" at bounding box center [184, 252] width 216 height 21
type input "cra"
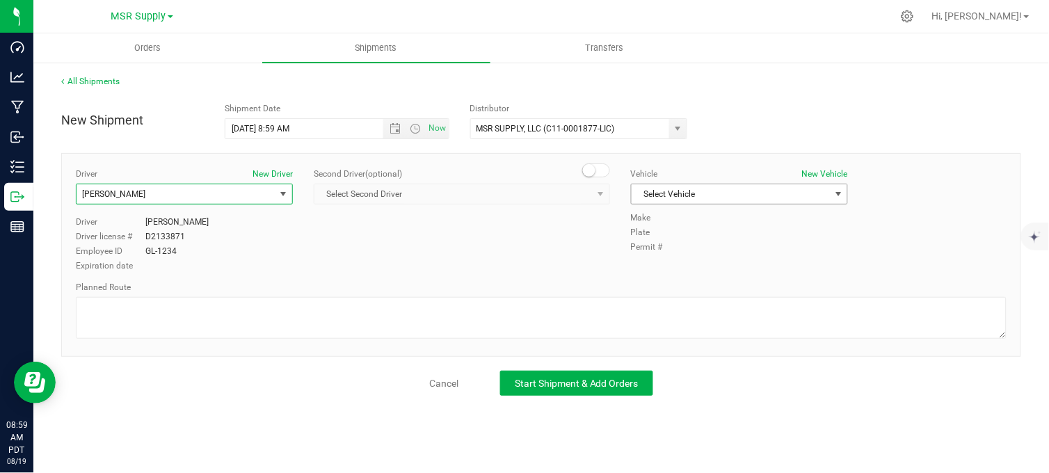
drag, startPoint x: 711, startPoint y: 188, endPoint x: 704, endPoint y: 195, distance: 9.4
click at [710, 188] on span "Select Vehicle" at bounding box center [730, 193] width 198 height 19
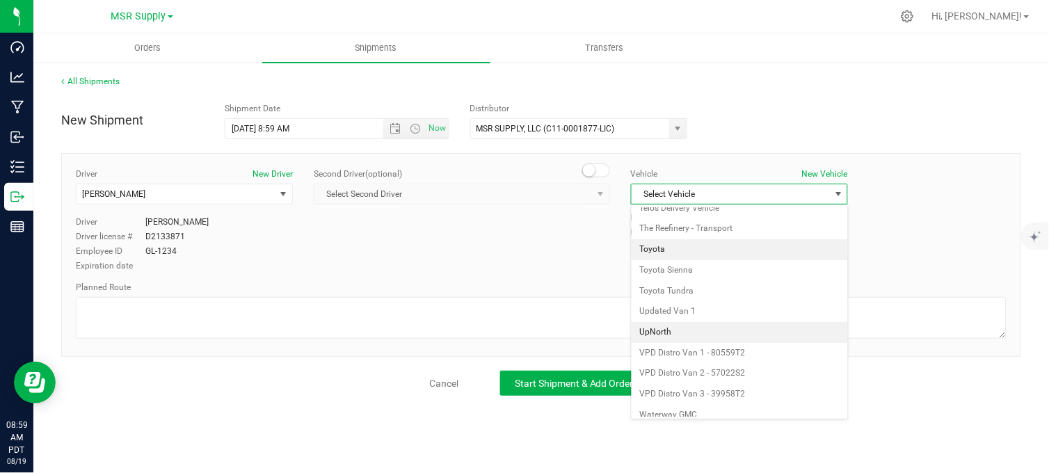
scroll to position [2453, 0]
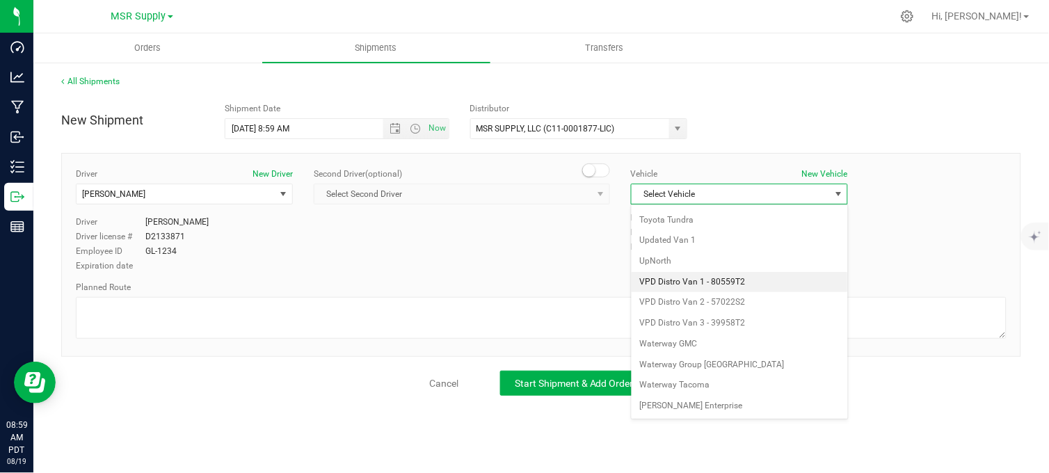
drag, startPoint x: 704, startPoint y: 281, endPoint x: 695, endPoint y: 287, distance: 11.0
click at [703, 282] on li "VPD Distro Van 1 - 80559T2" at bounding box center [739, 282] width 216 height 21
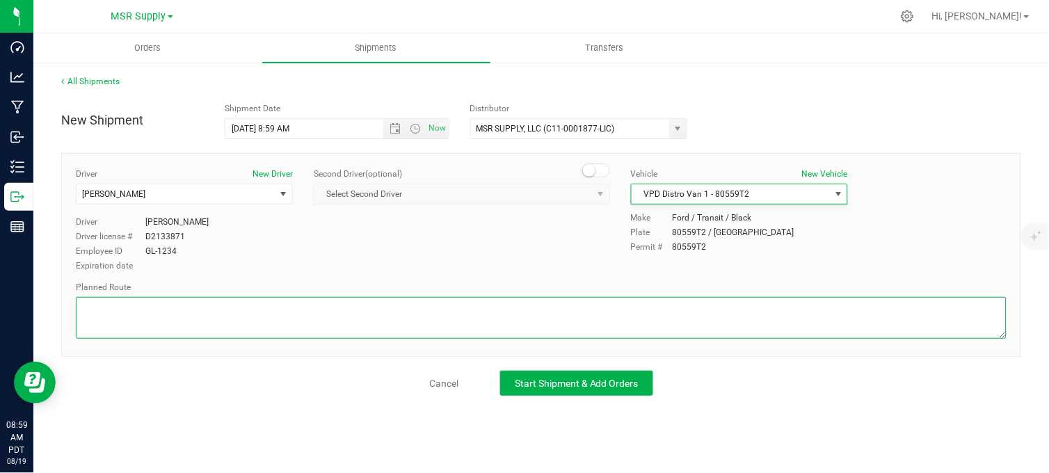
click at [589, 320] on textarea at bounding box center [541, 318] width 930 height 42
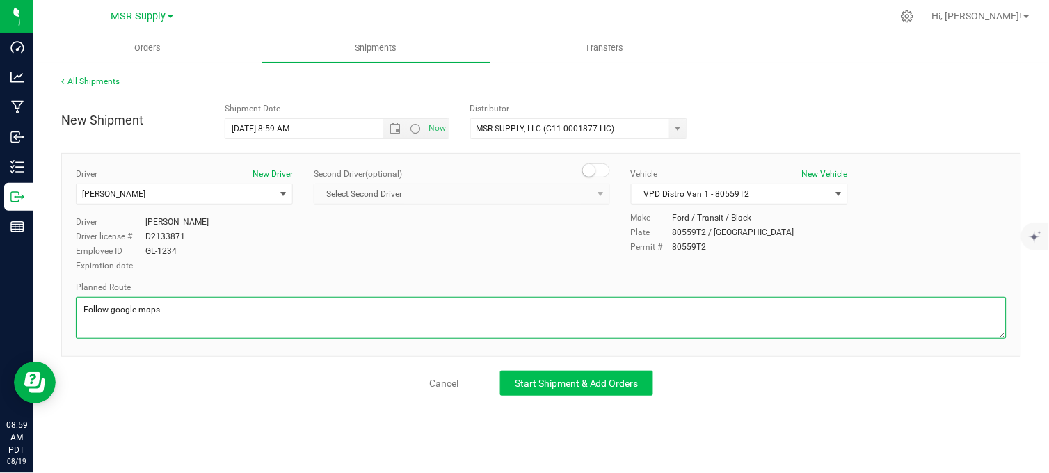
type textarea "Follow google maps"
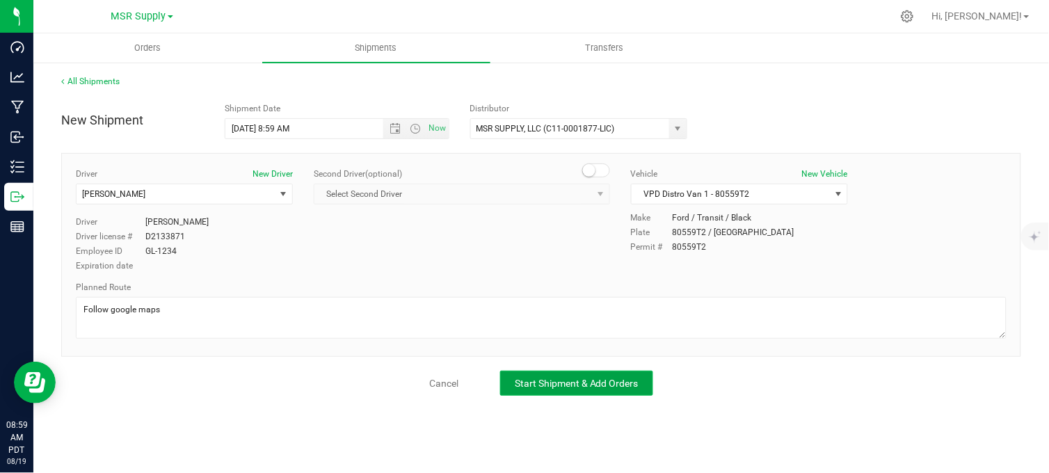
click at [581, 376] on button "Start Shipment & Add Orders" at bounding box center [576, 383] width 153 height 25
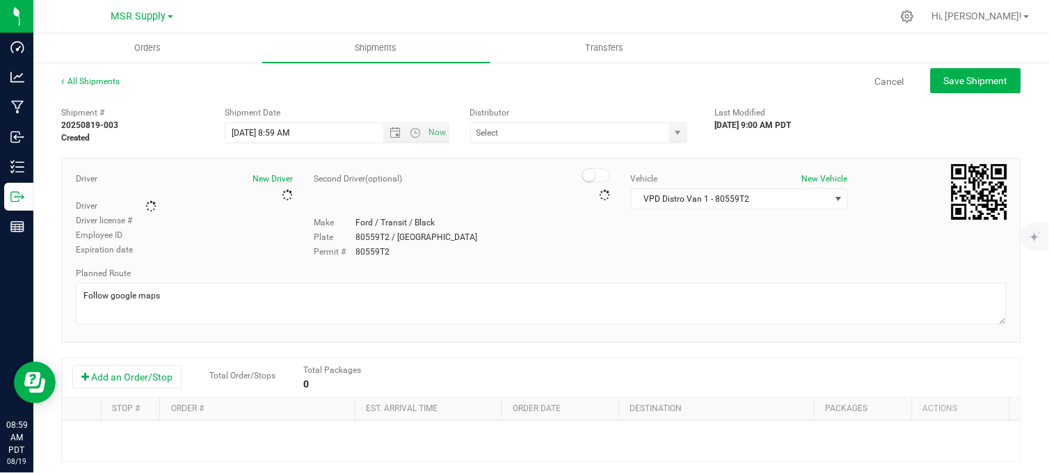
type input "MSR SUPPLY, LLC (C11-0001877-LIC)"
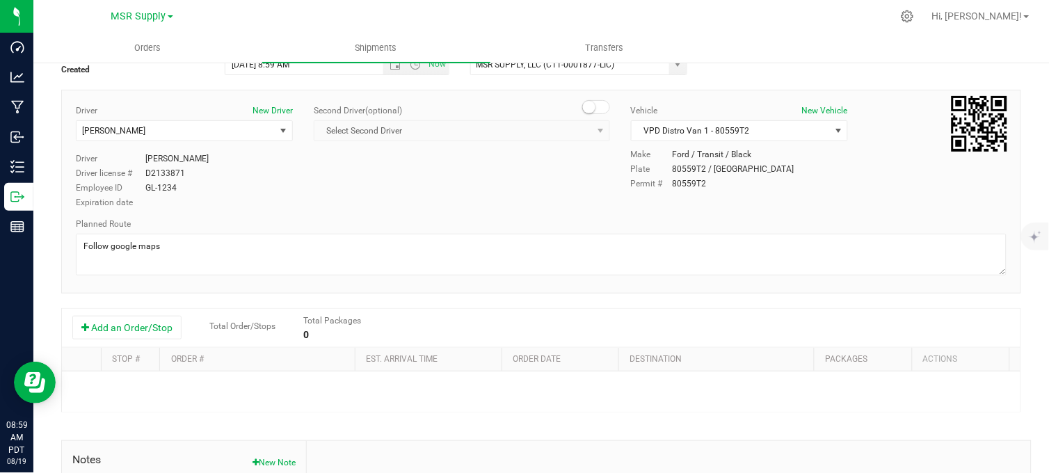
scroll to position [154, 0]
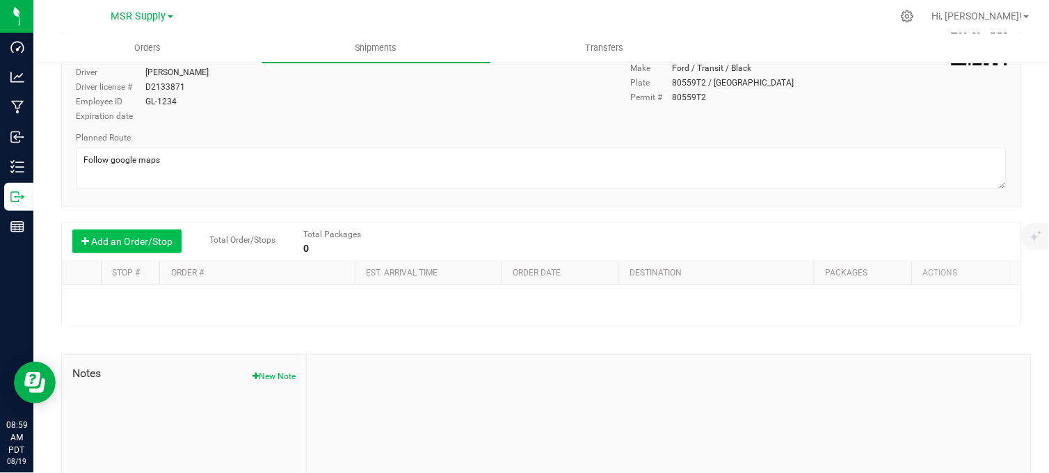
click at [164, 247] on button "Add an Order/Stop" at bounding box center [126, 241] width 109 height 24
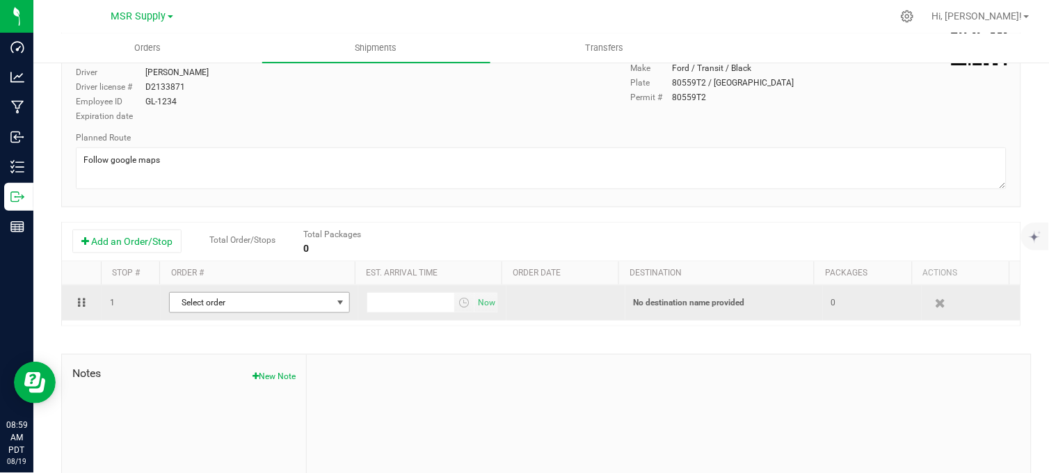
click at [247, 302] on span "Select order" at bounding box center [251, 302] width 162 height 19
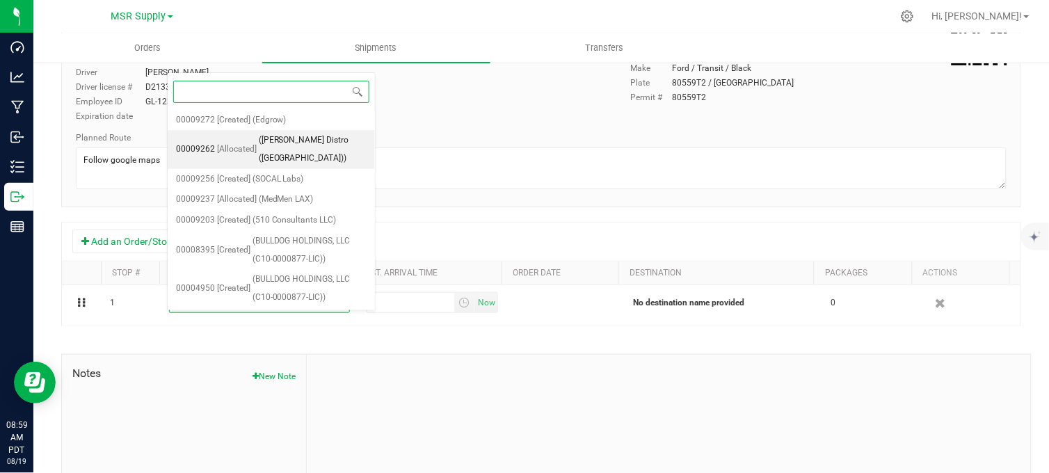
click at [268, 140] on span "([PERSON_NAME] Distro ([GEOGRAPHIC_DATA]))" at bounding box center [313, 148] width 108 height 35
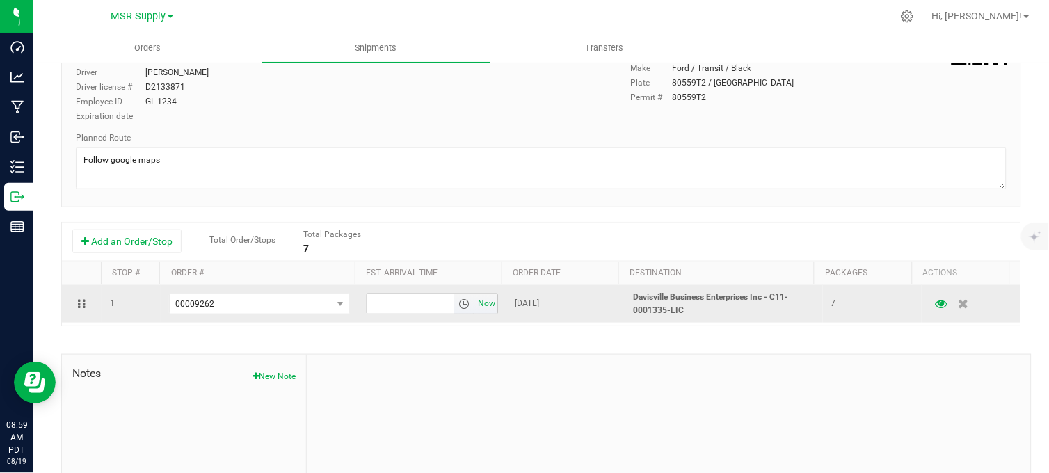
click at [475, 300] on span "Now" at bounding box center [487, 303] width 24 height 20
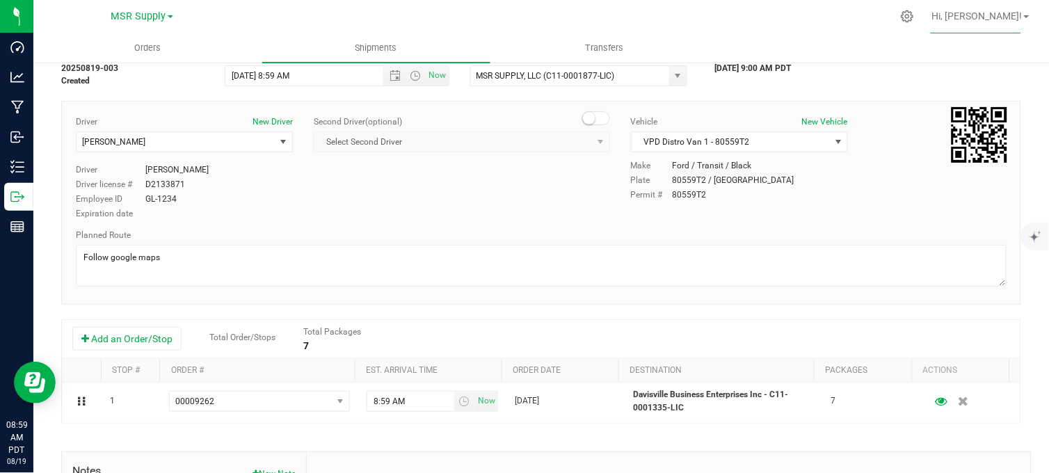
scroll to position [0, 0]
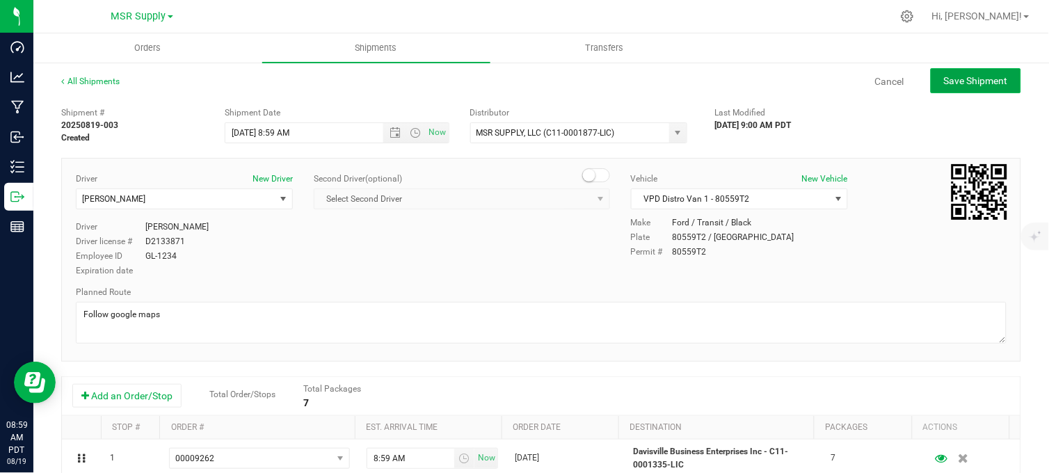
click at [982, 82] on span "Save Shipment" at bounding box center [976, 80] width 64 height 11
type input "[DATE] 3:59 PM"
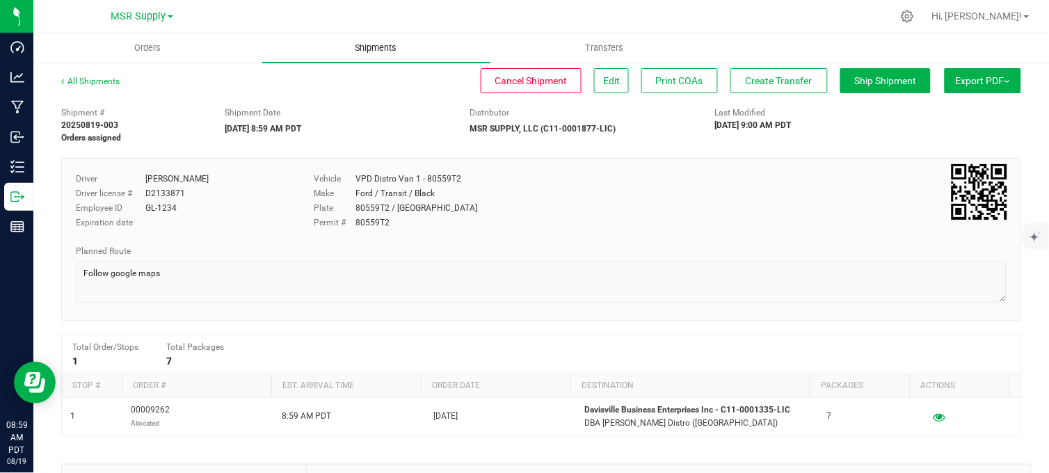
click at [373, 47] on span "Shipments" at bounding box center [376, 48] width 79 height 13
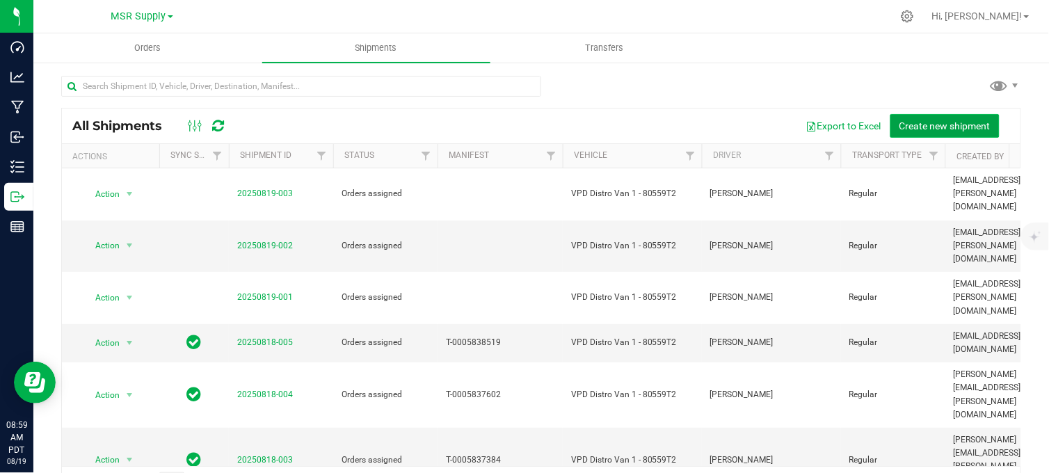
click at [921, 114] on button "Create new shipment" at bounding box center [944, 126] width 109 height 24
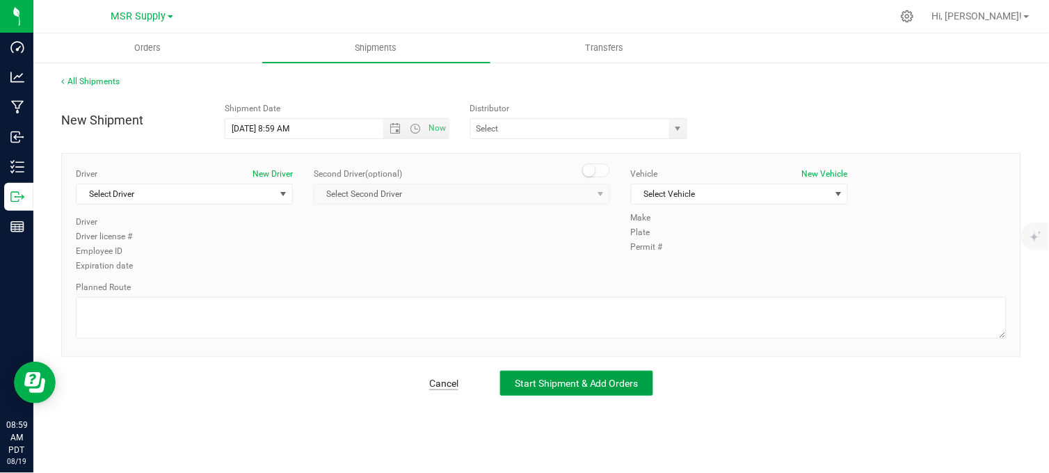
drag, startPoint x: 559, startPoint y: 380, endPoint x: 439, endPoint y: 384, distance: 119.6
click at [558, 381] on span "Start Shipment & Add Orders" at bounding box center [577, 383] width 124 height 11
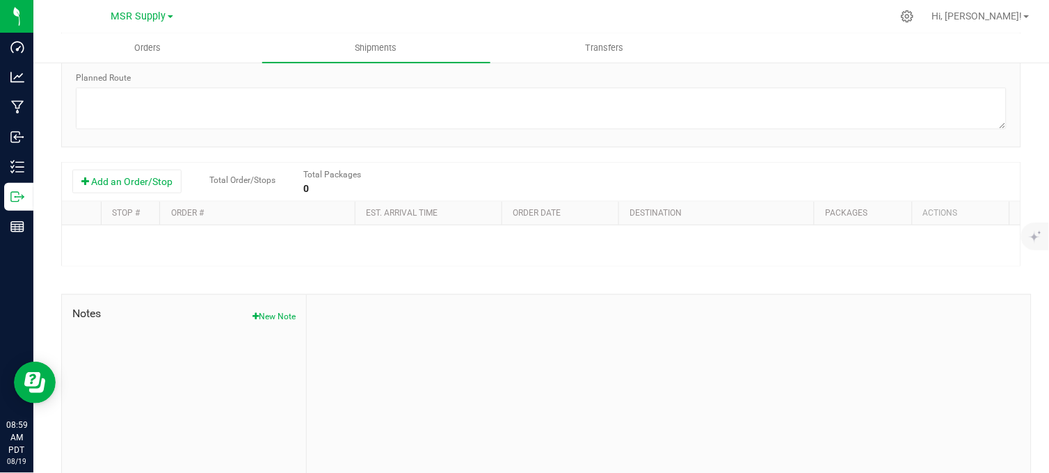
scroll to position [232, 0]
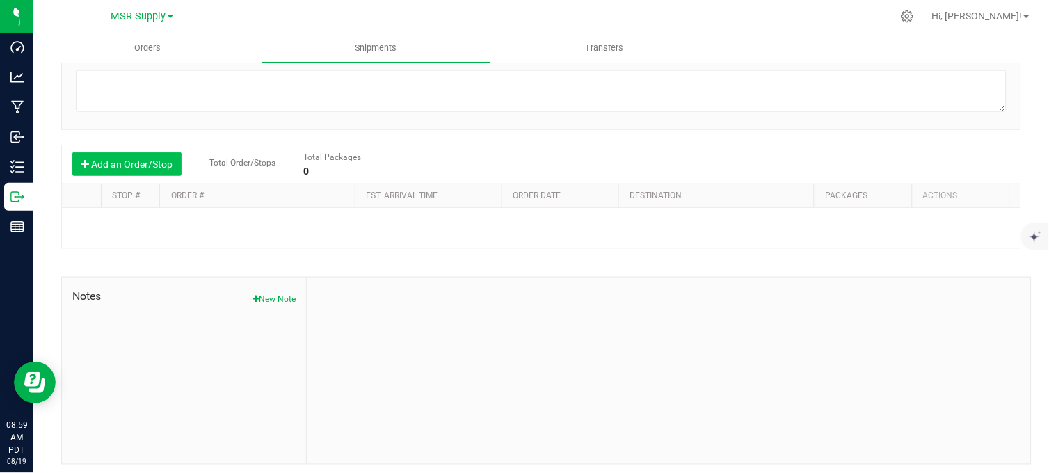
click at [141, 170] on button "Add an Order/Stop" at bounding box center [126, 164] width 109 height 24
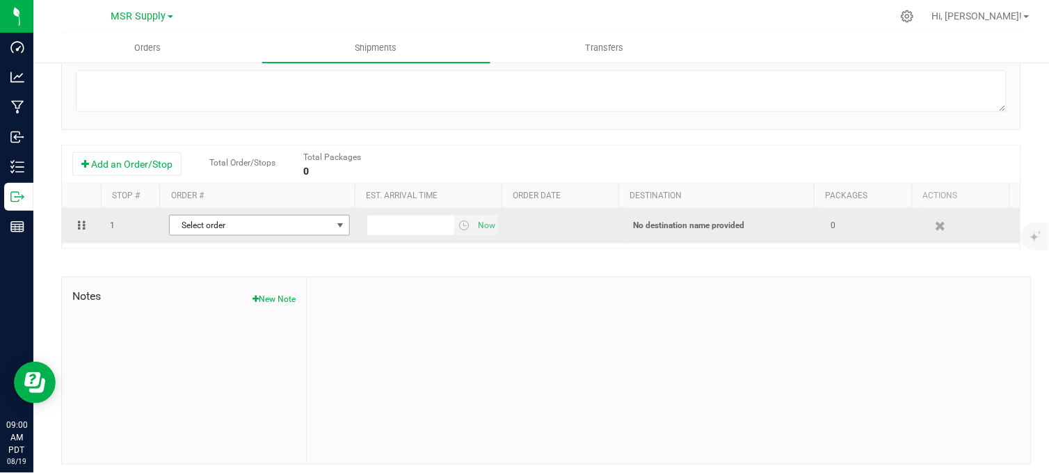
click at [262, 234] on span "Select order" at bounding box center [251, 225] width 162 height 19
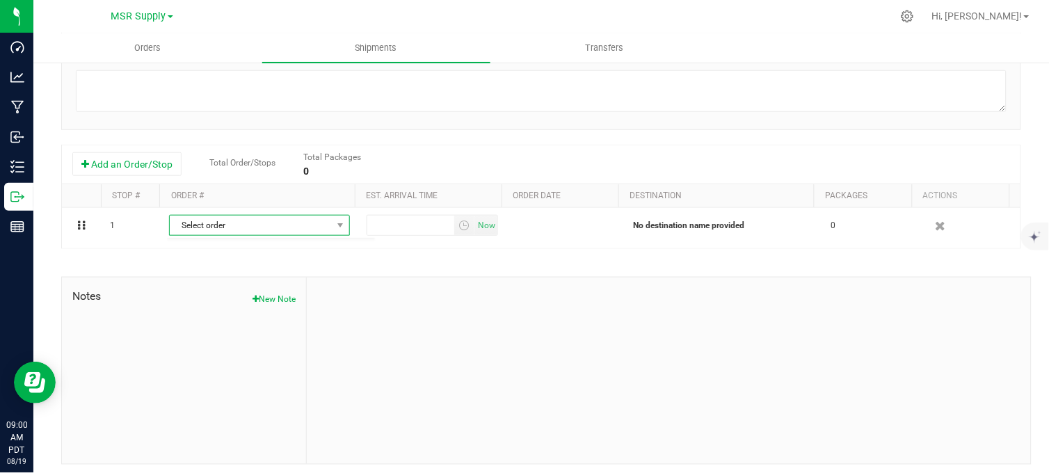
click at [538, 355] on div at bounding box center [669, 370] width 724 height 186
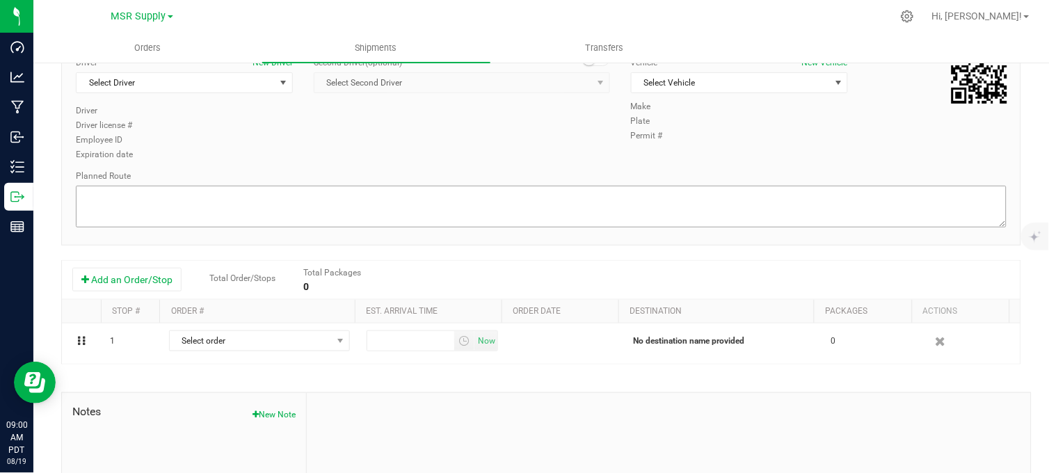
scroll to position [0, 0]
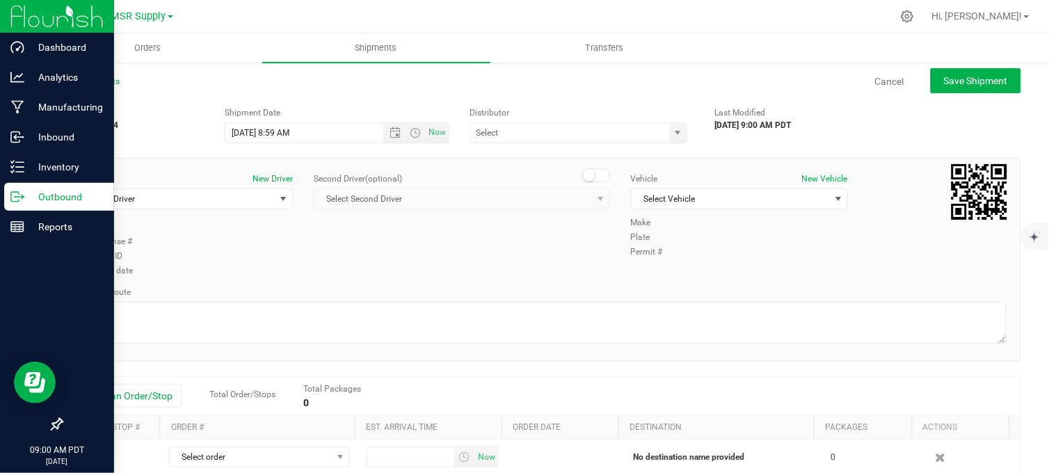
drag, startPoint x: 22, startPoint y: 199, endPoint x: 33, endPoint y: 199, distance: 11.8
click at [22, 199] on icon at bounding box center [17, 197] width 14 height 14
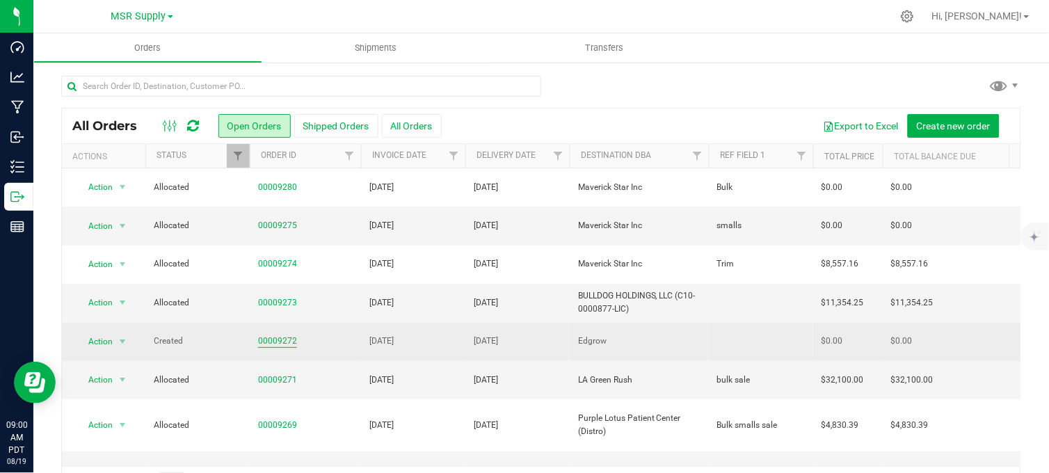
click at [278, 337] on link "00009272" at bounding box center [277, 340] width 39 height 13
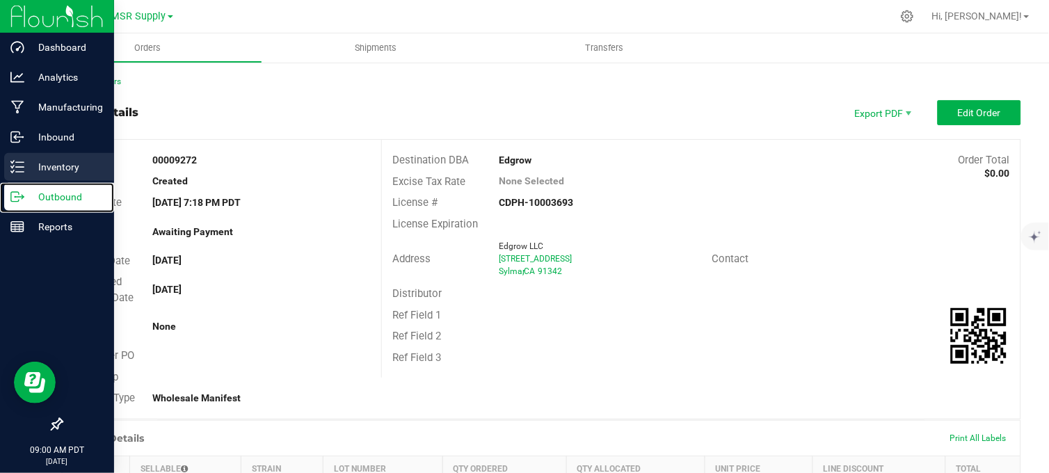
drag, startPoint x: 10, startPoint y: 193, endPoint x: 88, endPoint y: 156, distance: 86.2
click at [10, 193] on icon at bounding box center [17, 197] width 14 height 14
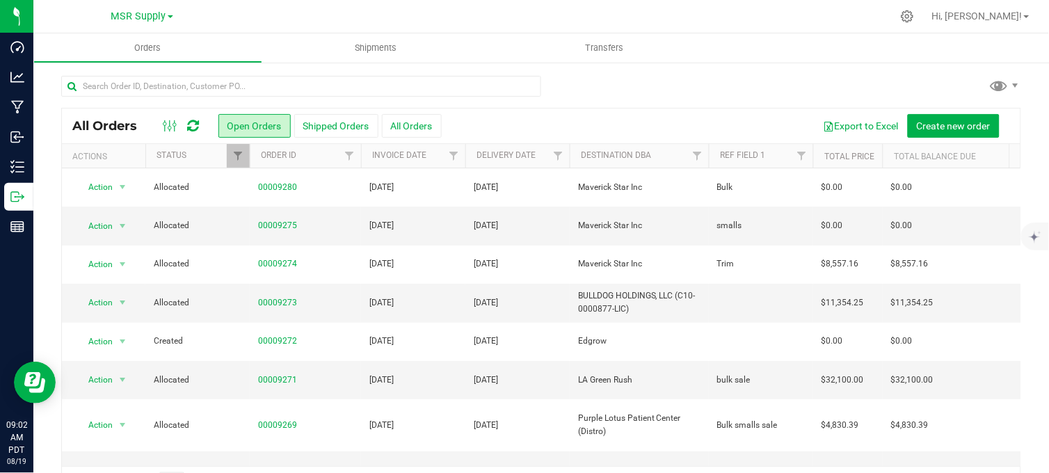
click at [574, 81] on div at bounding box center [541, 92] width 960 height 32
click at [582, 90] on div at bounding box center [541, 92] width 960 height 32
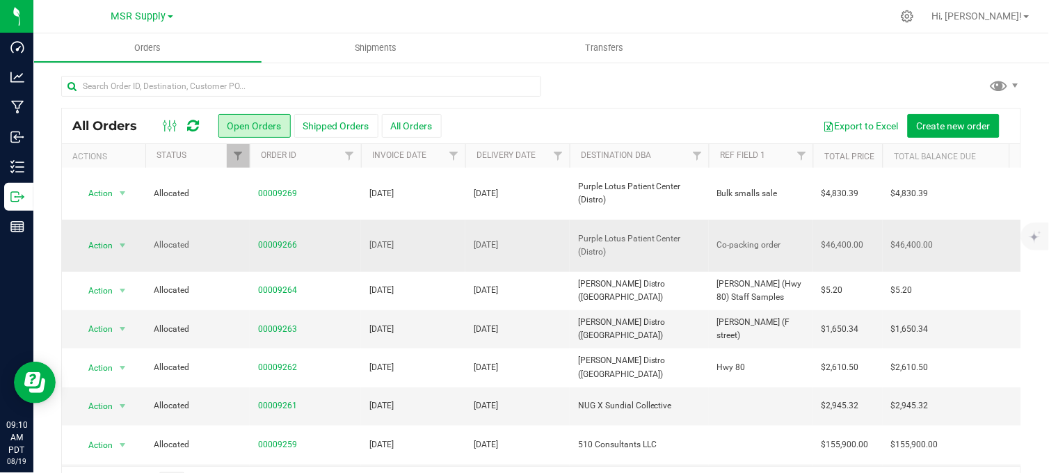
scroll to position [386, 0]
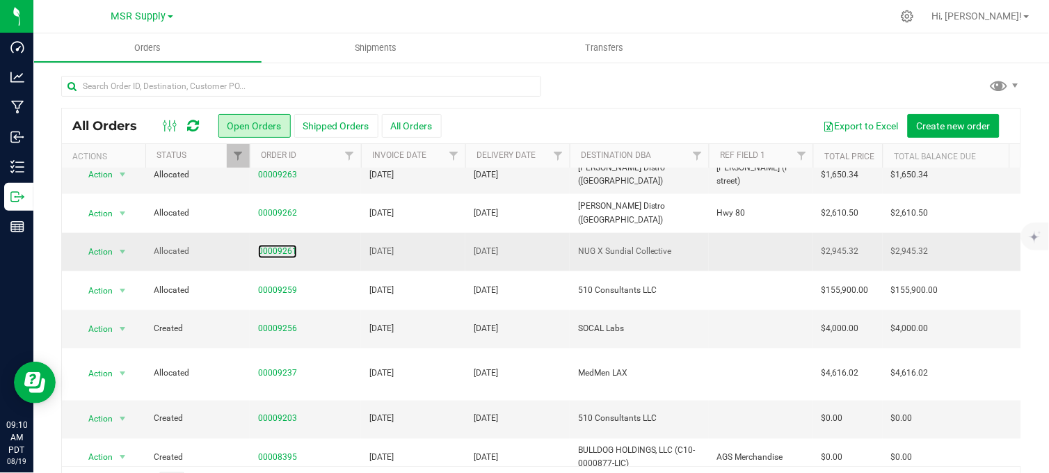
drag, startPoint x: 268, startPoint y: 227, endPoint x: 298, endPoint y: 231, distance: 30.2
click at [268, 245] on link "00009261" at bounding box center [277, 251] width 39 height 13
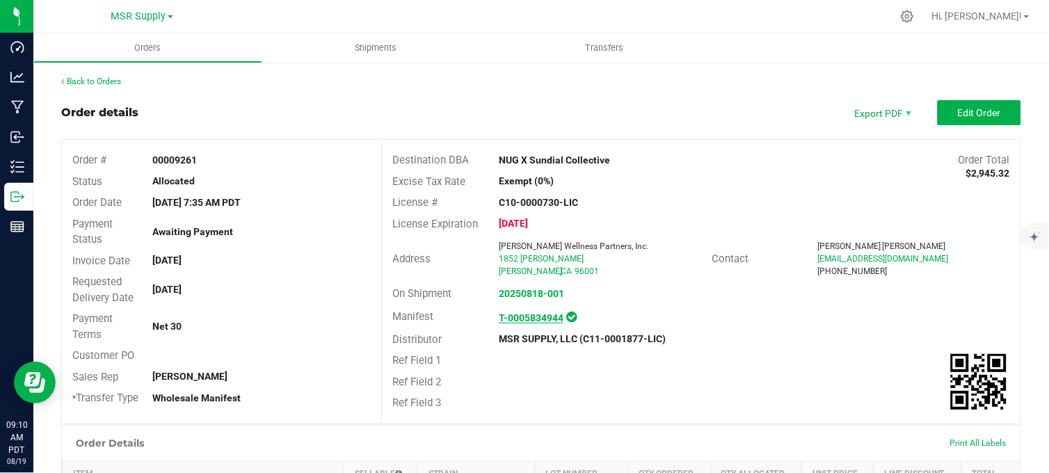
click at [516, 318] on strong "T-0005834944" at bounding box center [531, 317] width 65 height 11
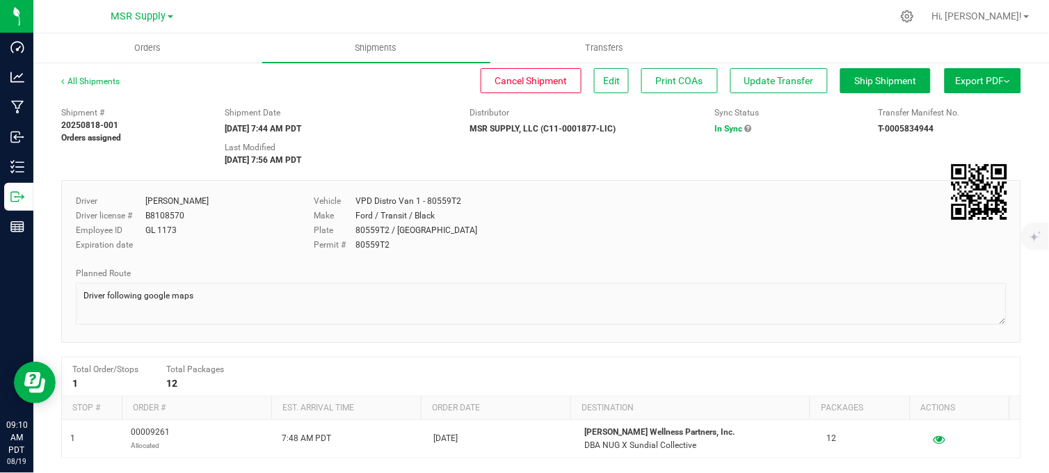
click at [35, 199] on div "All Shipments Cancel Shipment Edit Print COAs Update Transfer Ship Shipment Exp…" at bounding box center [540, 374] width 1015 height 626
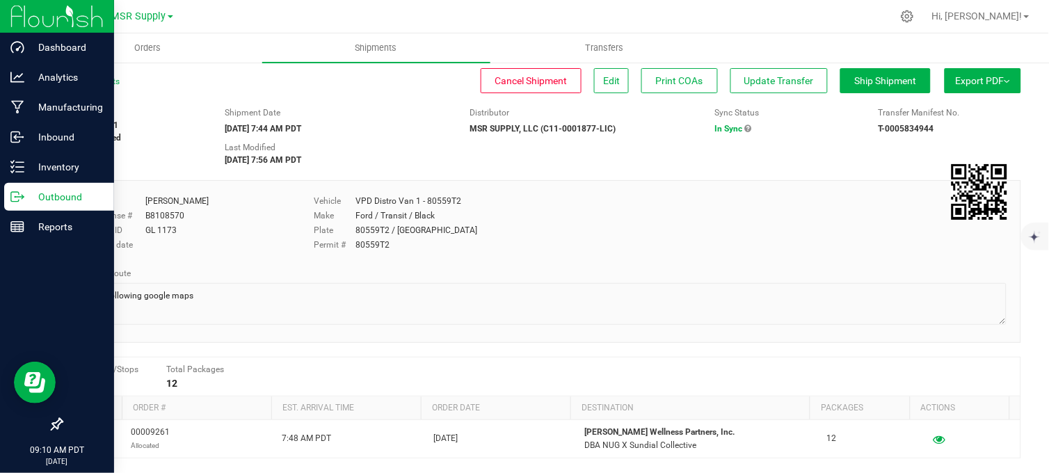
click at [31, 199] on p "Outbound" at bounding box center [65, 196] width 83 height 17
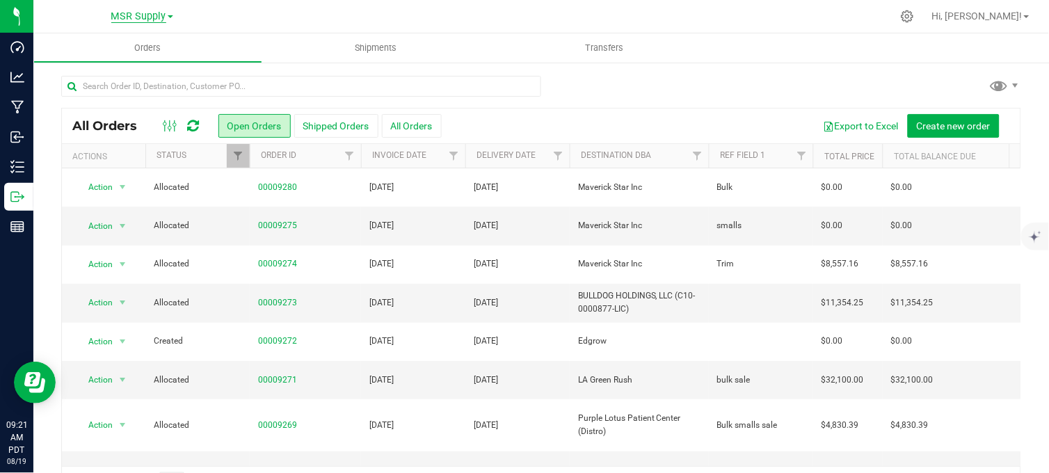
click at [134, 10] on span "MSR Supply" at bounding box center [138, 16] width 55 height 13
click at [86, 67] on link "Nabis" at bounding box center [141, 67] width 203 height 19
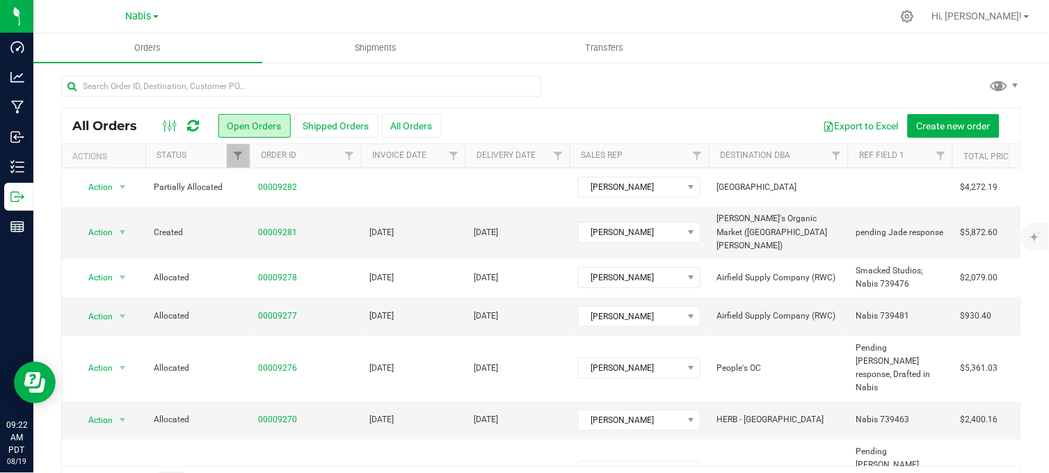
click at [574, 93] on div at bounding box center [541, 92] width 960 height 32
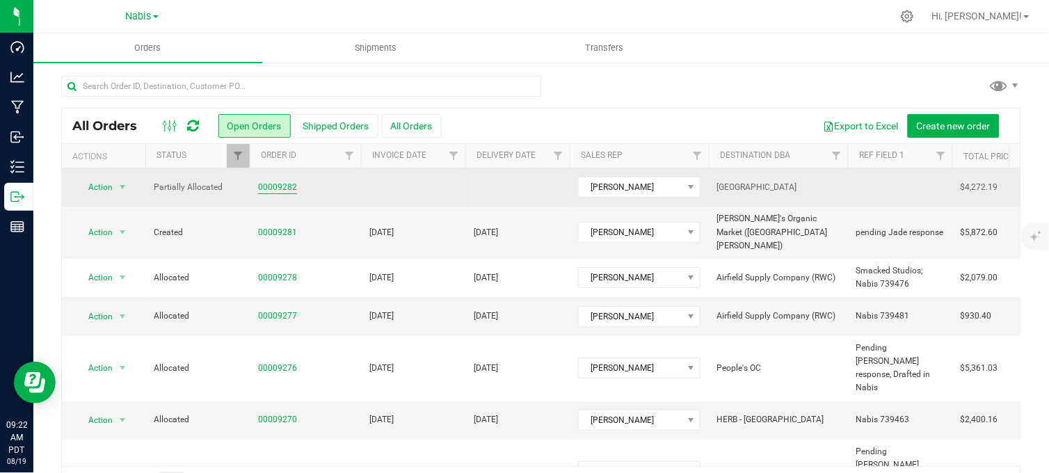
click at [266, 188] on link "00009282" at bounding box center [277, 187] width 39 height 13
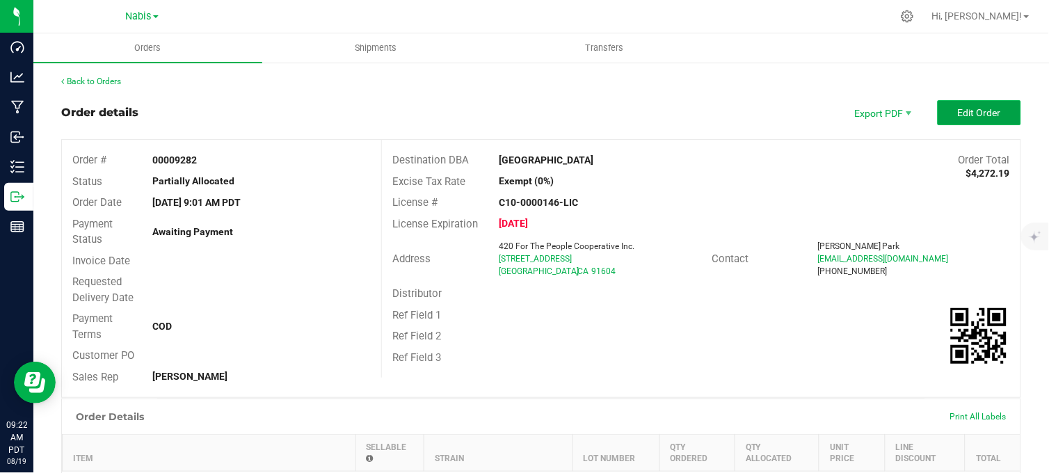
click at [941, 118] on button "Edit Order" at bounding box center [978, 112] width 83 height 25
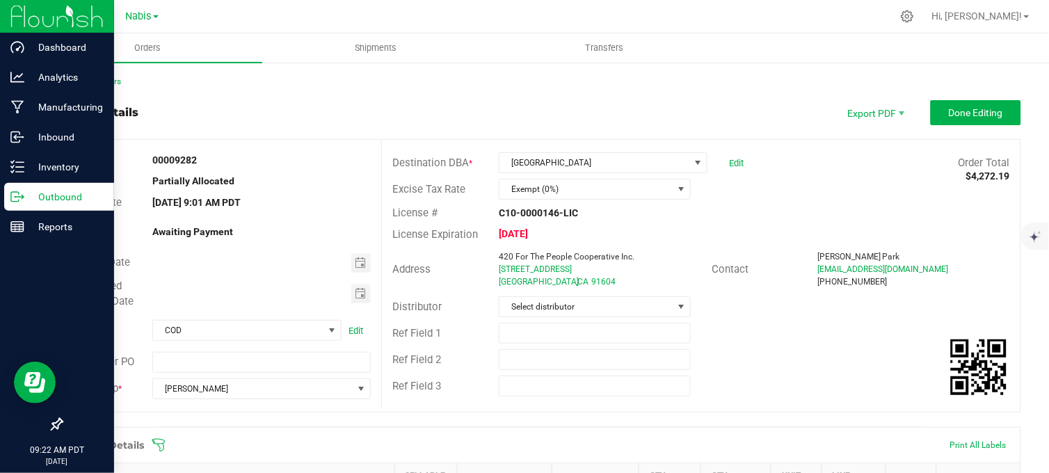
click at [17, 204] on div "Outbound" at bounding box center [59, 197] width 110 height 28
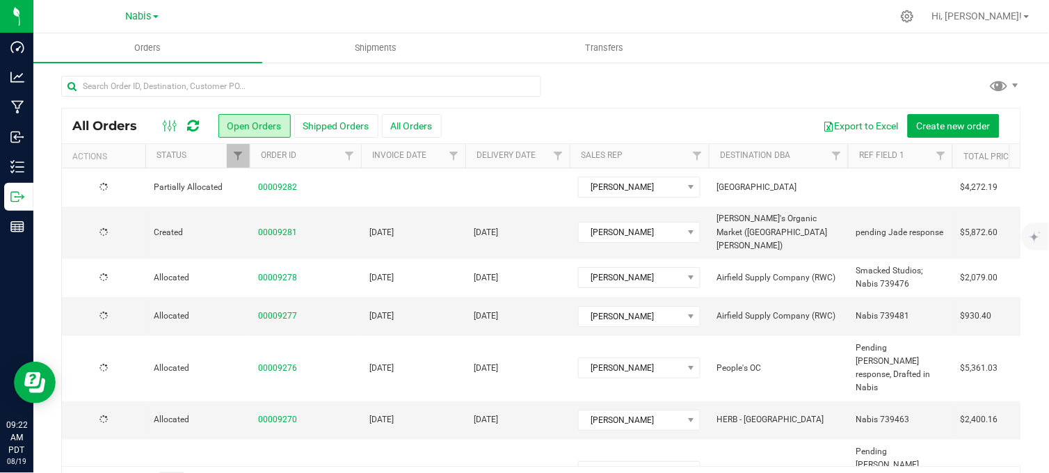
click at [714, 91] on div at bounding box center [541, 92] width 960 height 32
click at [137, 13] on span "Nabis" at bounding box center [139, 16] width 26 height 13
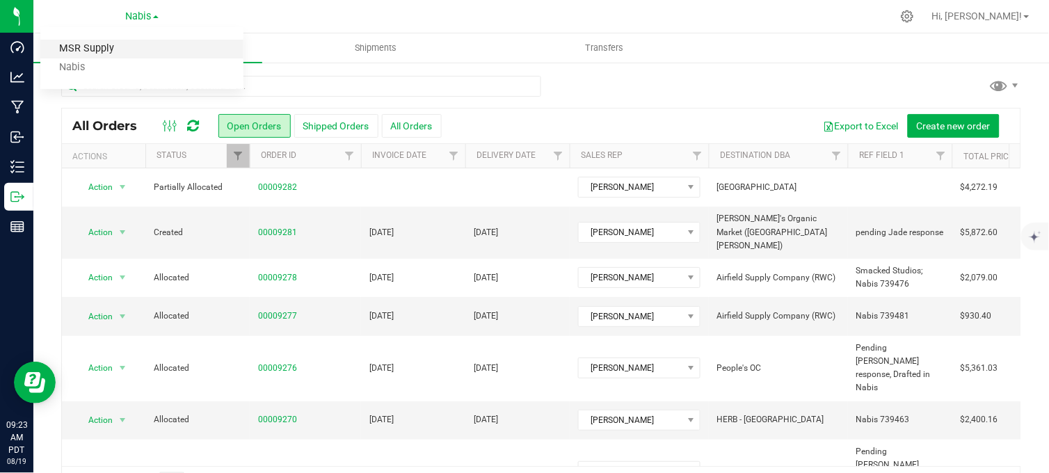
click at [102, 45] on link "MSR Supply" at bounding box center [141, 49] width 203 height 19
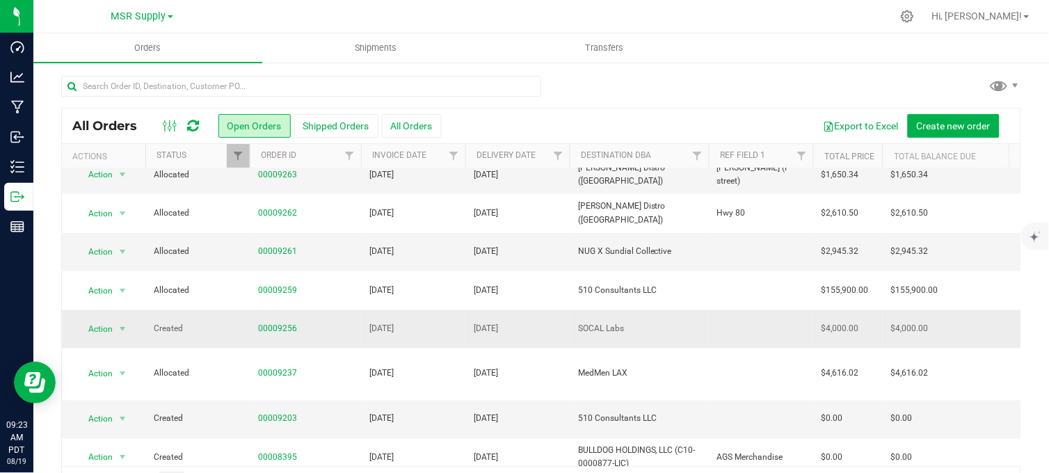
scroll to position [407, 0]
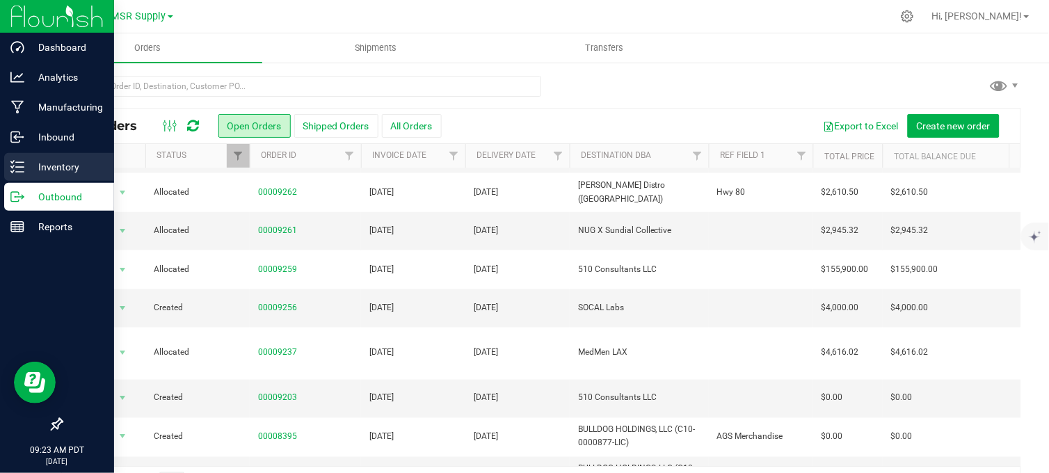
click at [16, 156] on div "Inventory" at bounding box center [59, 167] width 110 height 28
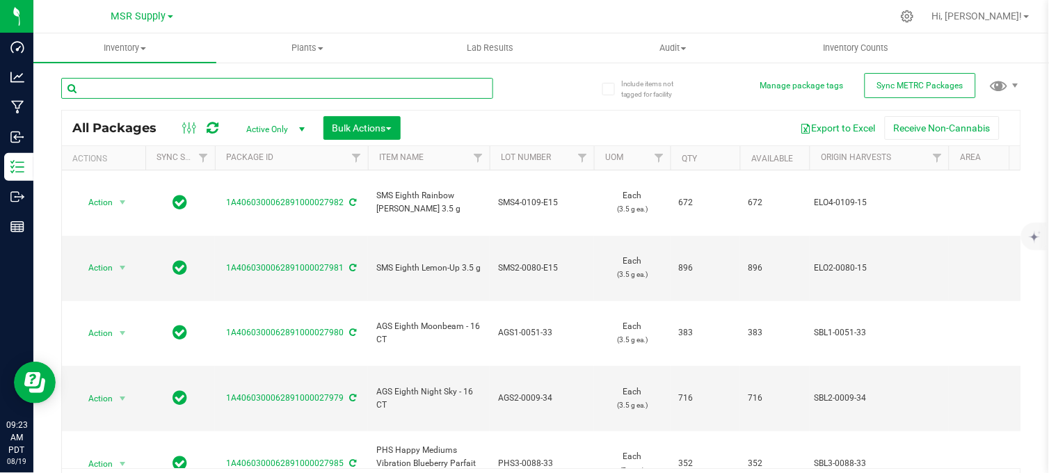
click at [337, 91] on input "text" at bounding box center [277, 88] width 432 height 21
type input "27913"
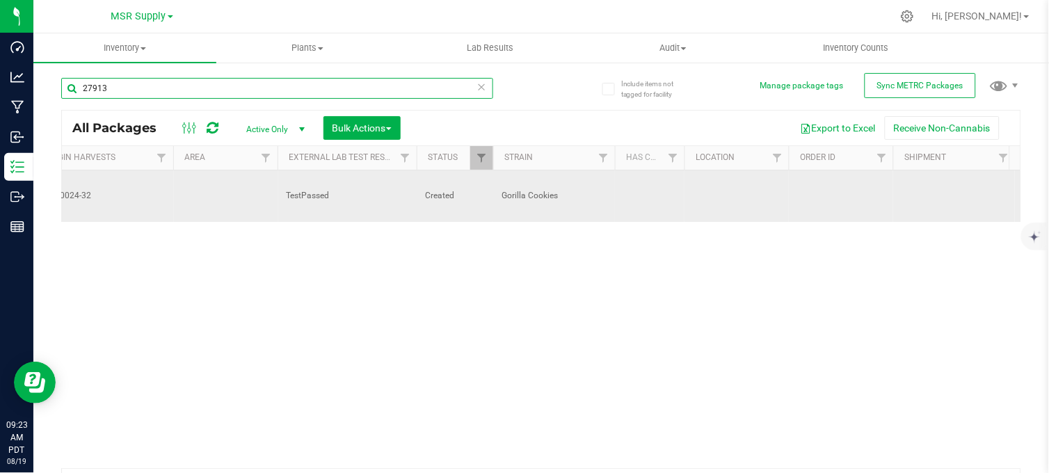
scroll to position [0, 776]
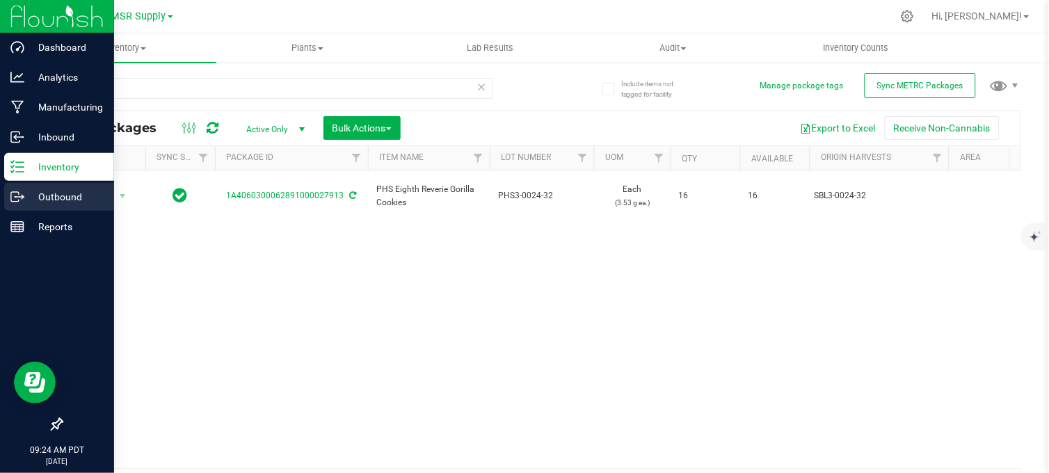
click at [18, 198] on icon at bounding box center [17, 197] width 14 height 14
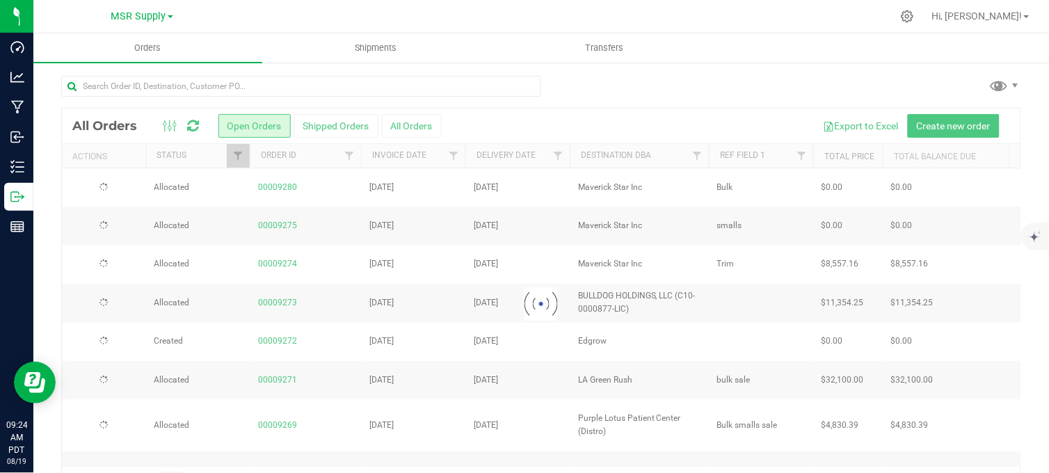
click at [615, 99] on div at bounding box center [541, 92] width 960 height 32
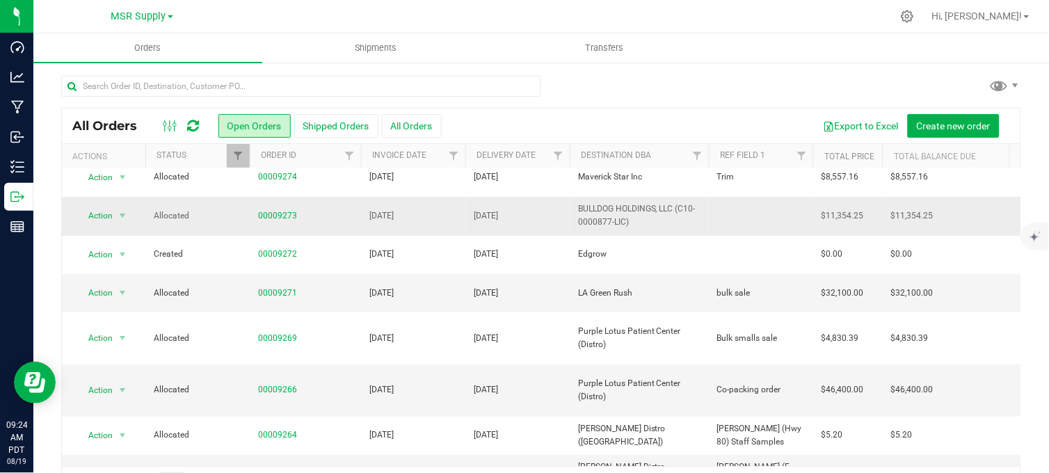
scroll to position [154, 0]
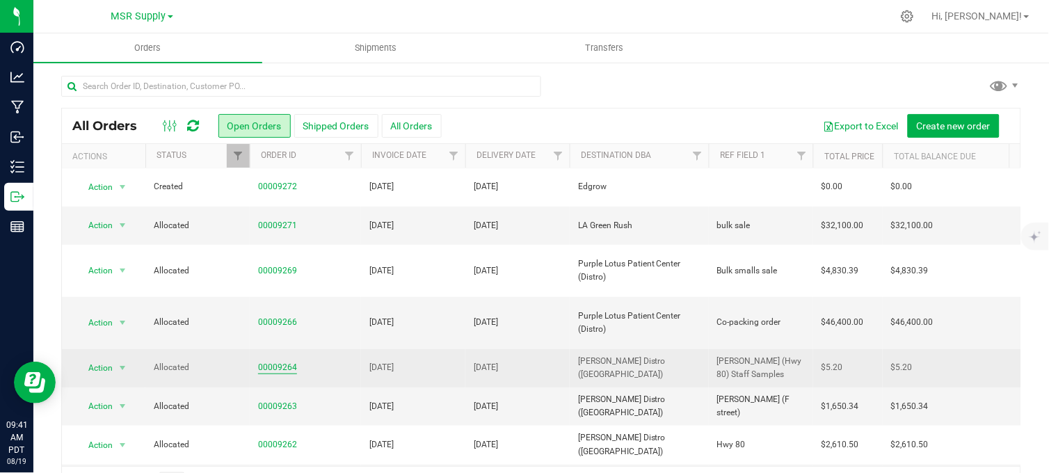
click at [289, 361] on link "00009264" at bounding box center [277, 367] width 39 height 13
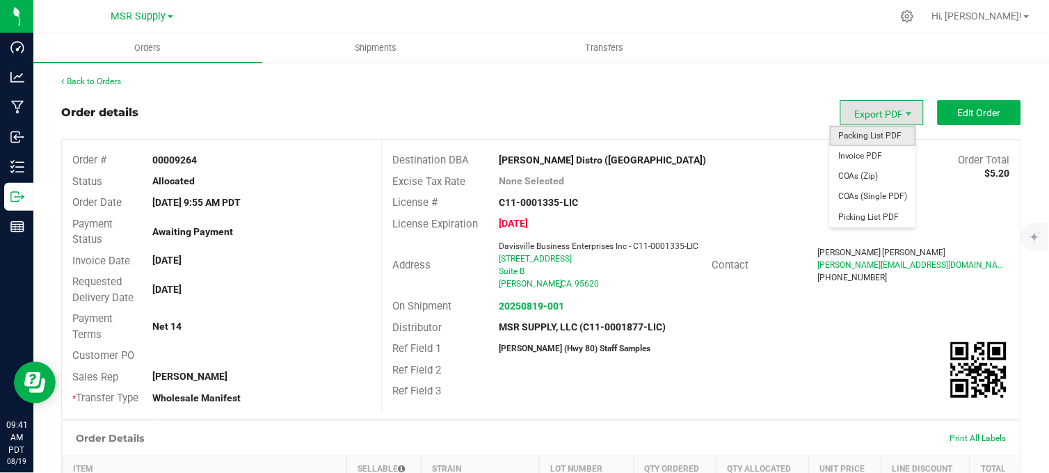
click at [867, 136] on span "Packing List PDF" at bounding box center [872, 136] width 86 height 20
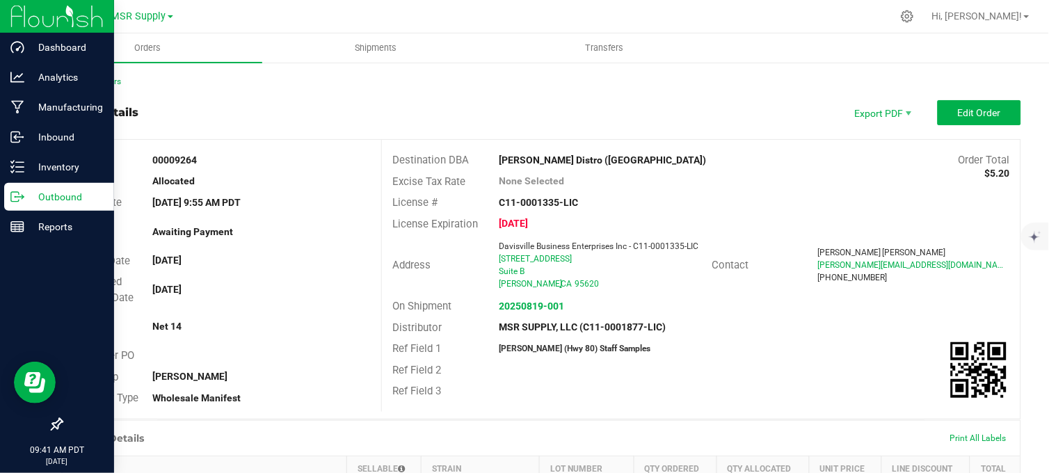
drag, startPoint x: 15, startPoint y: 196, endPoint x: 33, endPoint y: 196, distance: 17.4
click at [17, 196] on icon at bounding box center [17, 197] width 14 height 14
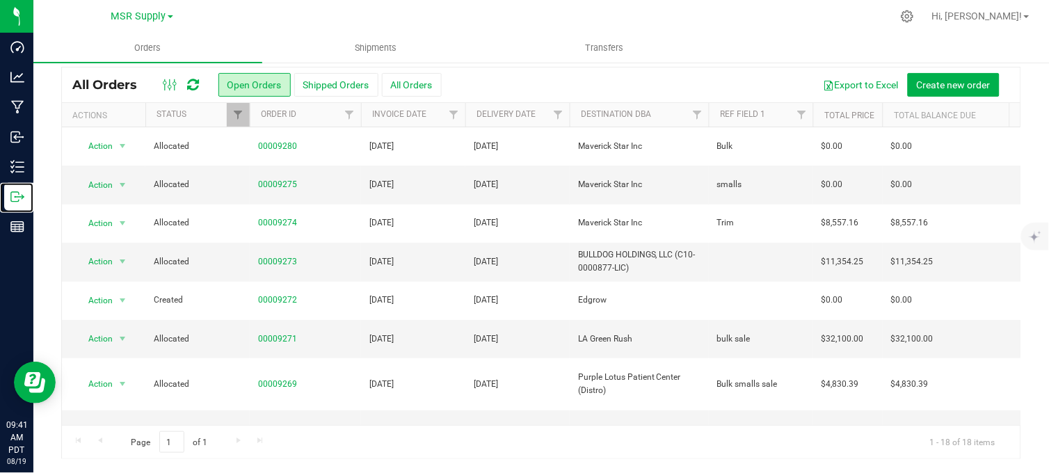
scroll to position [232, 0]
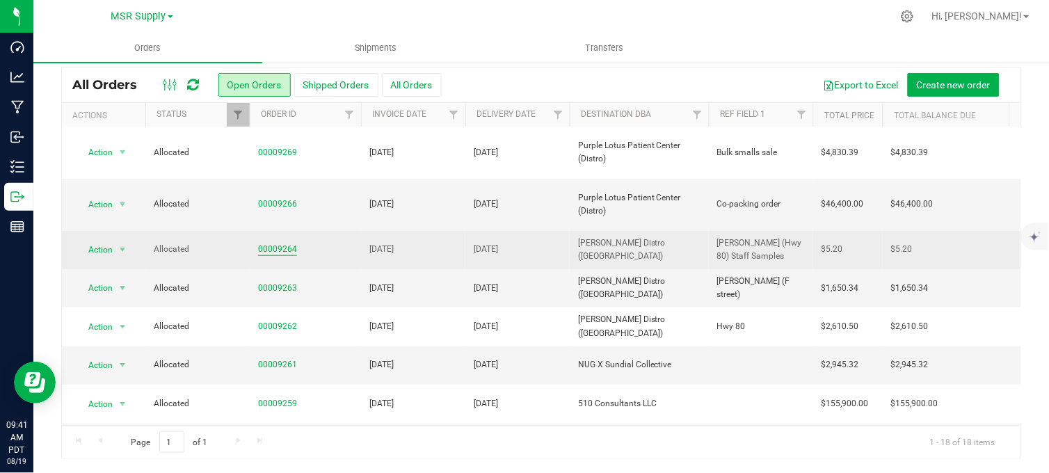
click at [287, 243] on link "00009264" at bounding box center [277, 249] width 39 height 13
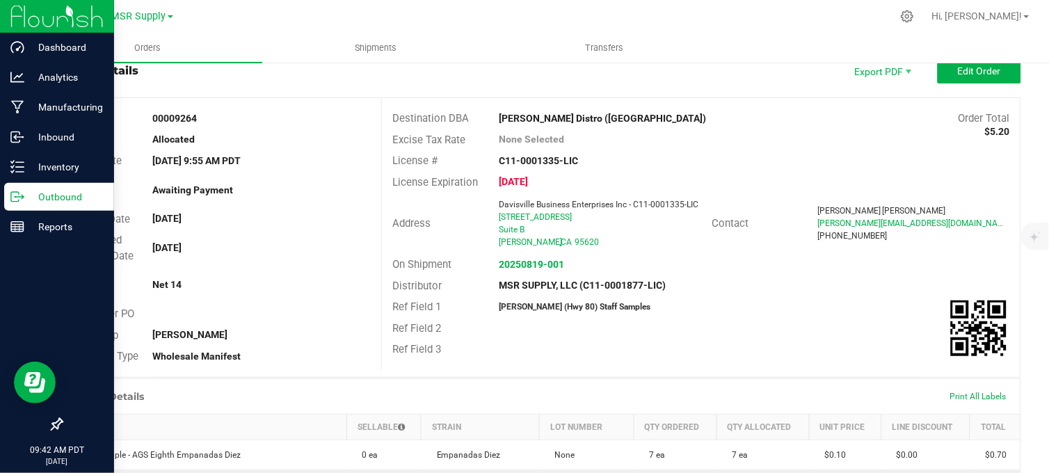
click at [33, 191] on p "Outbound" at bounding box center [65, 196] width 83 height 17
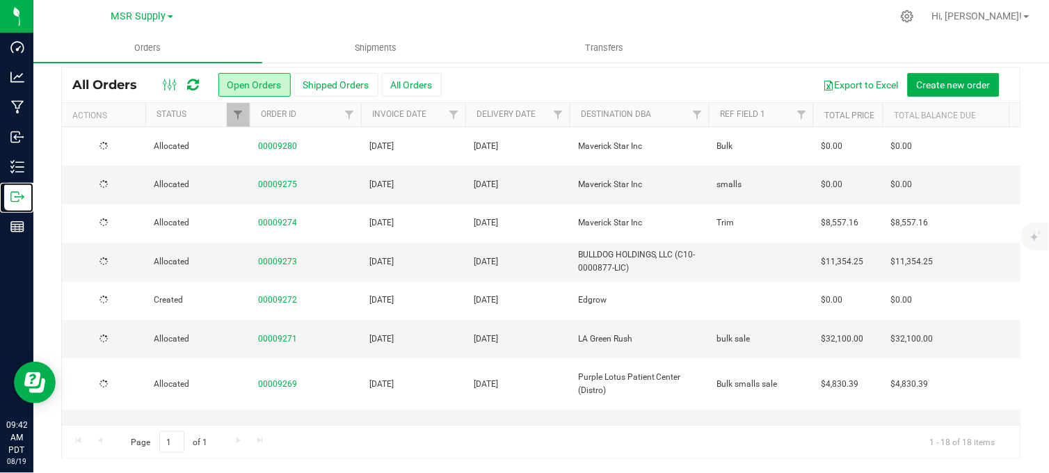
scroll to position [309, 0]
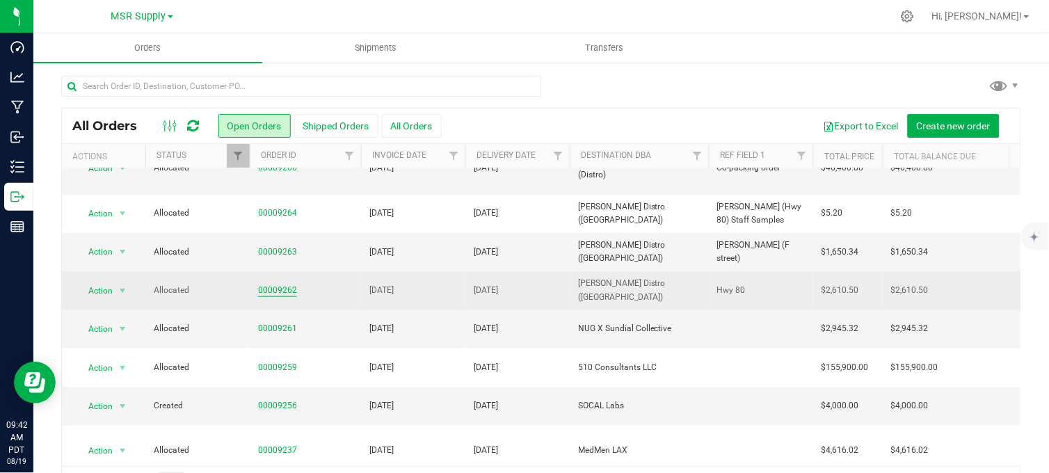
click at [270, 284] on link "00009262" at bounding box center [277, 290] width 39 height 13
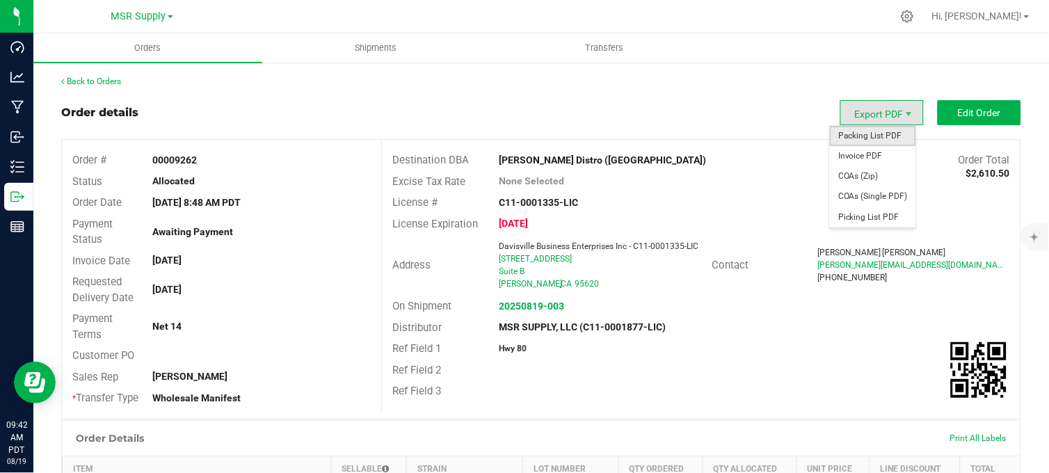
click at [864, 133] on span "Packing List PDF" at bounding box center [872, 136] width 86 height 20
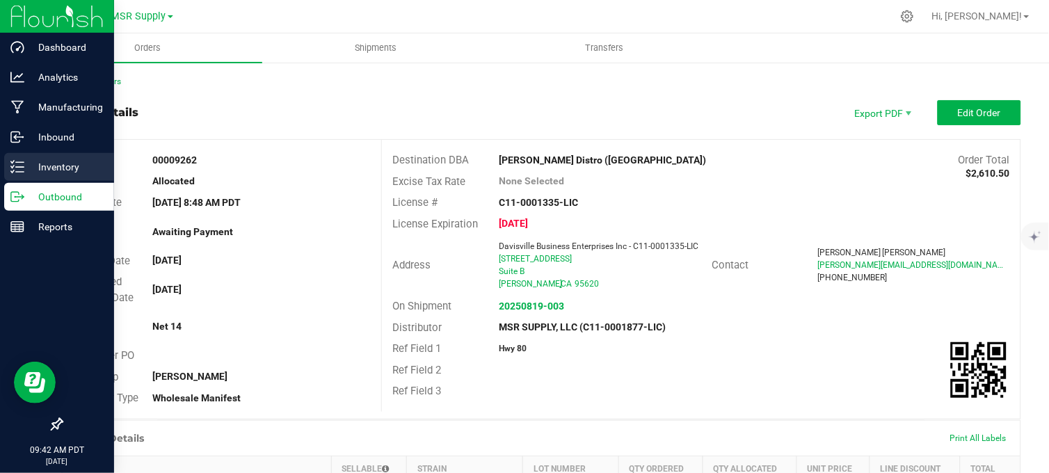
click at [29, 172] on p "Inventory" at bounding box center [65, 167] width 83 height 17
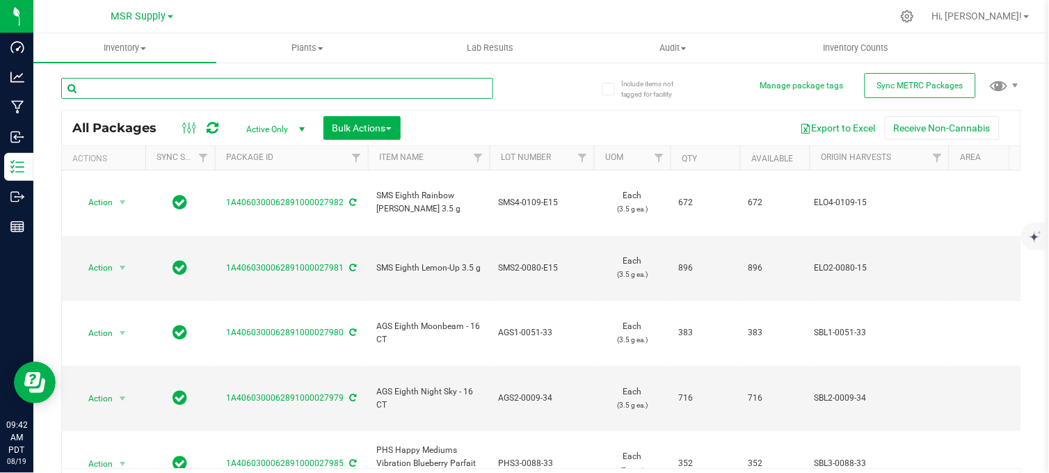
click at [225, 92] on input "text" at bounding box center [277, 88] width 432 height 21
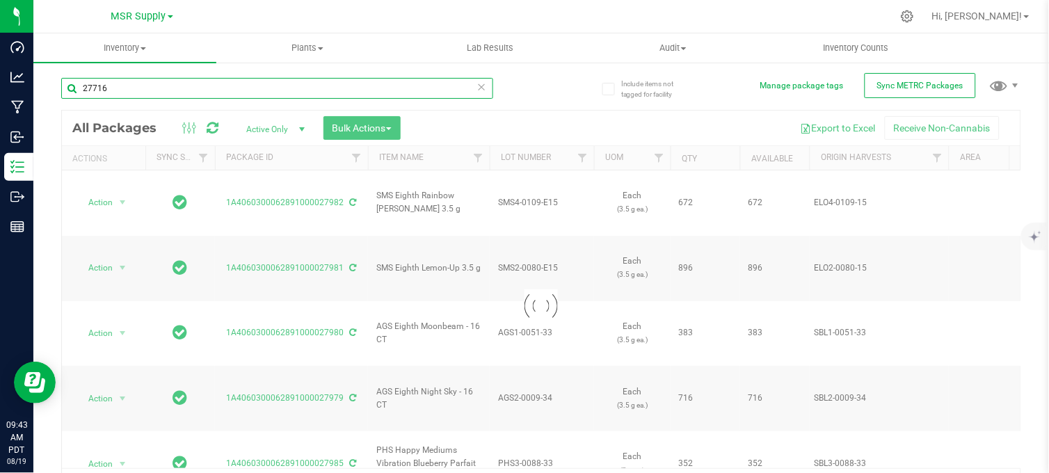
type input "27716"
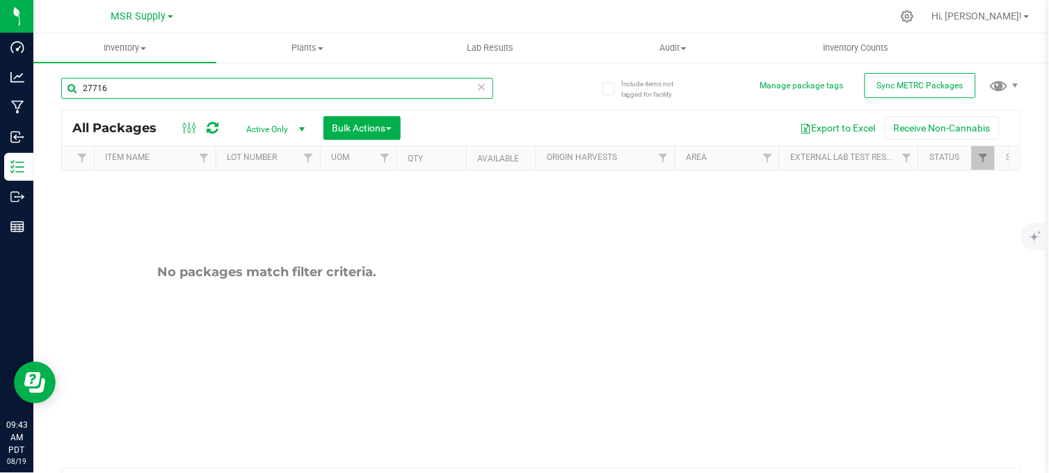
scroll to position [0, 275]
click at [976, 154] on span "Filter" at bounding box center [981, 157] width 11 height 11
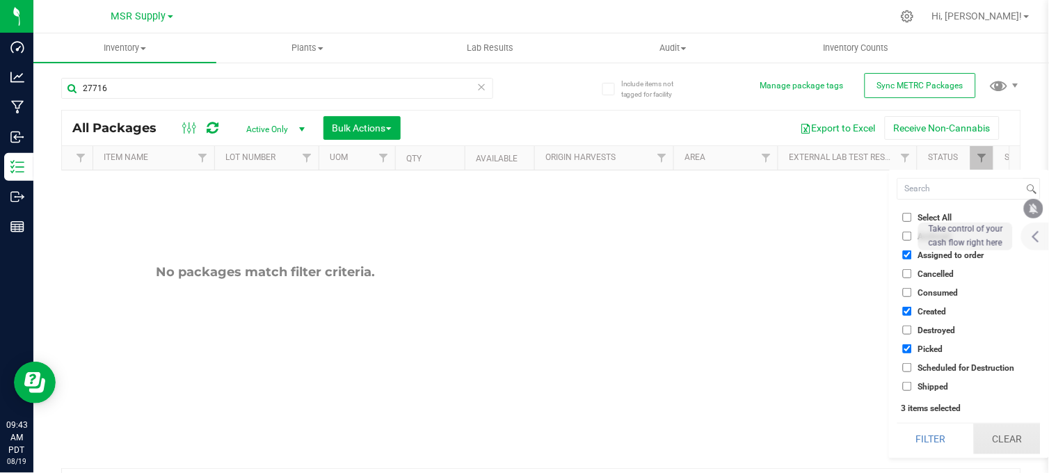
click at [1000, 439] on button "Clear" at bounding box center [1006, 438] width 67 height 31
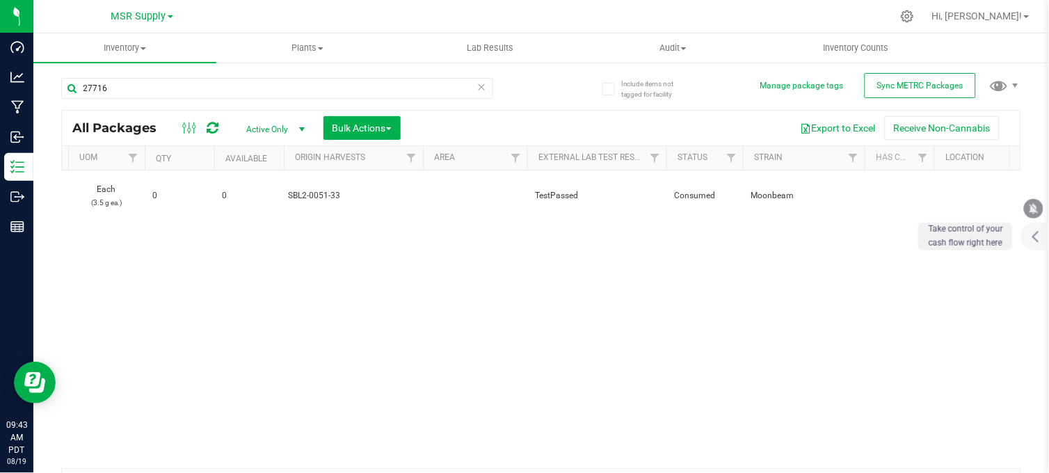
scroll to position [0, 634]
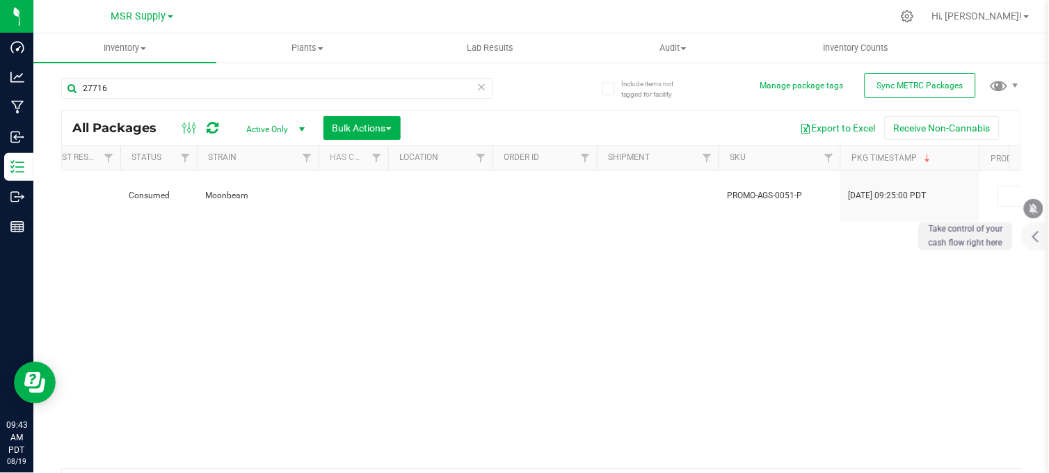
click at [49, 197] on div "Include items not tagged for facility Manage package tags Sync METRC Packages 2…" at bounding box center [540, 273] width 1015 height 424
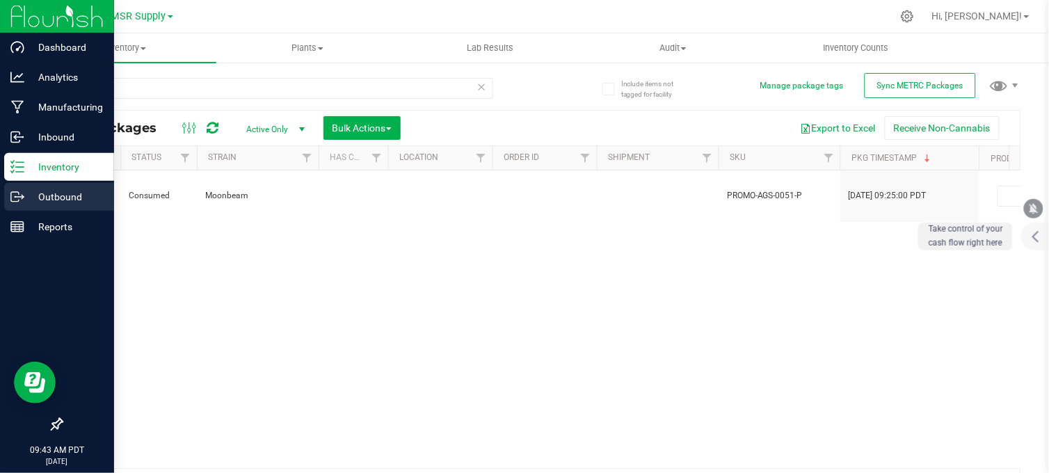
click at [17, 199] on icon at bounding box center [17, 197] width 14 height 14
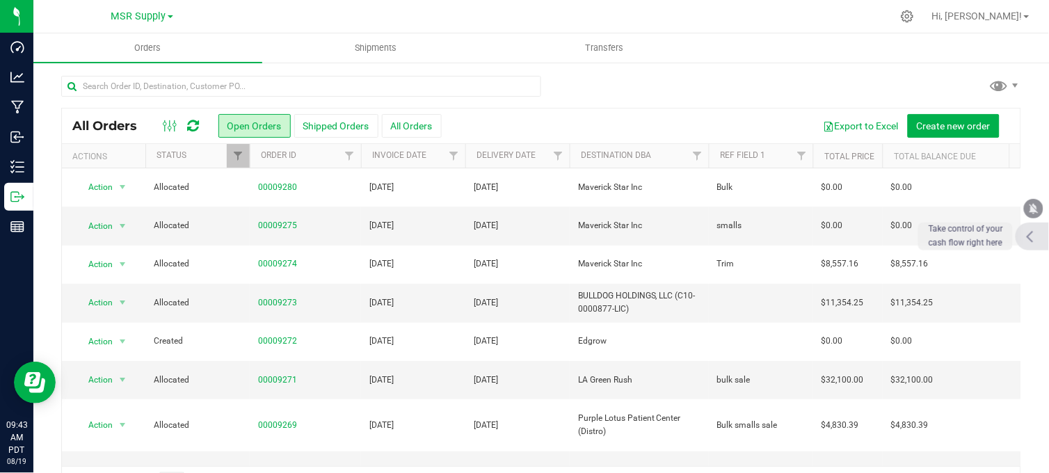
click at [1043, 244] on div at bounding box center [1031, 236] width 33 height 28
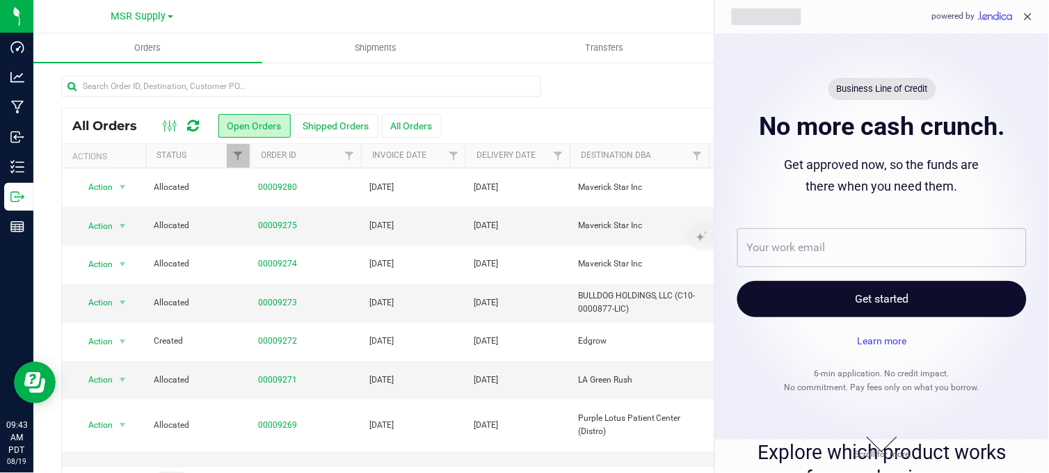
click at [1026, 10] on icon "close" at bounding box center [1027, 16] width 13 height 13
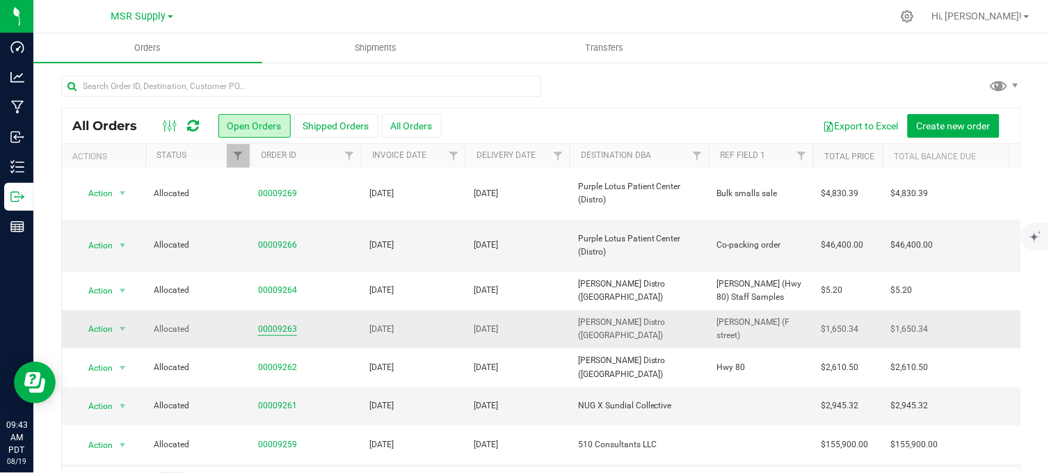
click at [276, 323] on link "00009263" at bounding box center [277, 329] width 39 height 13
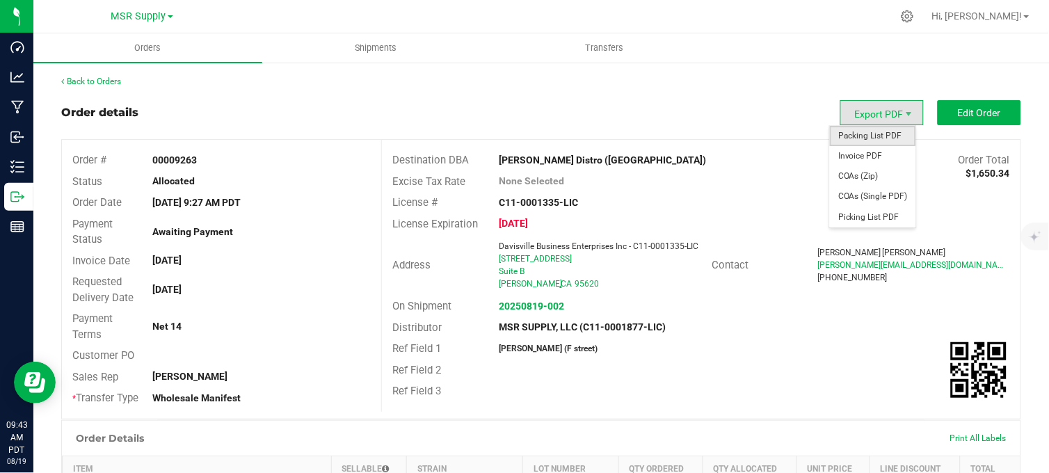
click at [877, 136] on span "Packing List PDF" at bounding box center [872, 136] width 86 height 20
click at [875, 132] on span "Packing List PDF" at bounding box center [872, 136] width 86 height 20
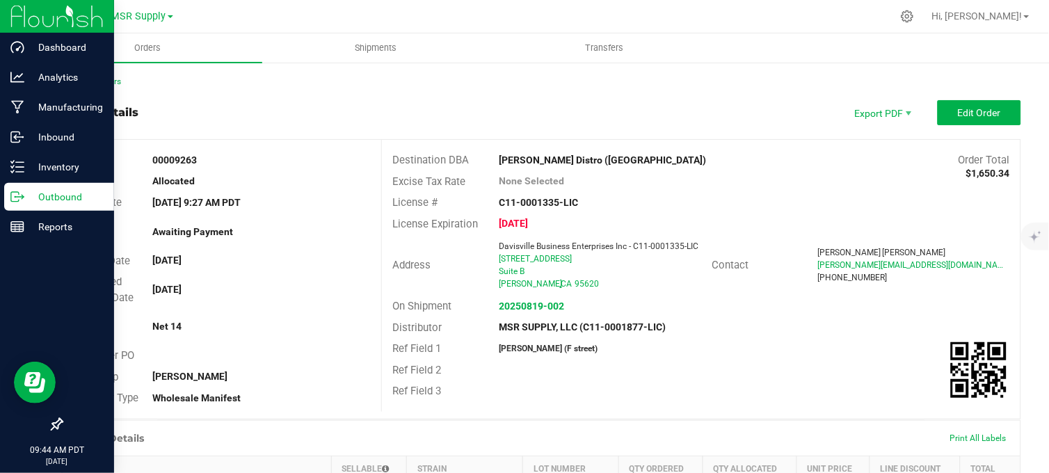
click at [32, 200] on p "Outbound" at bounding box center [65, 196] width 83 height 17
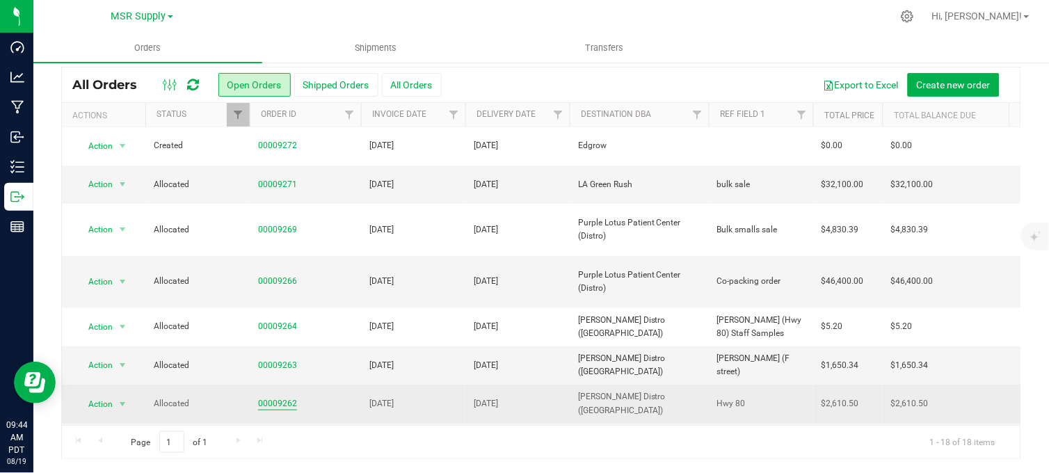
click at [277, 397] on link "00009262" at bounding box center [277, 403] width 39 height 13
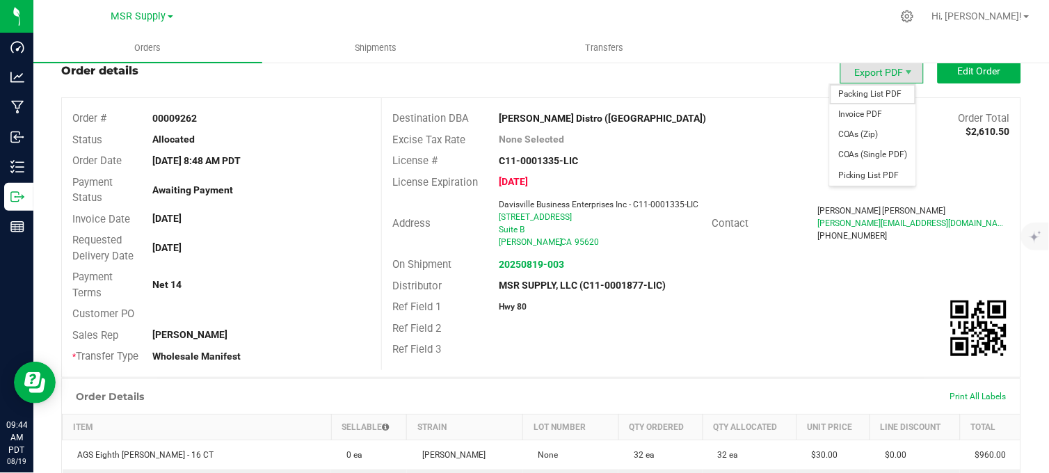
drag, startPoint x: 868, startPoint y: 97, endPoint x: 821, endPoint y: 163, distance: 80.8
click at [868, 96] on span "Packing List PDF" at bounding box center [872, 94] width 86 height 20
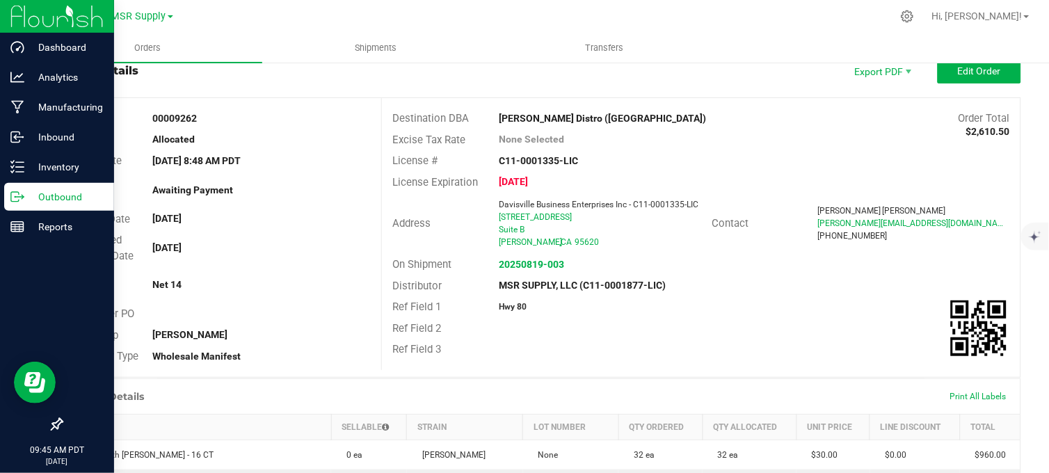
click at [24, 195] on p "Outbound" at bounding box center [65, 196] width 83 height 17
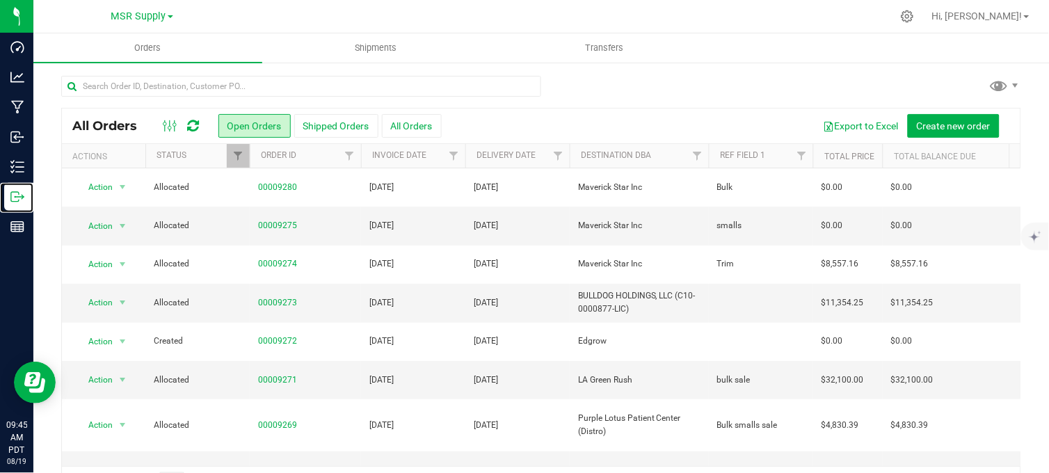
scroll to position [154, 0]
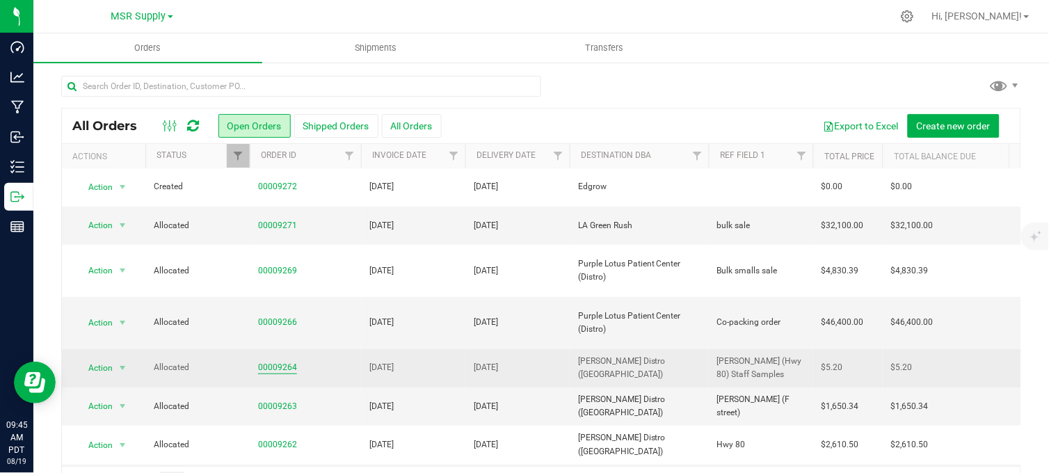
click at [268, 361] on link "00009264" at bounding box center [277, 367] width 39 height 13
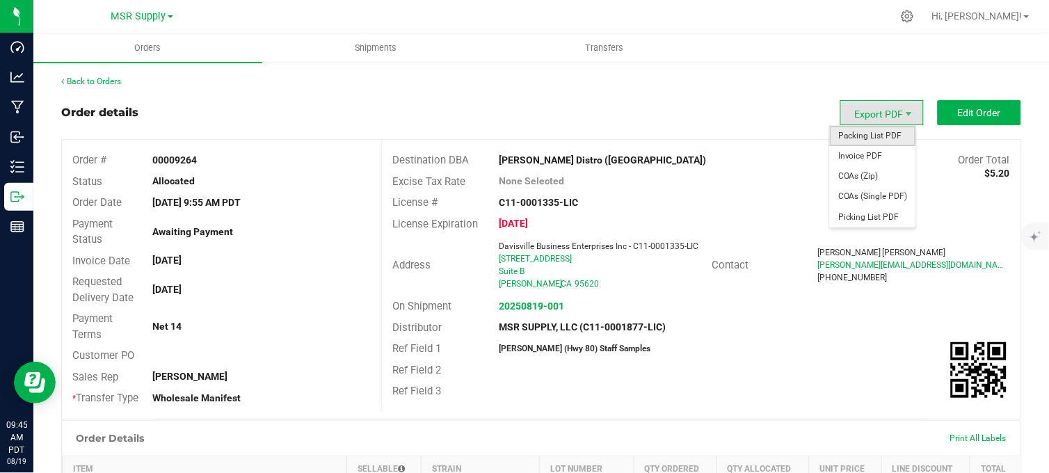
click at [862, 139] on span "Packing List PDF" at bounding box center [872, 136] width 86 height 20
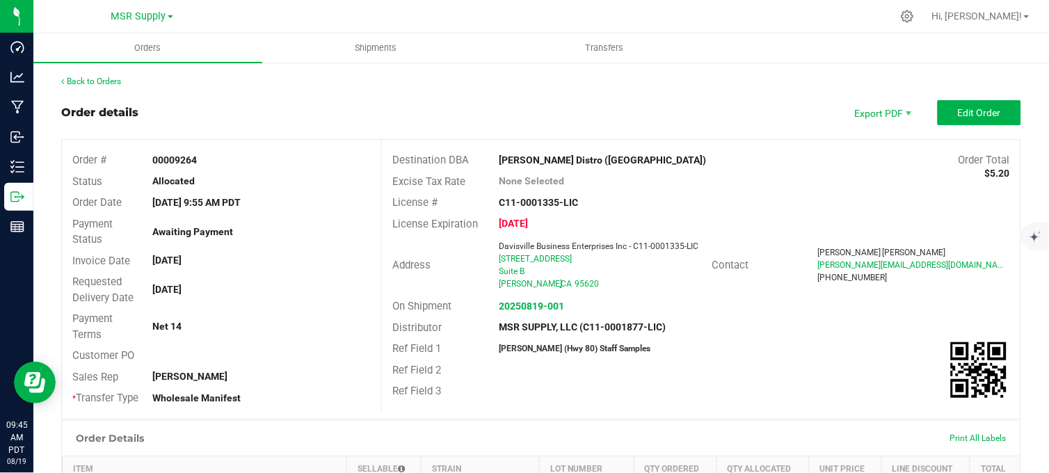
click at [307, 105] on div "Order details Export PDF Edit Order" at bounding box center [541, 112] width 960 height 25
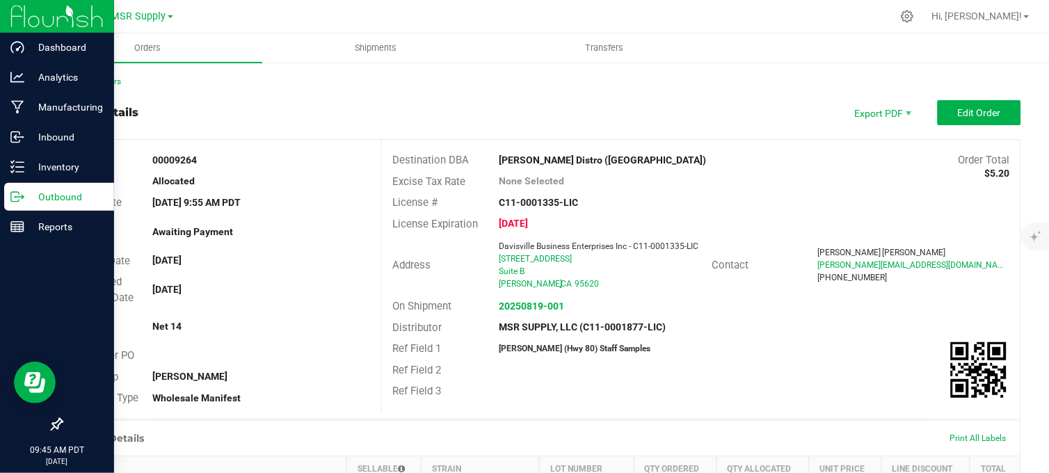
click at [52, 206] on div "Outbound" at bounding box center [59, 197] width 110 height 28
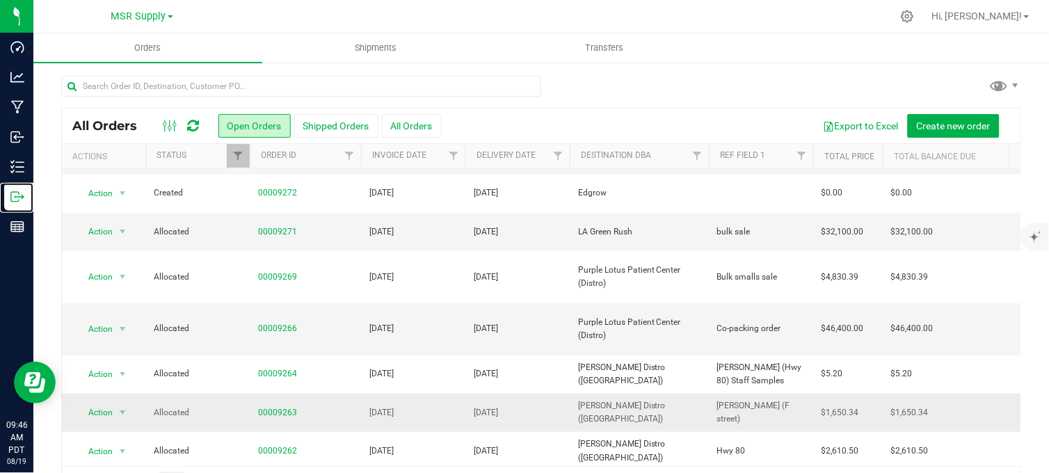
scroll to position [154, 0]
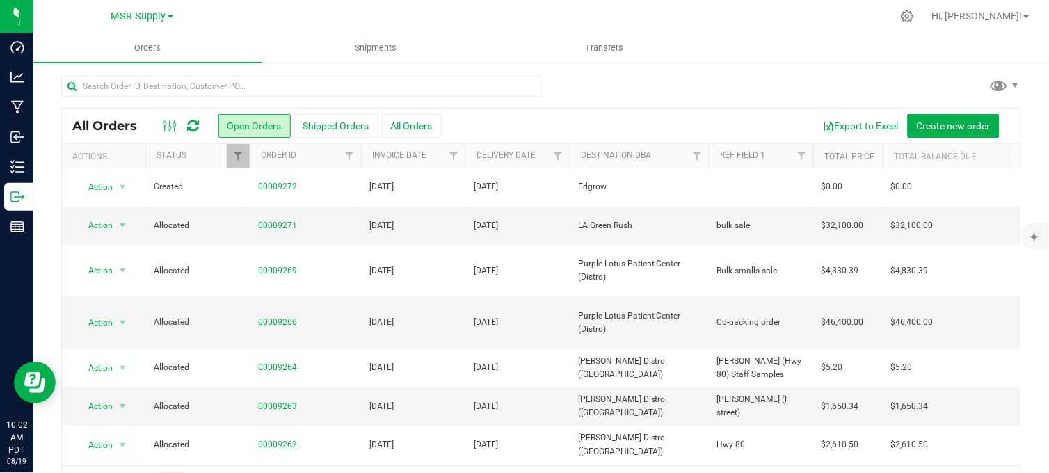
click at [67, 8] on div "MSR Supply MSR Supply Nabis" at bounding box center [141, 17] width 203 height 22
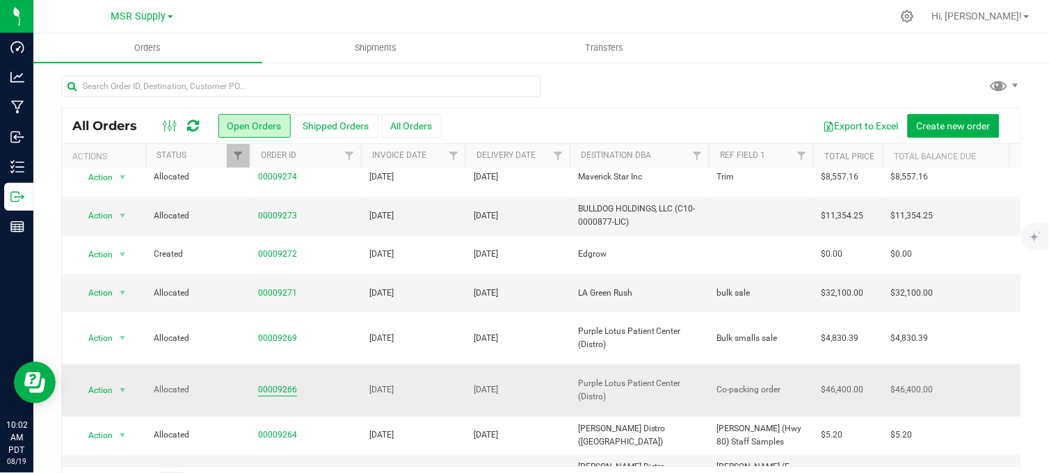
scroll to position [77, 0]
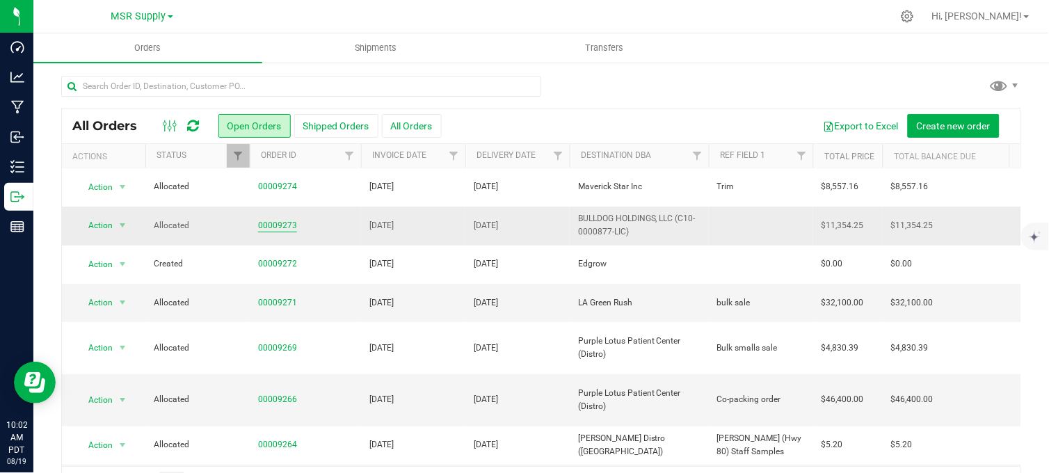
drag, startPoint x: 279, startPoint y: 224, endPoint x: 289, endPoint y: 223, distance: 9.8
click at [280, 224] on link "00009273" at bounding box center [277, 225] width 39 height 13
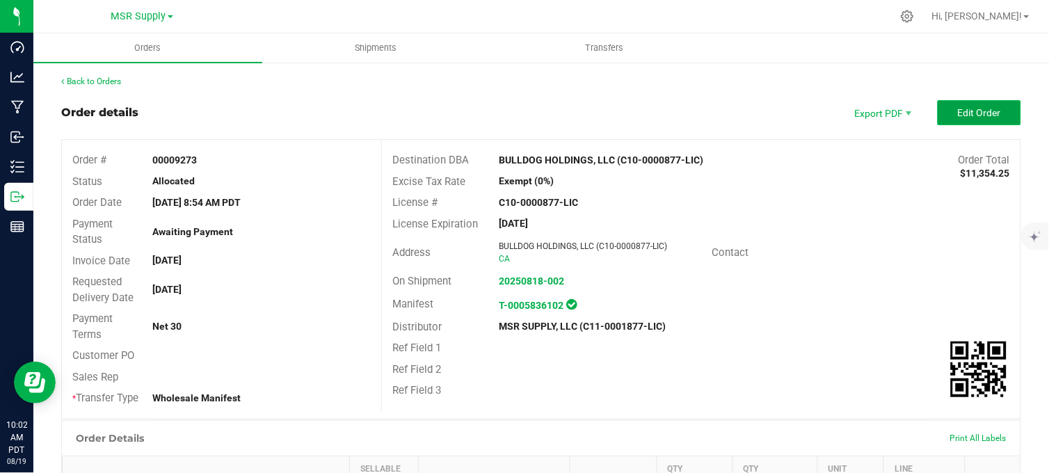
click at [978, 109] on span "Edit Order" at bounding box center [978, 112] width 43 height 11
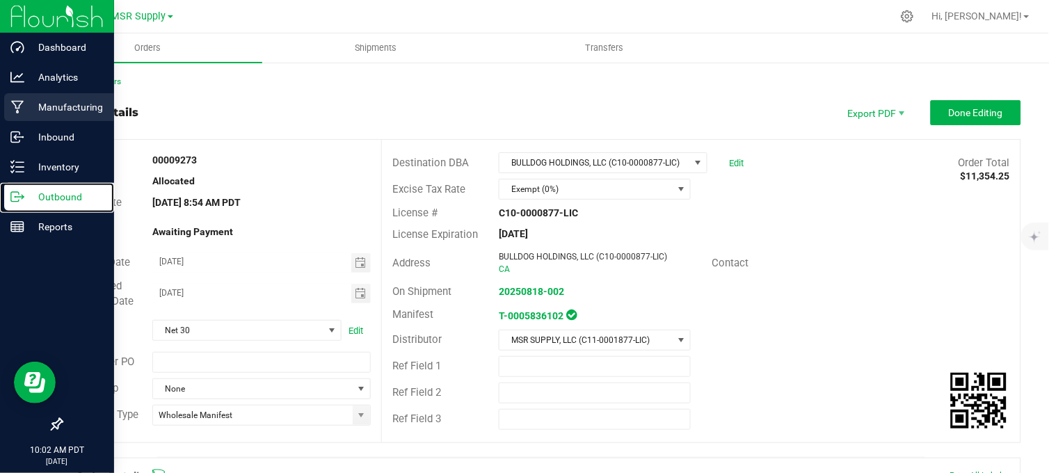
click at [17, 195] on icon at bounding box center [17, 197] width 14 height 14
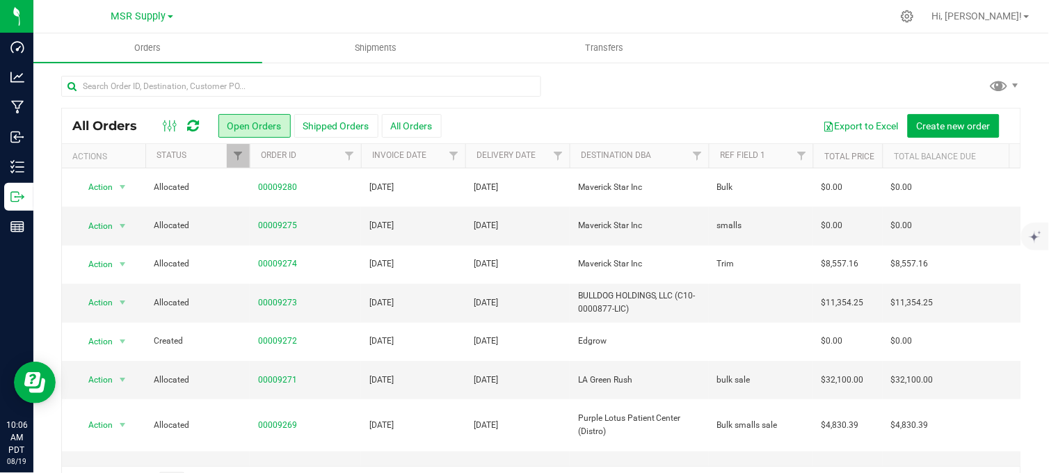
click at [640, 88] on div at bounding box center [541, 92] width 960 height 32
click at [152, 15] on span "MSR Supply" at bounding box center [138, 16] width 55 height 13
click at [94, 64] on link "Nabis" at bounding box center [141, 67] width 203 height 19
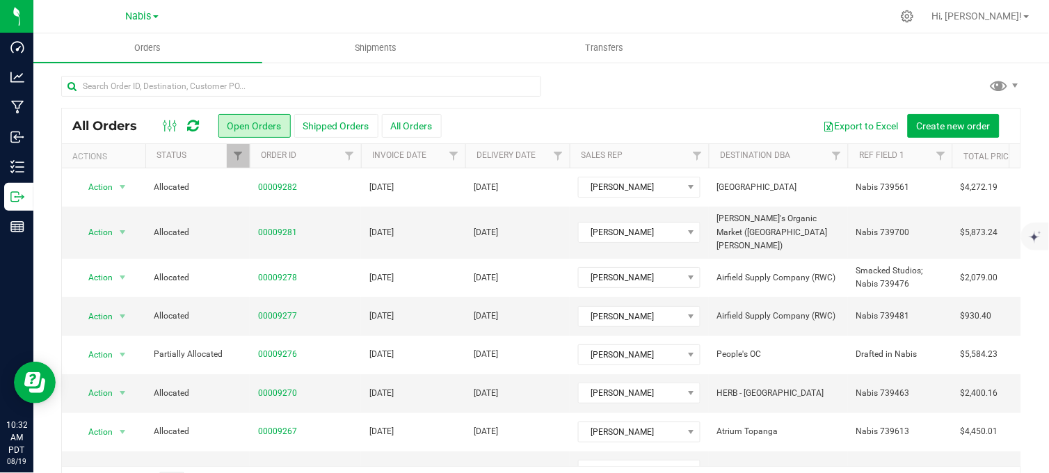
click at [587, 70] on div "All Orders Open Orders Shipped Orders All Orders Export to Excel Create new ord…" at bounding box center [540, 287] width 1015 height 453
